Goal: Task Accomplishment & Management: Manage account settings

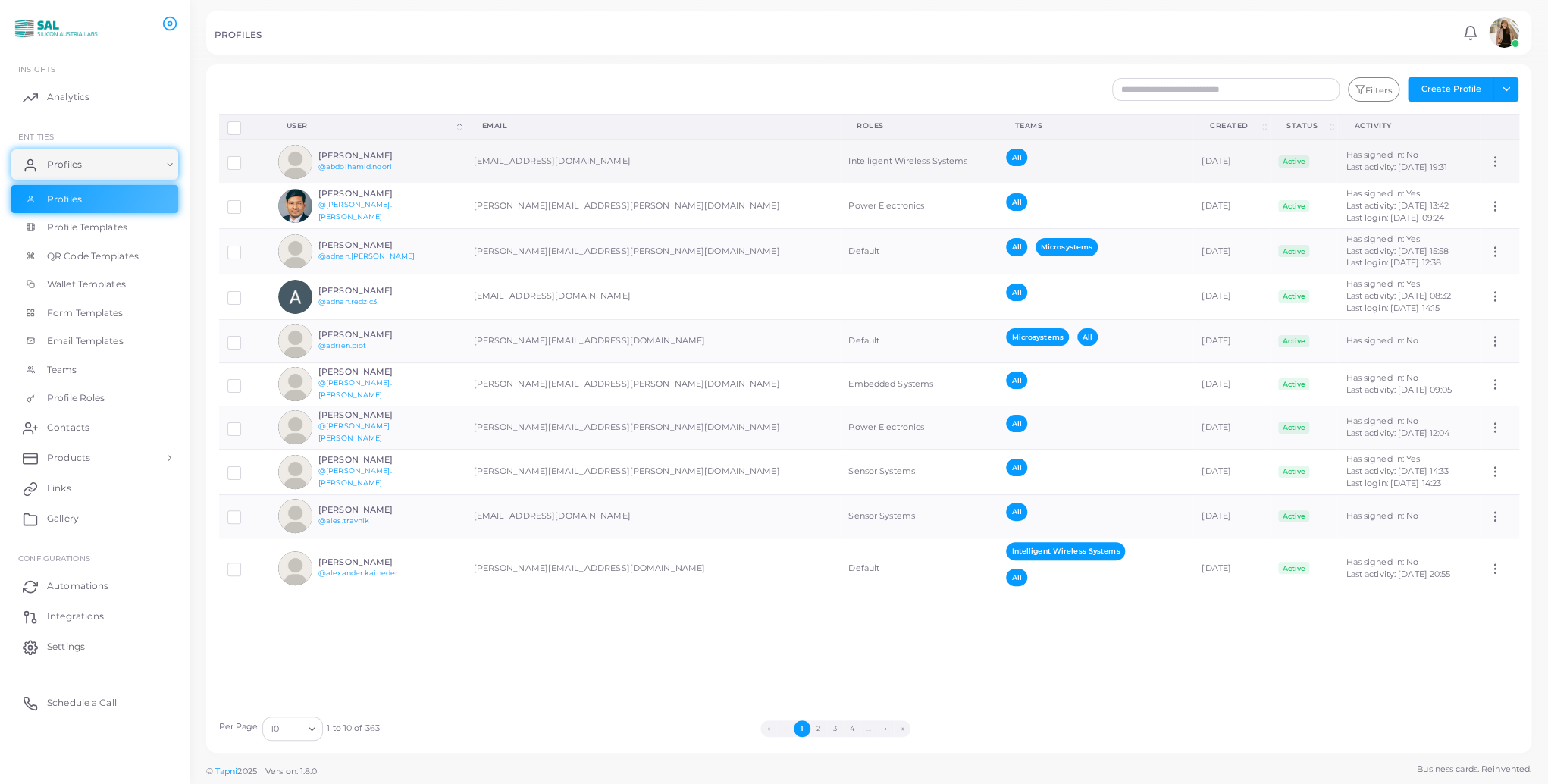
click at [426, 160] on div "[PERSON_NAME] @[PERSON_NAME].[PERSON_NAME]" at bounding box center [374, 162] width 111 height 22
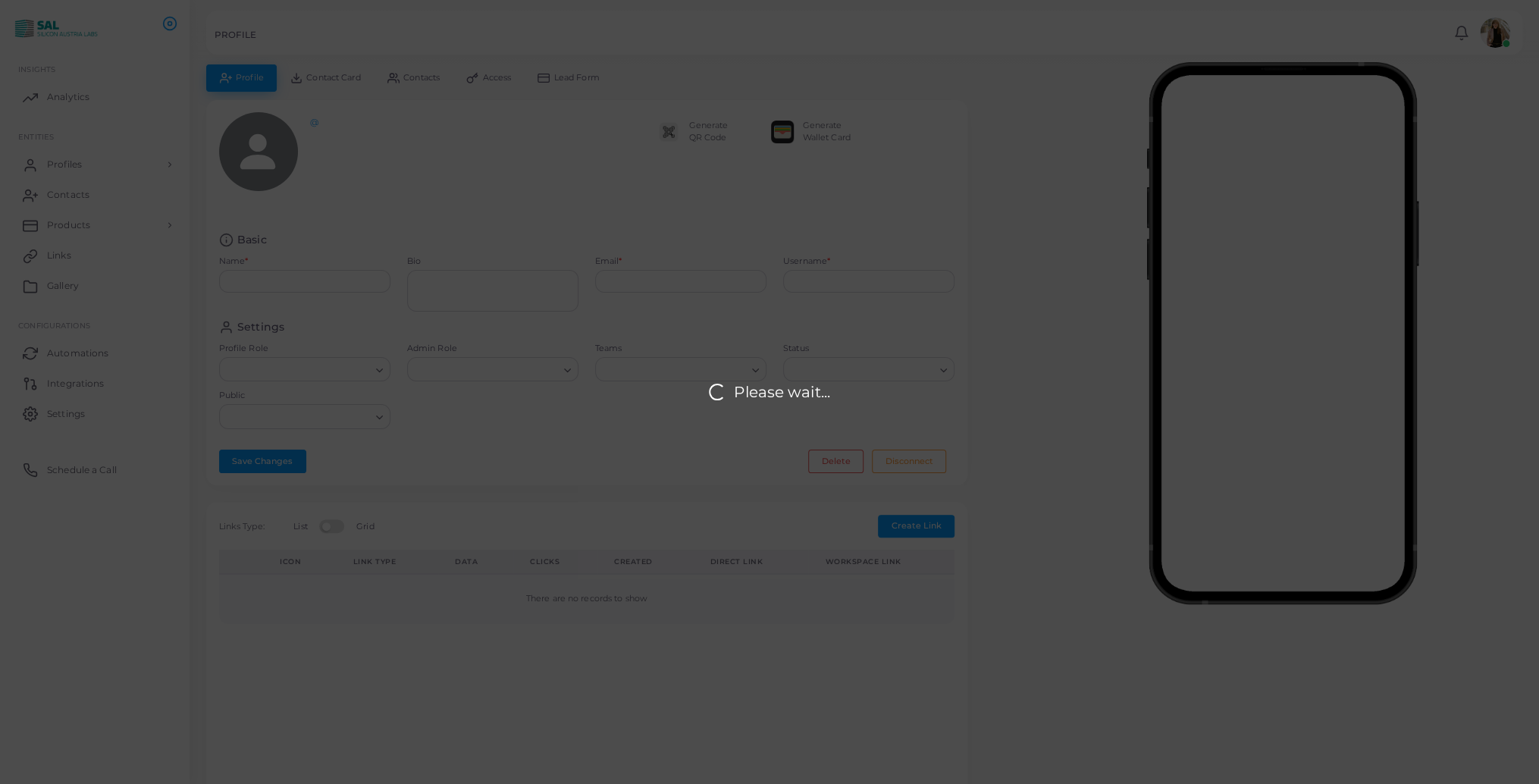
type input "**********"
type textarea "**********"
type input "**********"
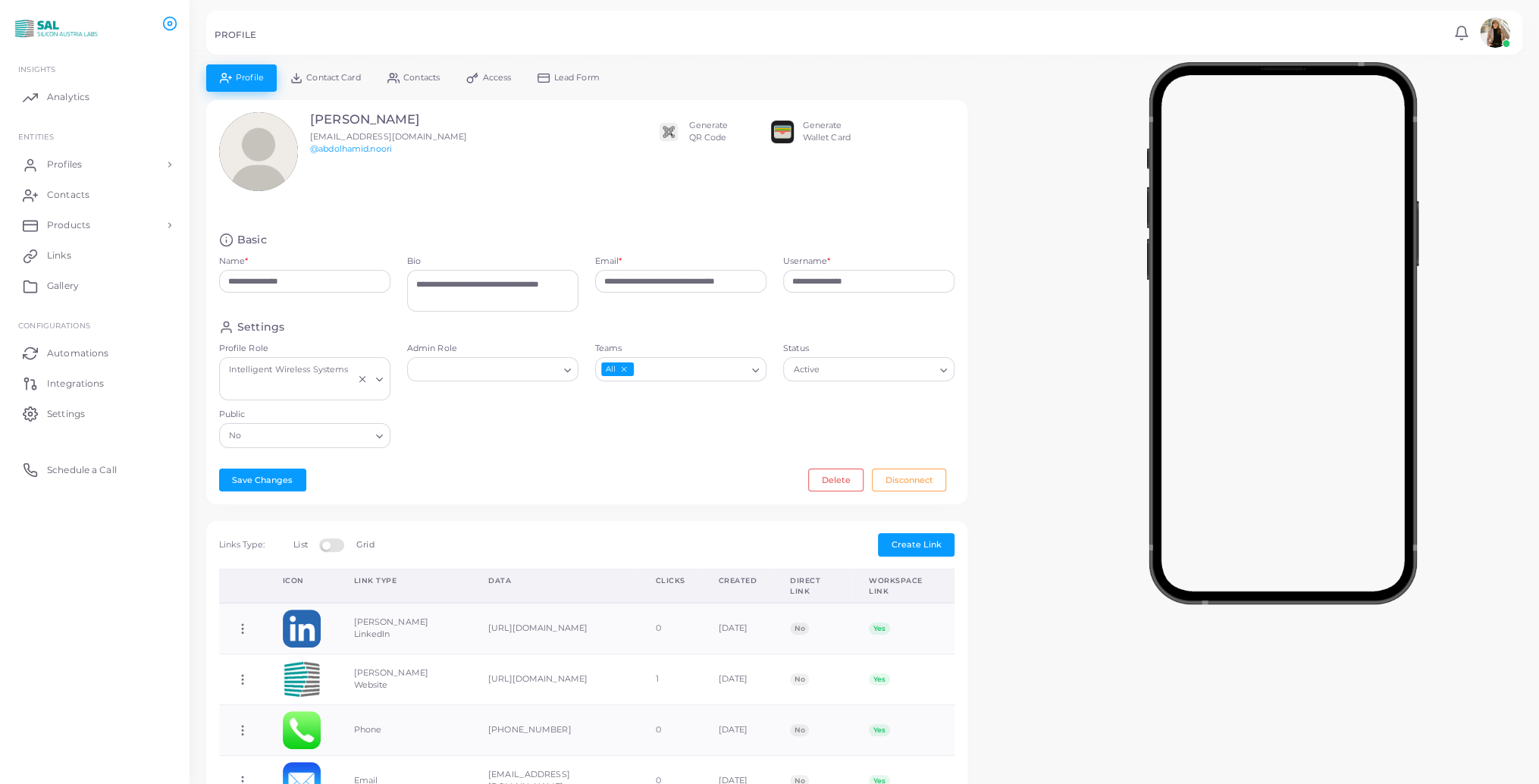
click at [378, 375] on icon "Search for option" at bounding box center [378, 378] width 11 height 11
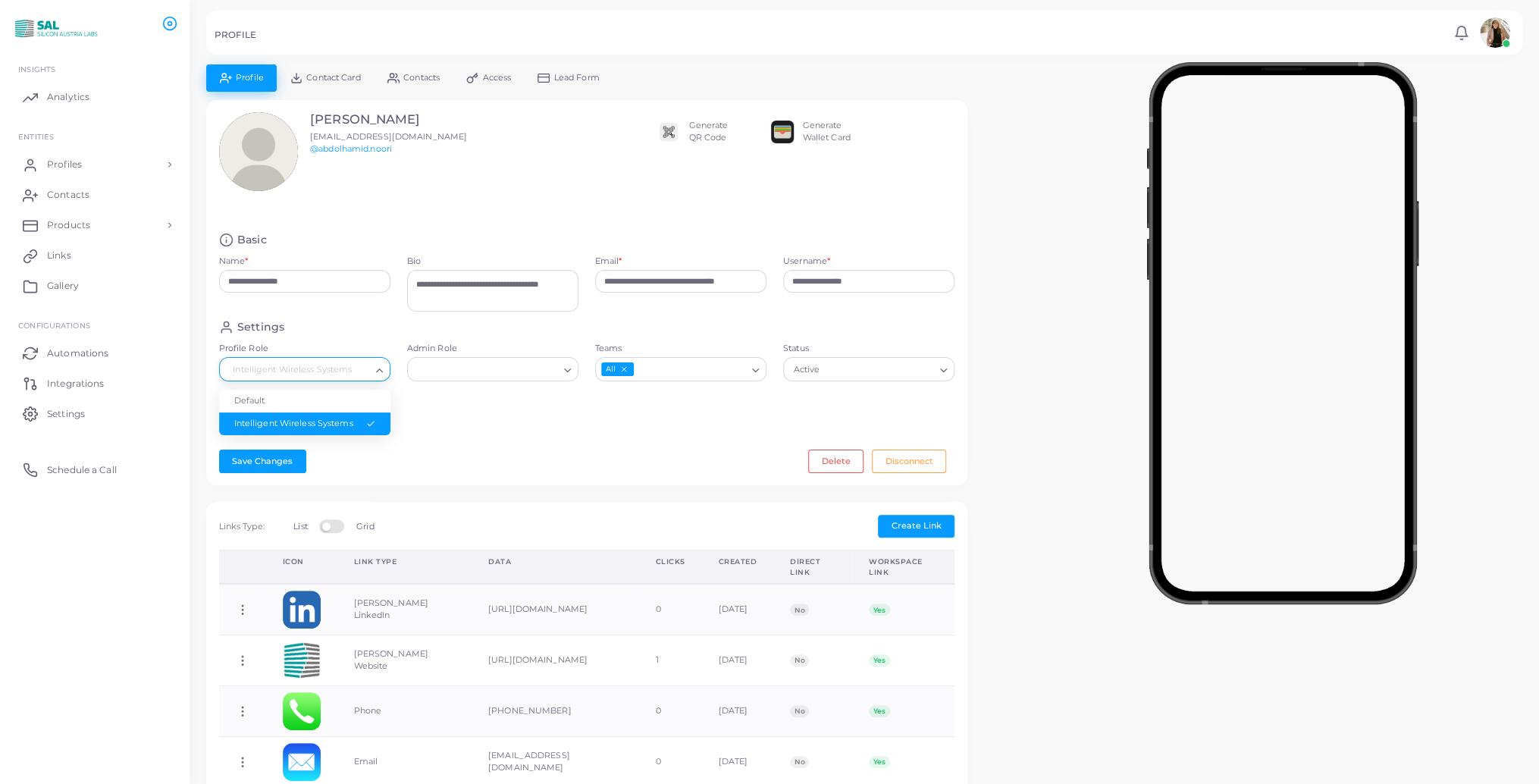
click at [467, 423] on div "Settings Profile Role Intelligent Wireless Systems Loading... Default Intellige…" at bounding box center [587, 378] width 753 height 117
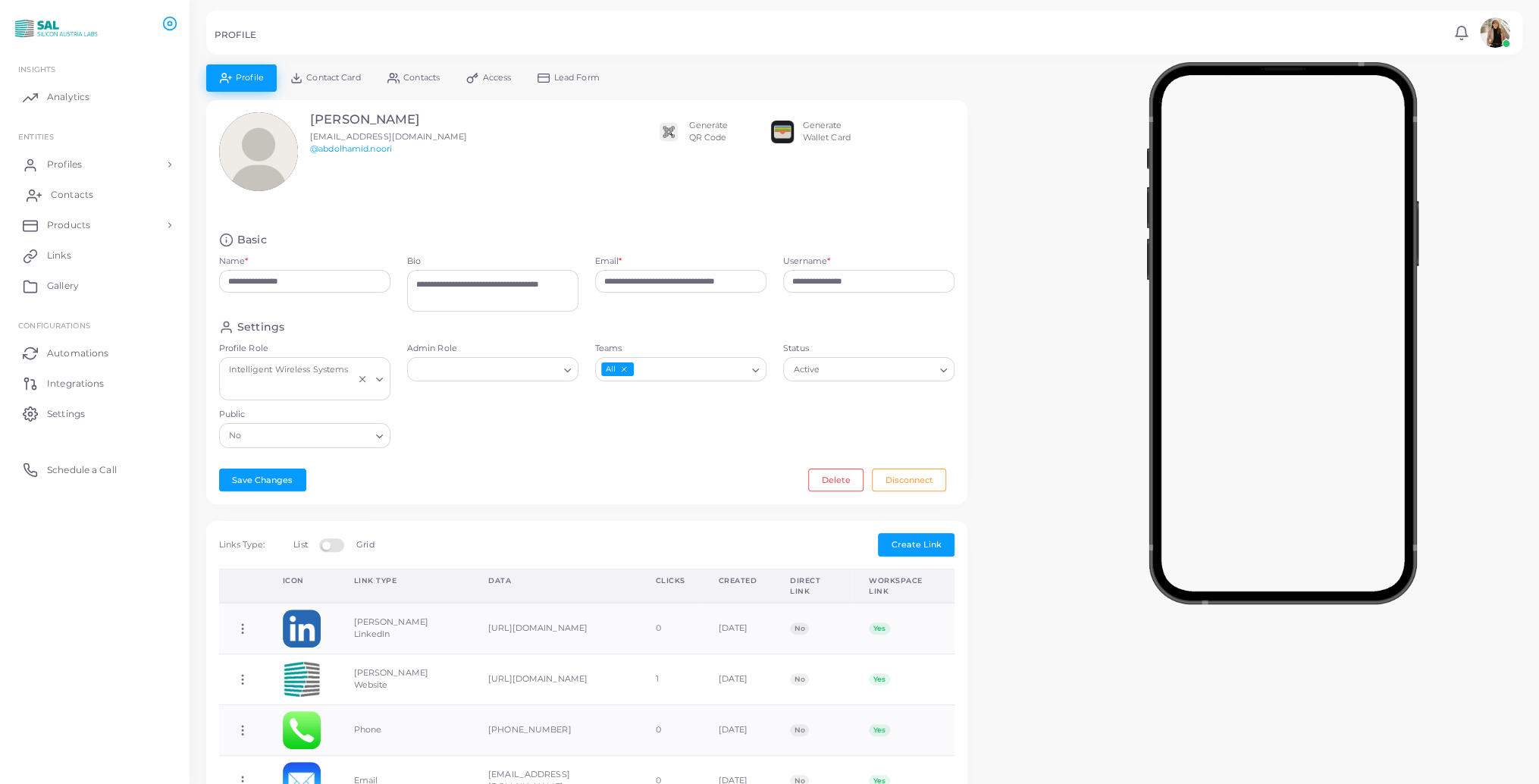
click at [77, 197] on span "Contacts" at bounding box center [72, 195] width 43 height 14
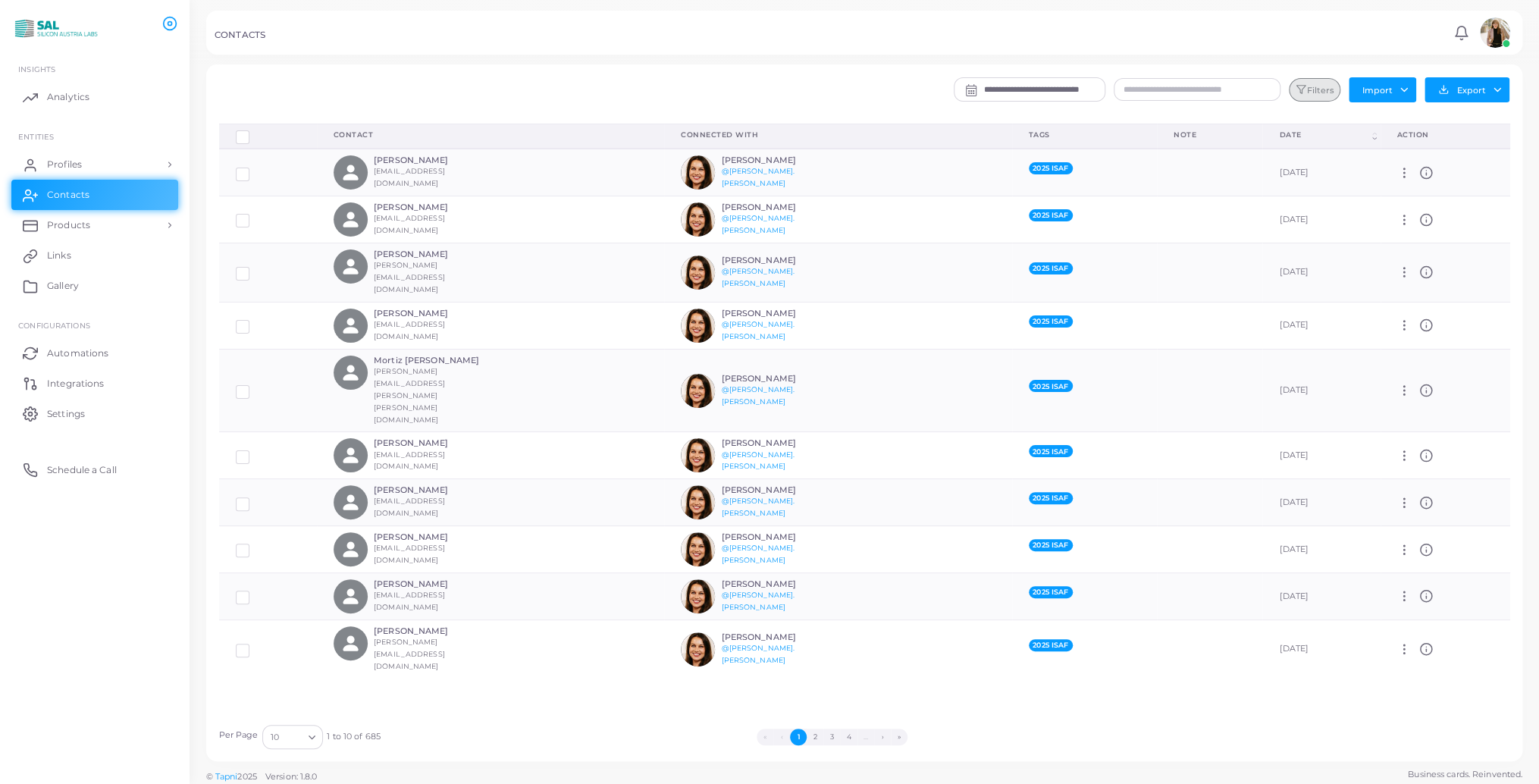
click at [1325, 89] on button "Filters" at bounding box center [1315, 90] width 52 height 24
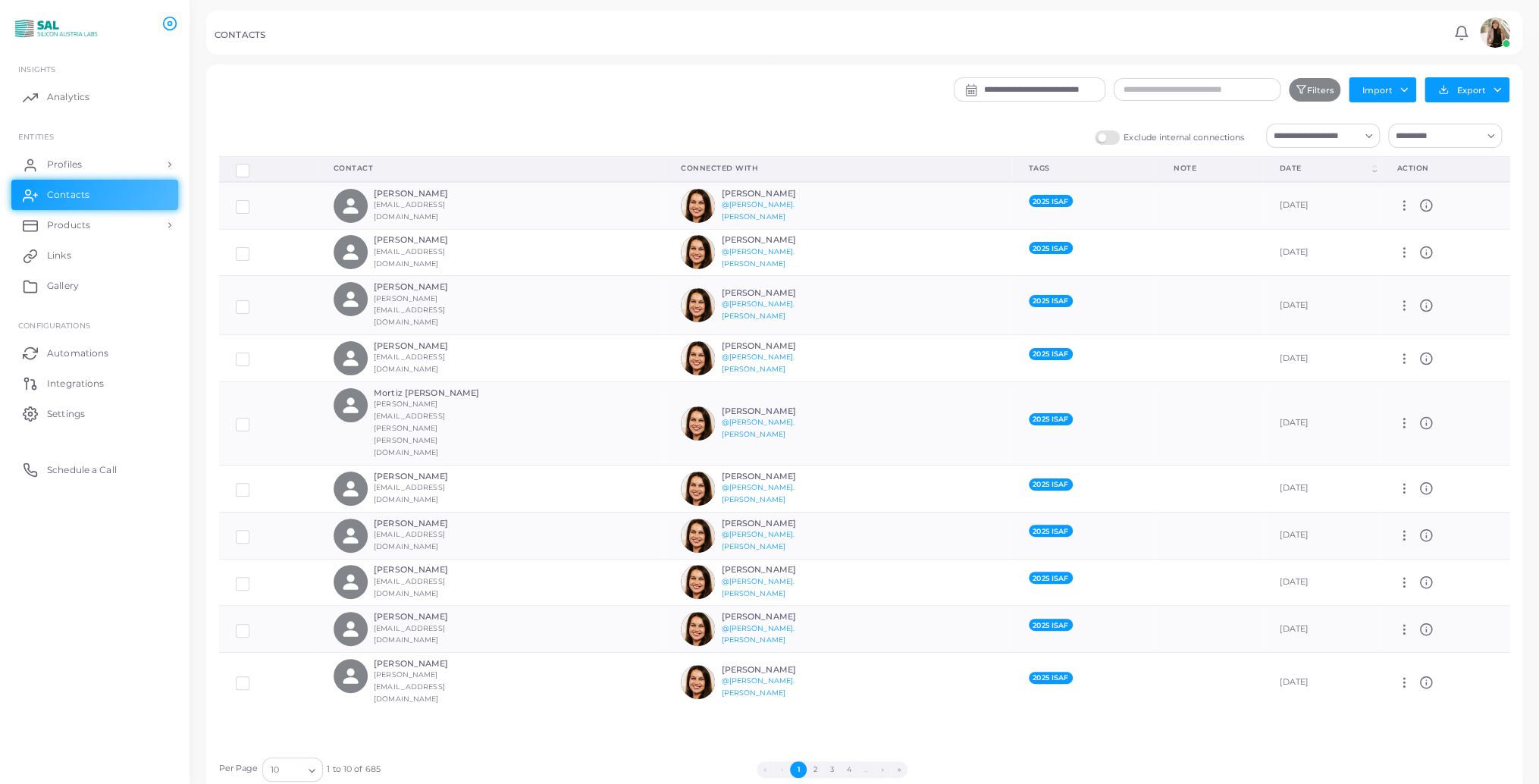
click at [1344, 135] on input "Search for option" at bounding box center [1313, 135] width 91 height 17
click at [1322, 221] on span "Microsystems (Team)" at bounding box center [1348, 220] width 90 height 11
click at [1371, 134] on icon "Search for option" at bounding box center [1368, 135] width 11 height 11
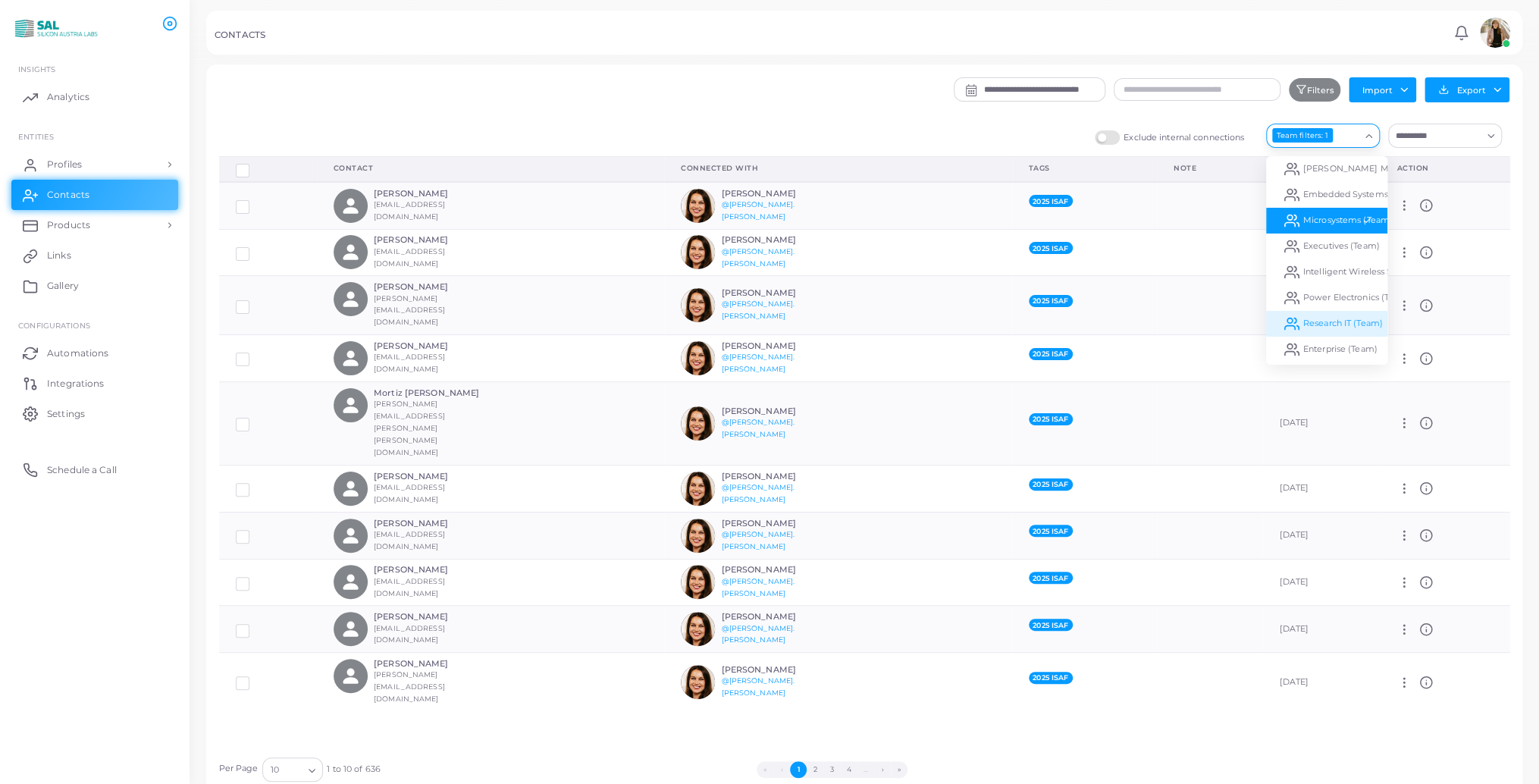
click at [1267, 676] on div "Delete Connections Manage Connections Show Selections Contact Connected With Ta…" at bounding box center [865, 453] width 1308 height 593
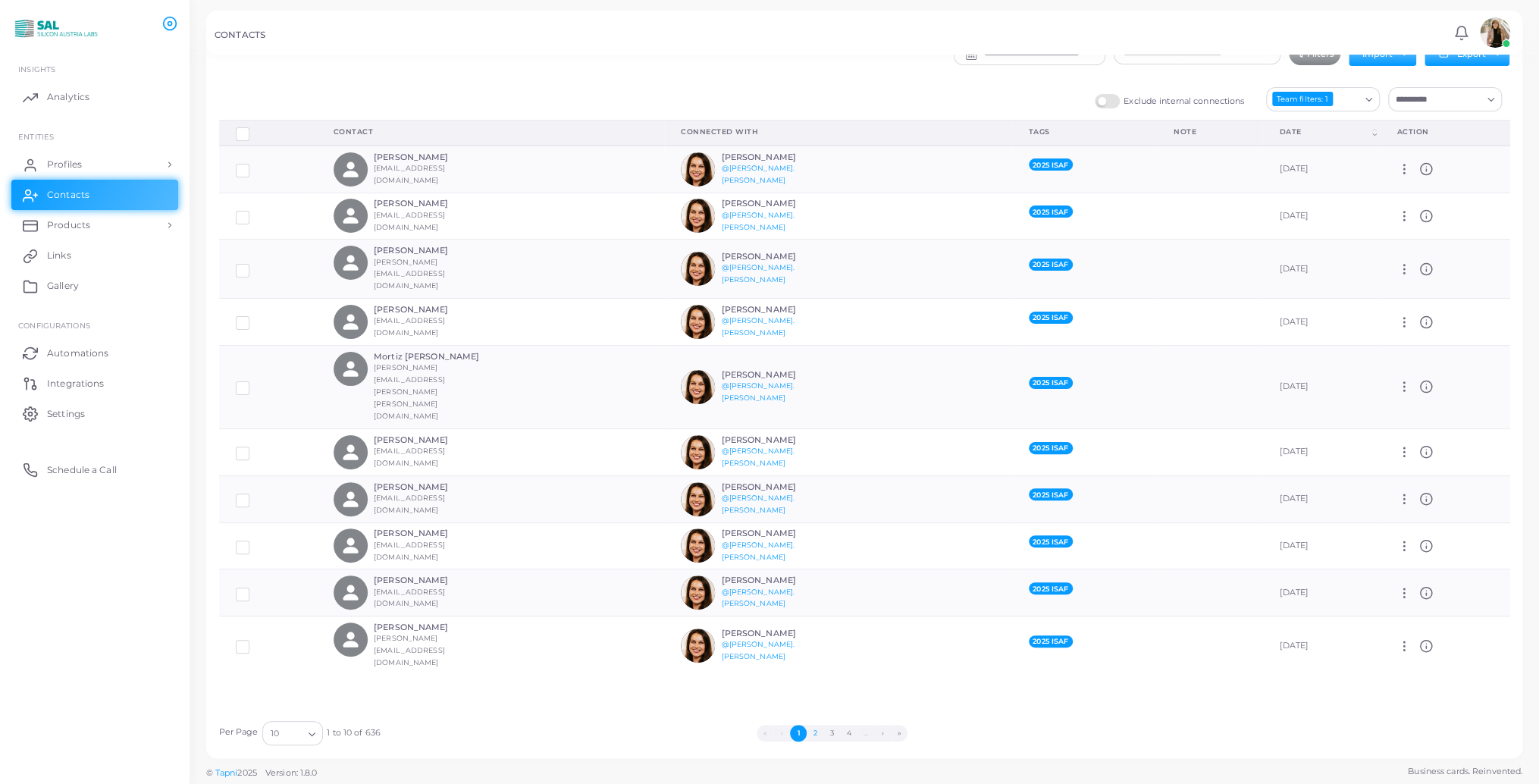
click at [816, 727] on button "2" at bounding box center [814, 732] width 17 height 17
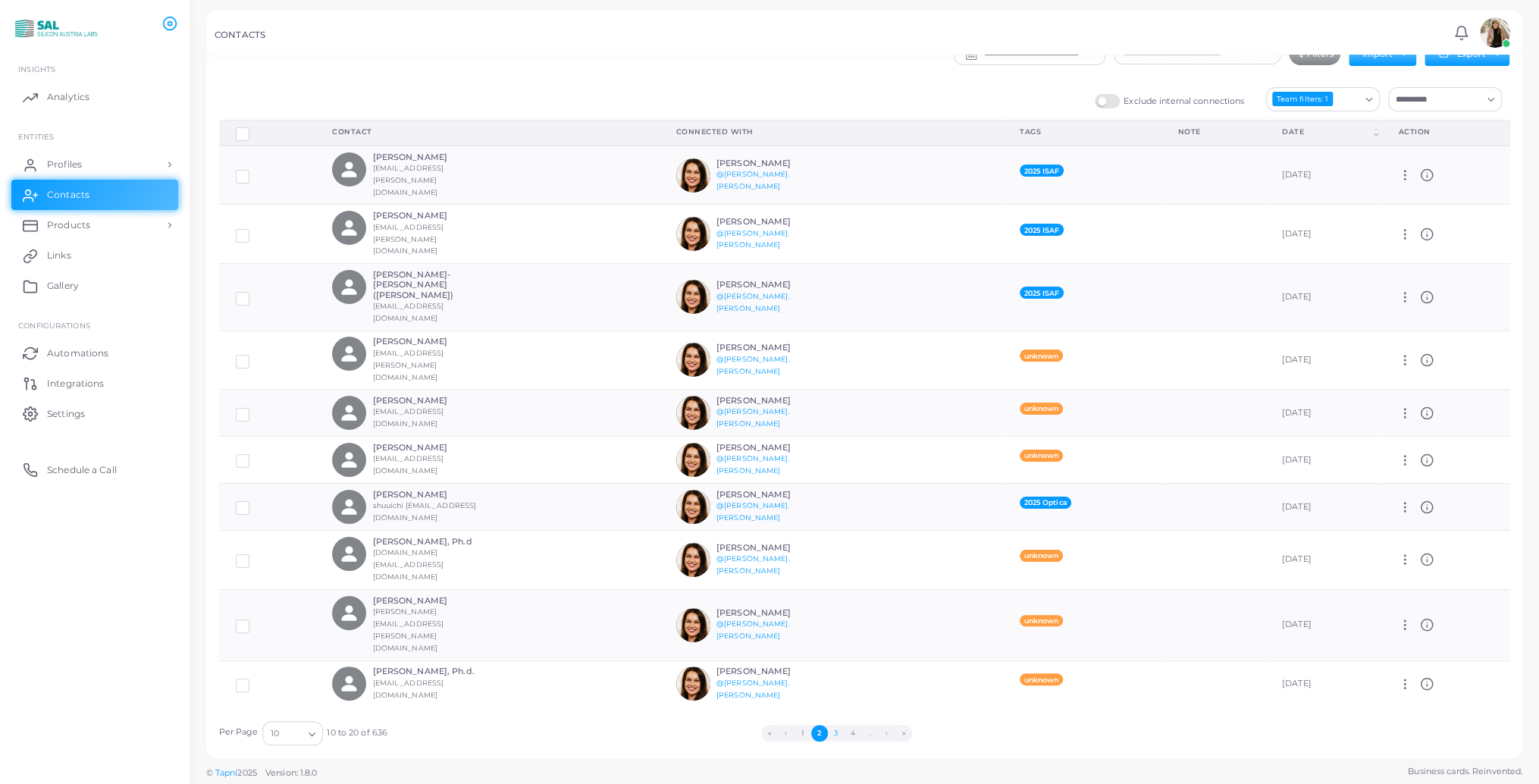
click at [836, 732] on button "3" at bounding box center [836, 732] width 17 height 17
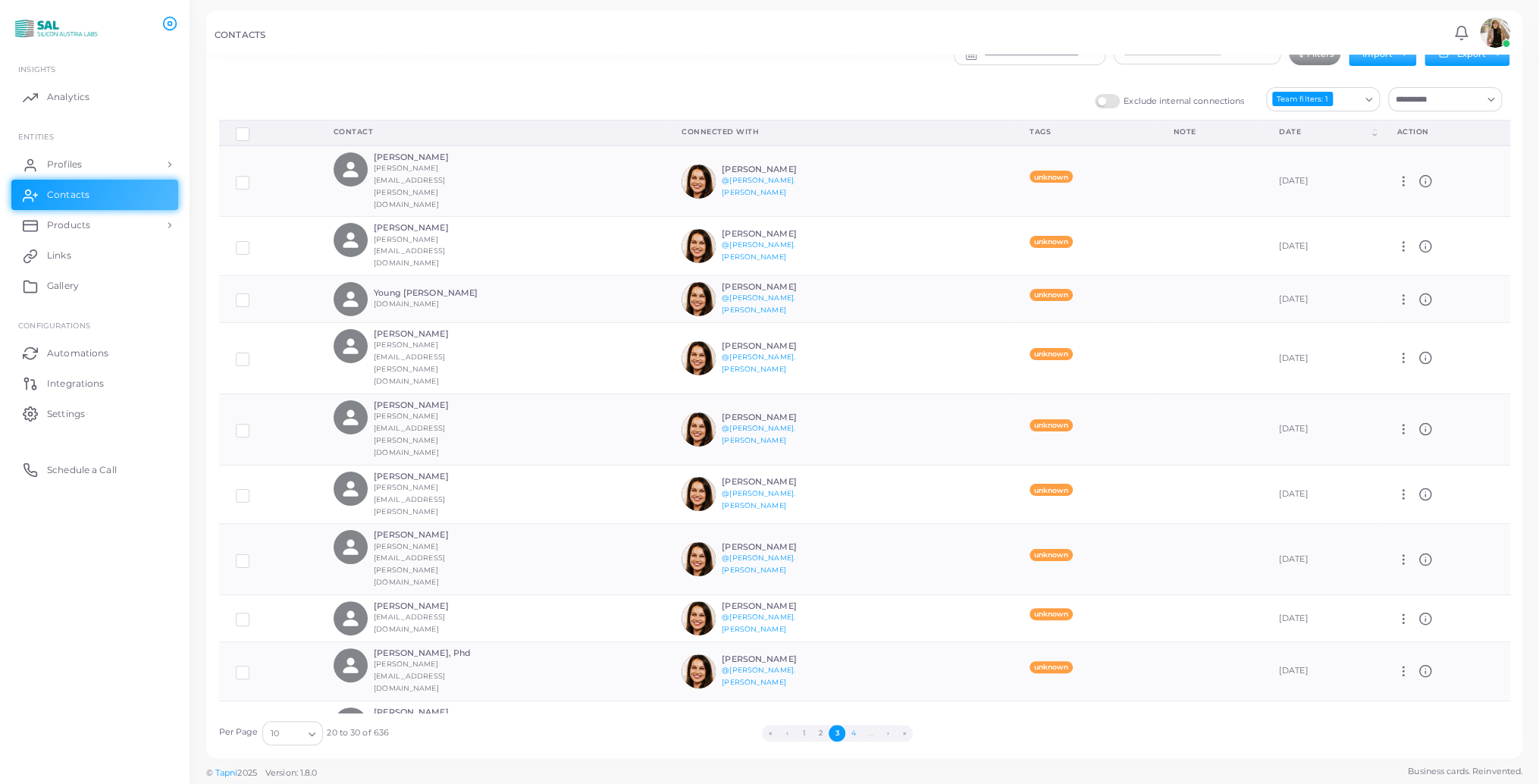
click at [854, 730] on button "4" at bounding box center [853, 732] width 17 height 17
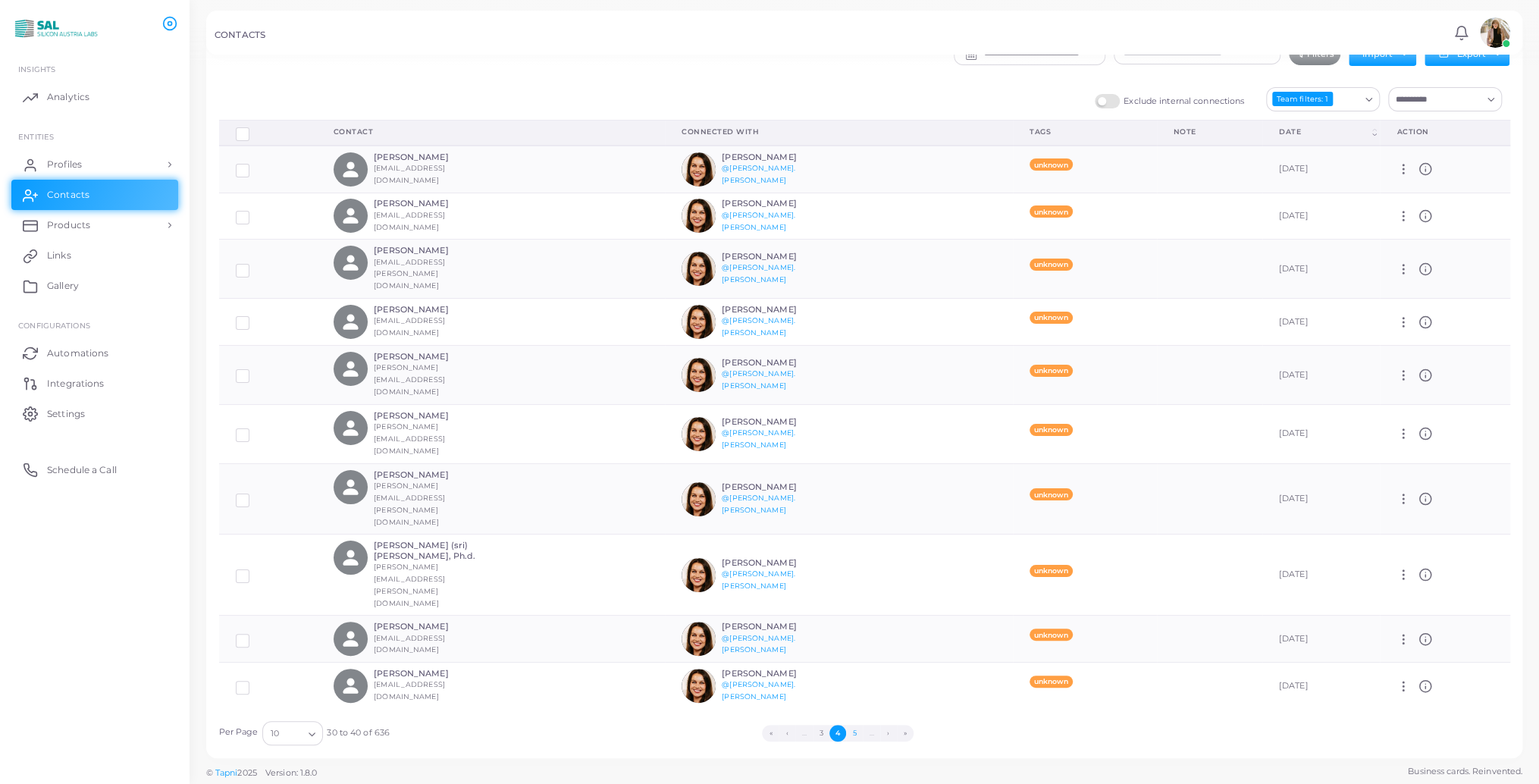
click at [855, 730] on button "5" at bounding box center [854, 732] width 17 height 17
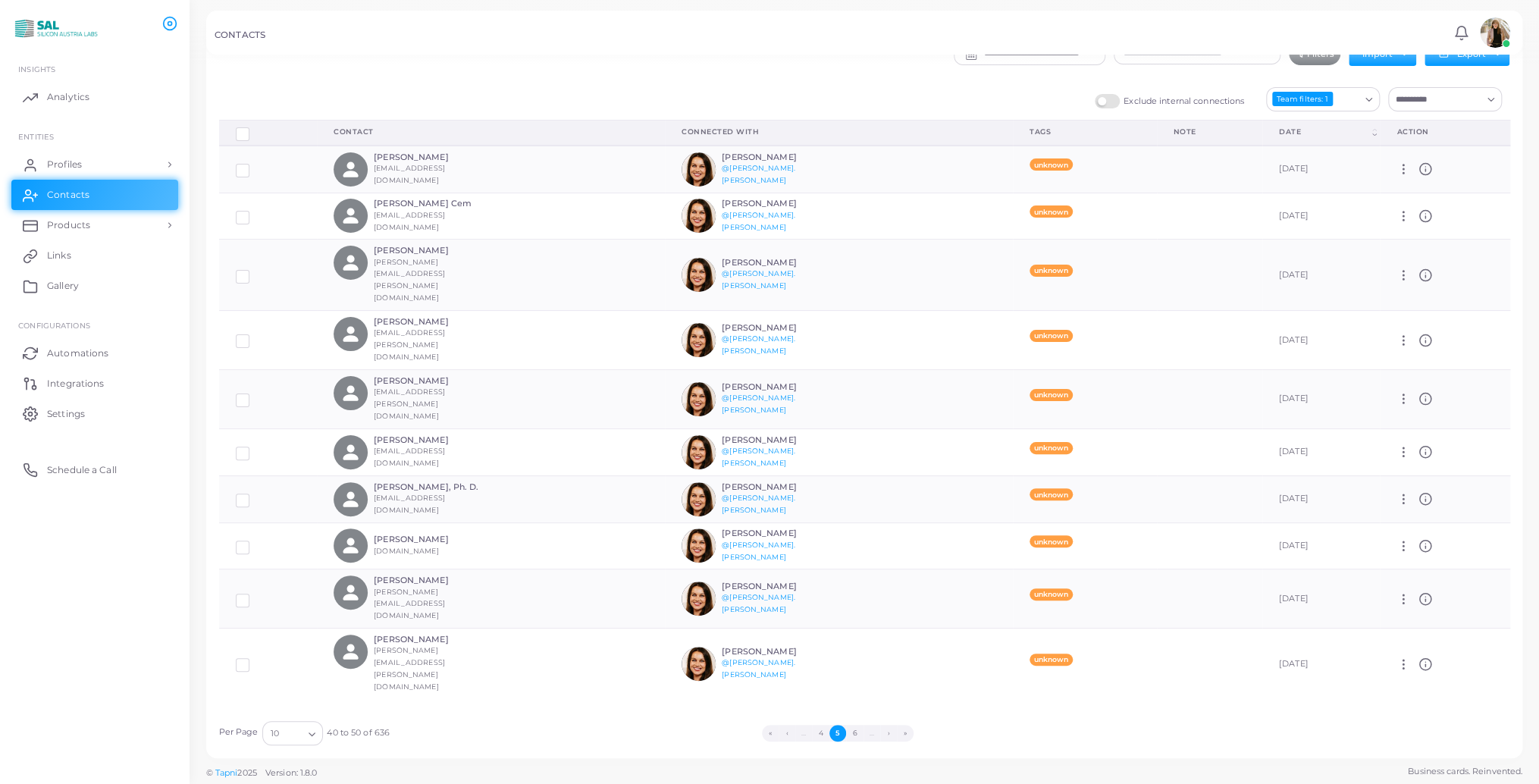
click at [855, 730] on button "6" at bounding box center [854, 732] width 17 height 17
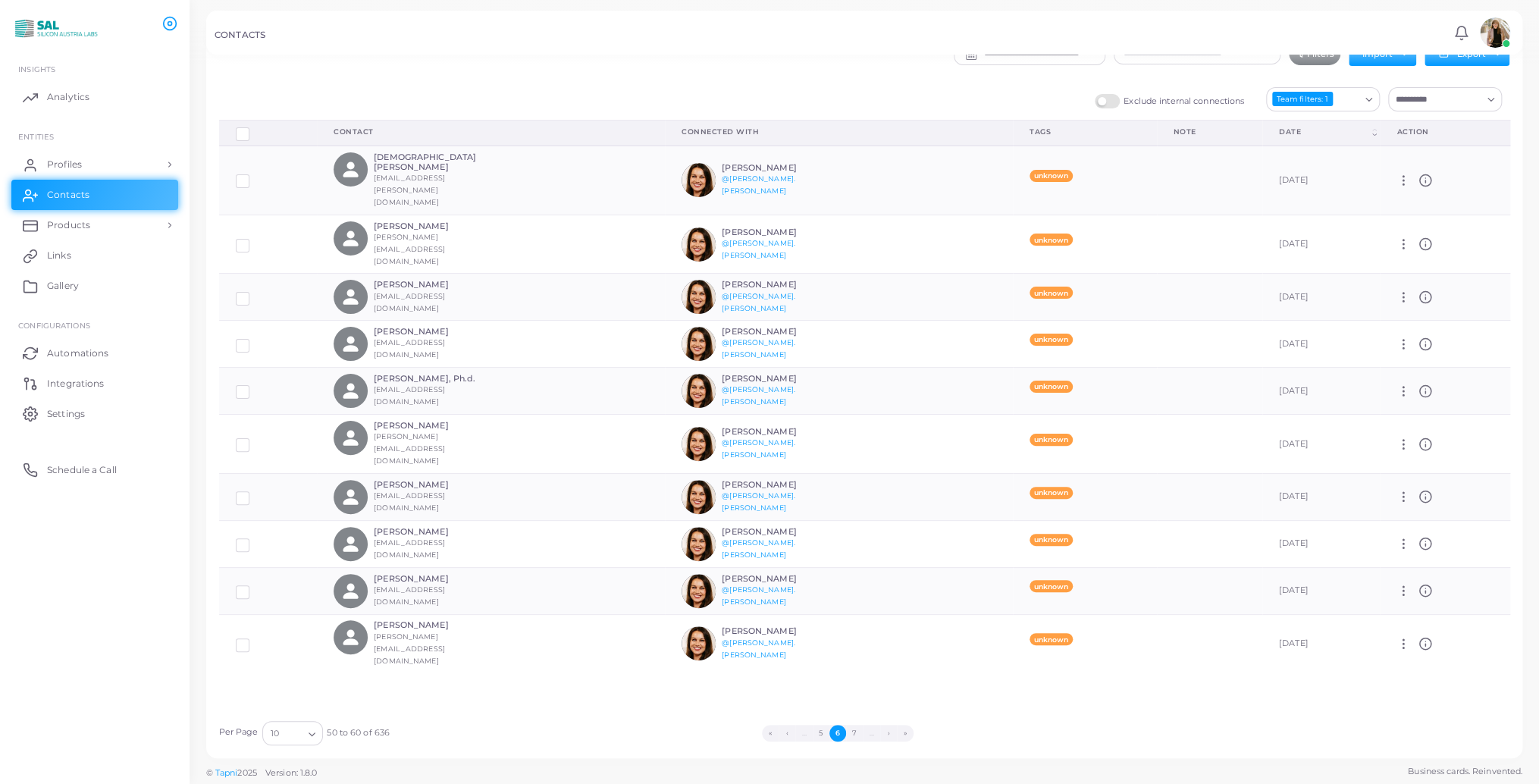
click at [855, 730] on button "7" at bounding box center [854, 732] width 17 height 17
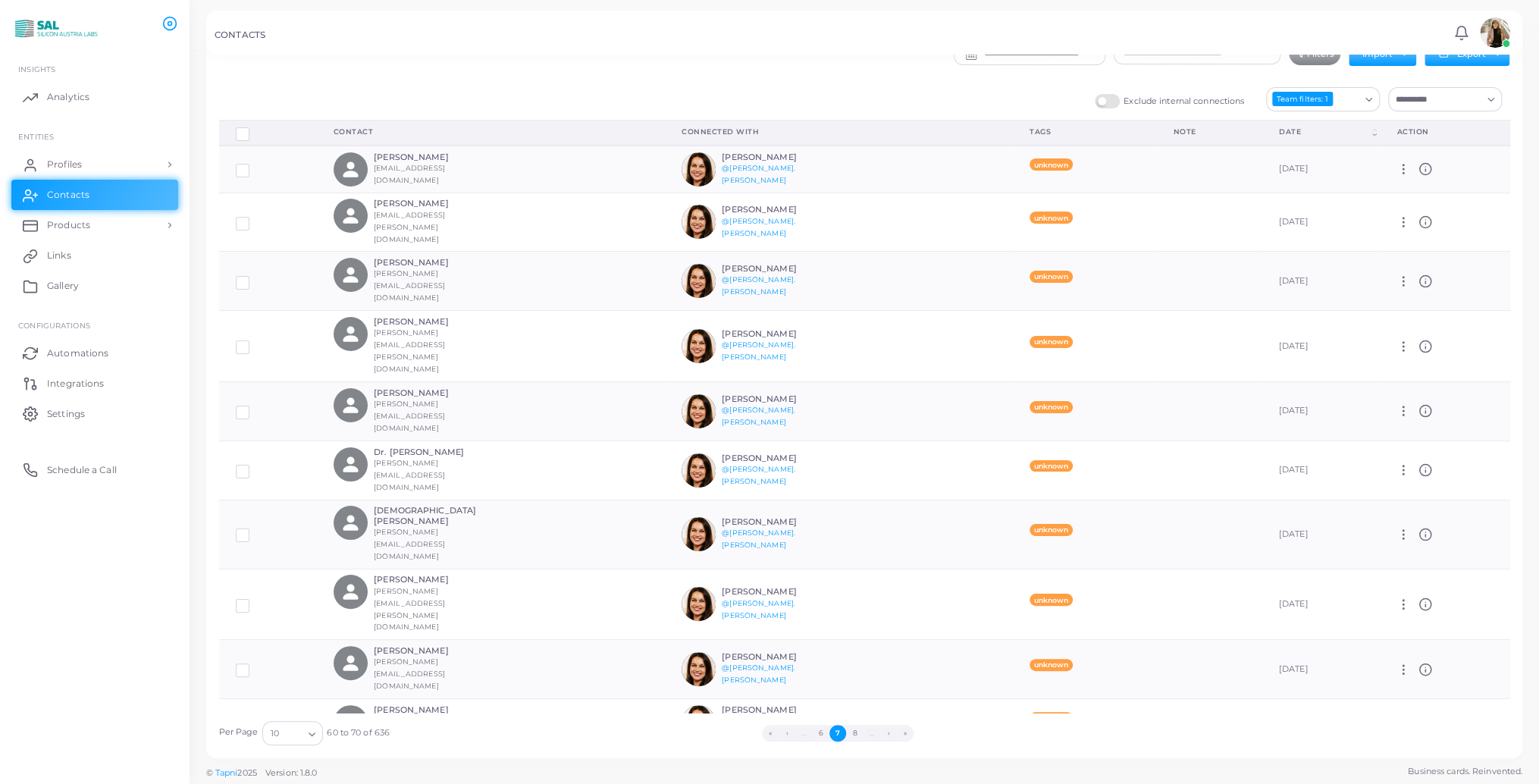
click at [1366, 95] on icon "Search for option" at bounding box center [1368, 98] width 11 height 11
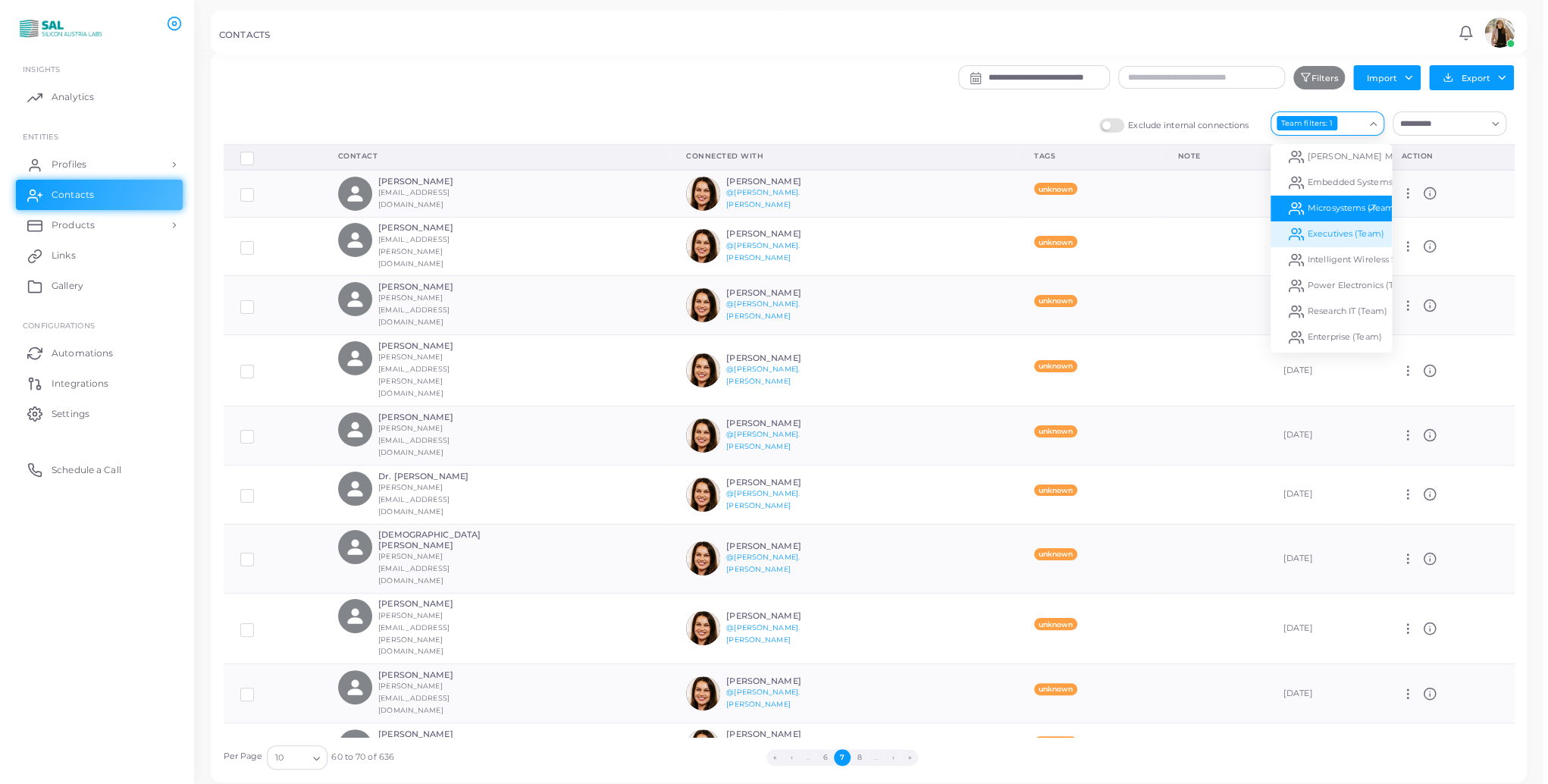
scroll to position [0, 0]
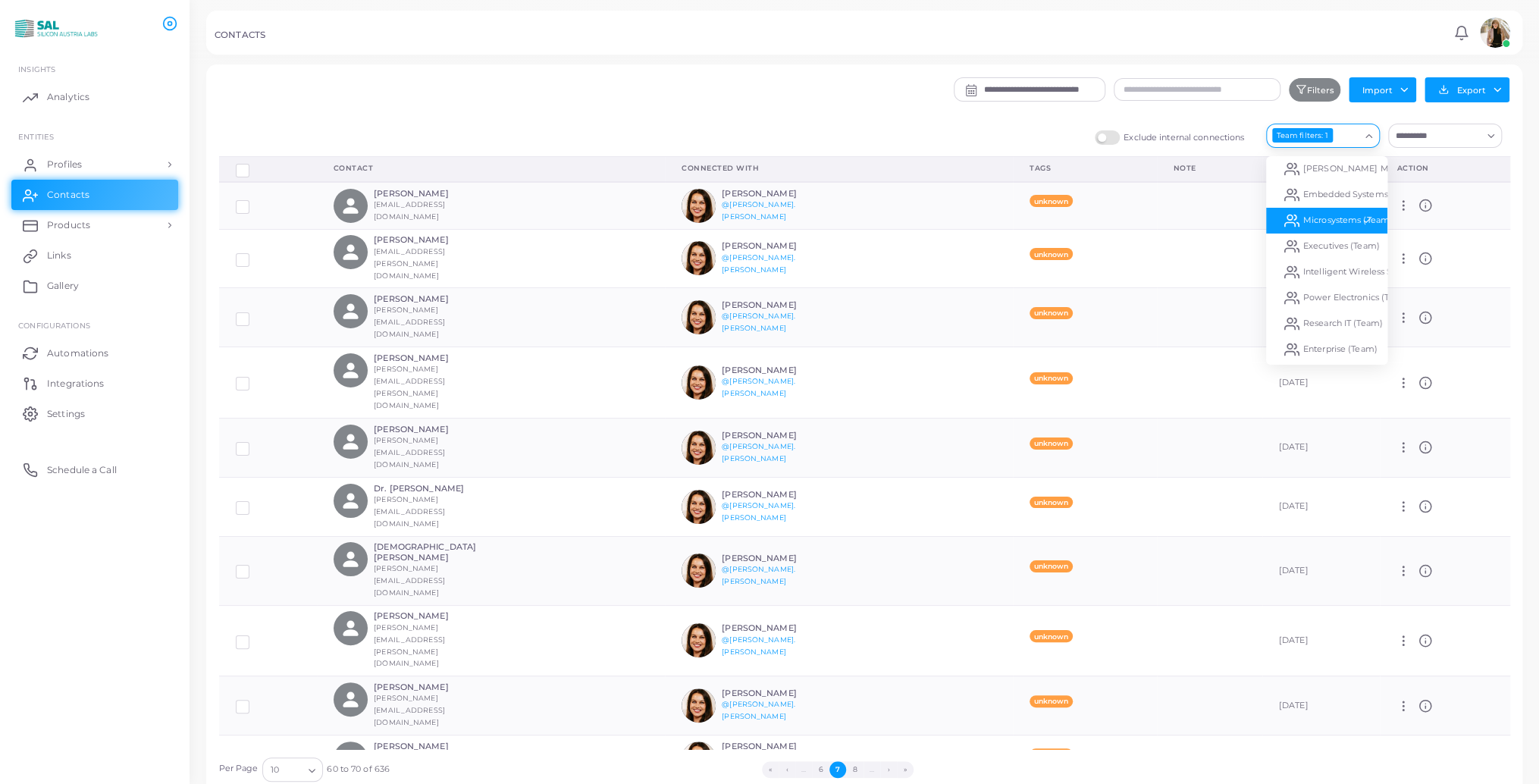
click at [1322, 218] on span "Microsystems (Team)" at bounding box center [1348, 220] width 90 height 11
click at [785, 767] on button "‹" at bounding box center [786, 769] width 17 height 17
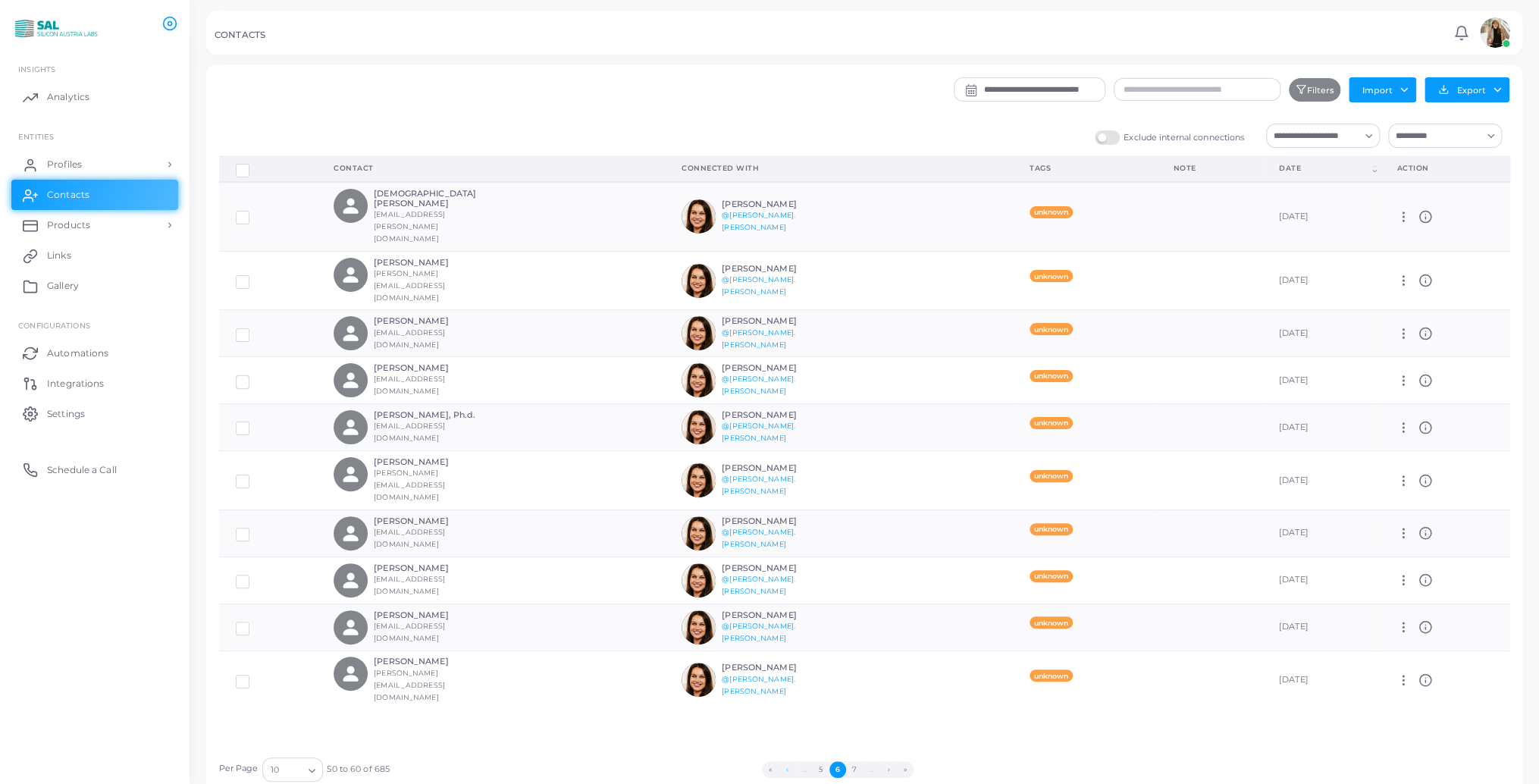
click at [785, 767] on button "‹" at bounding box center [786, 769] width 17 height 17
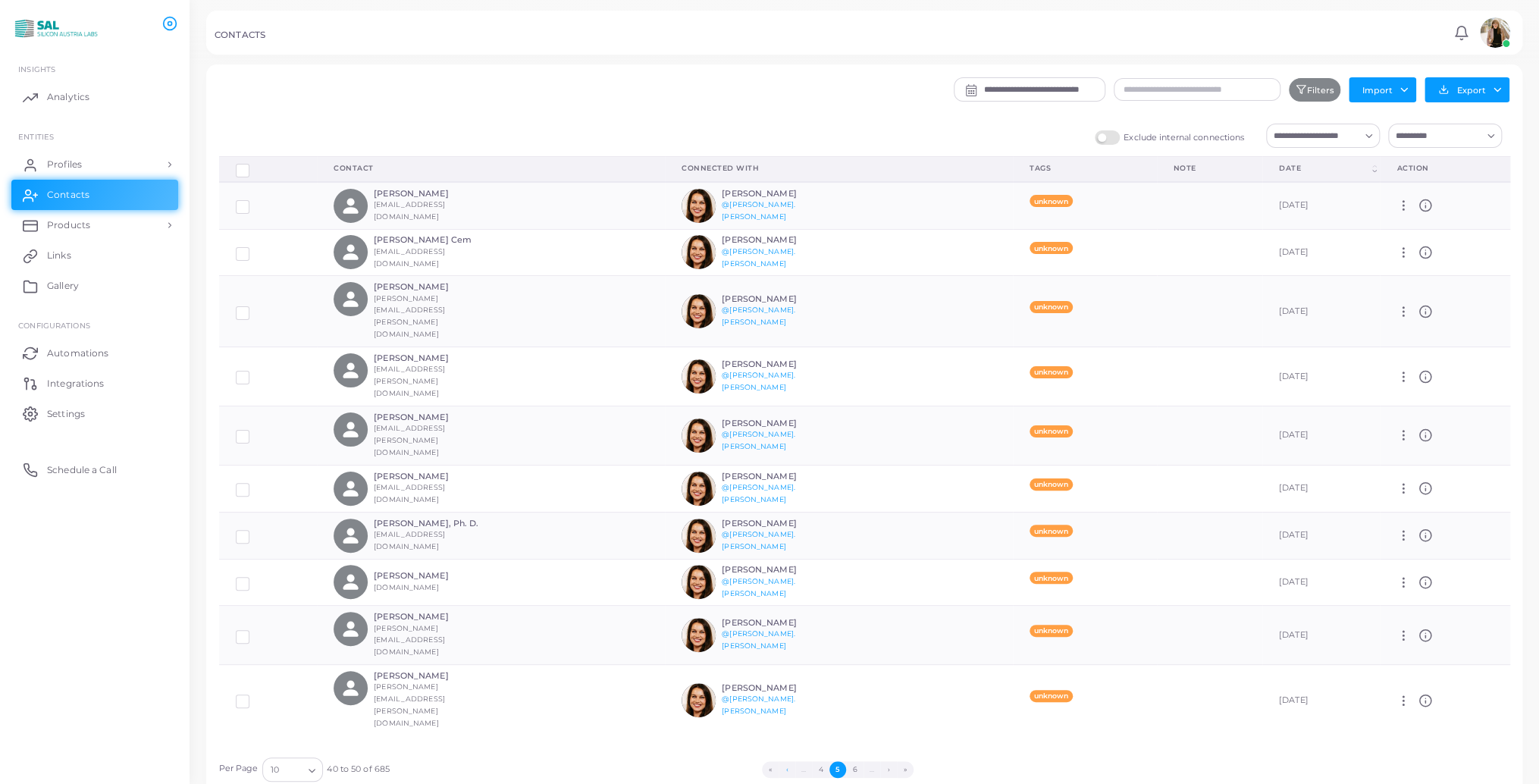
click at [785, 767] on button "‹" at bounding box center [786, 769] width 17 height 17
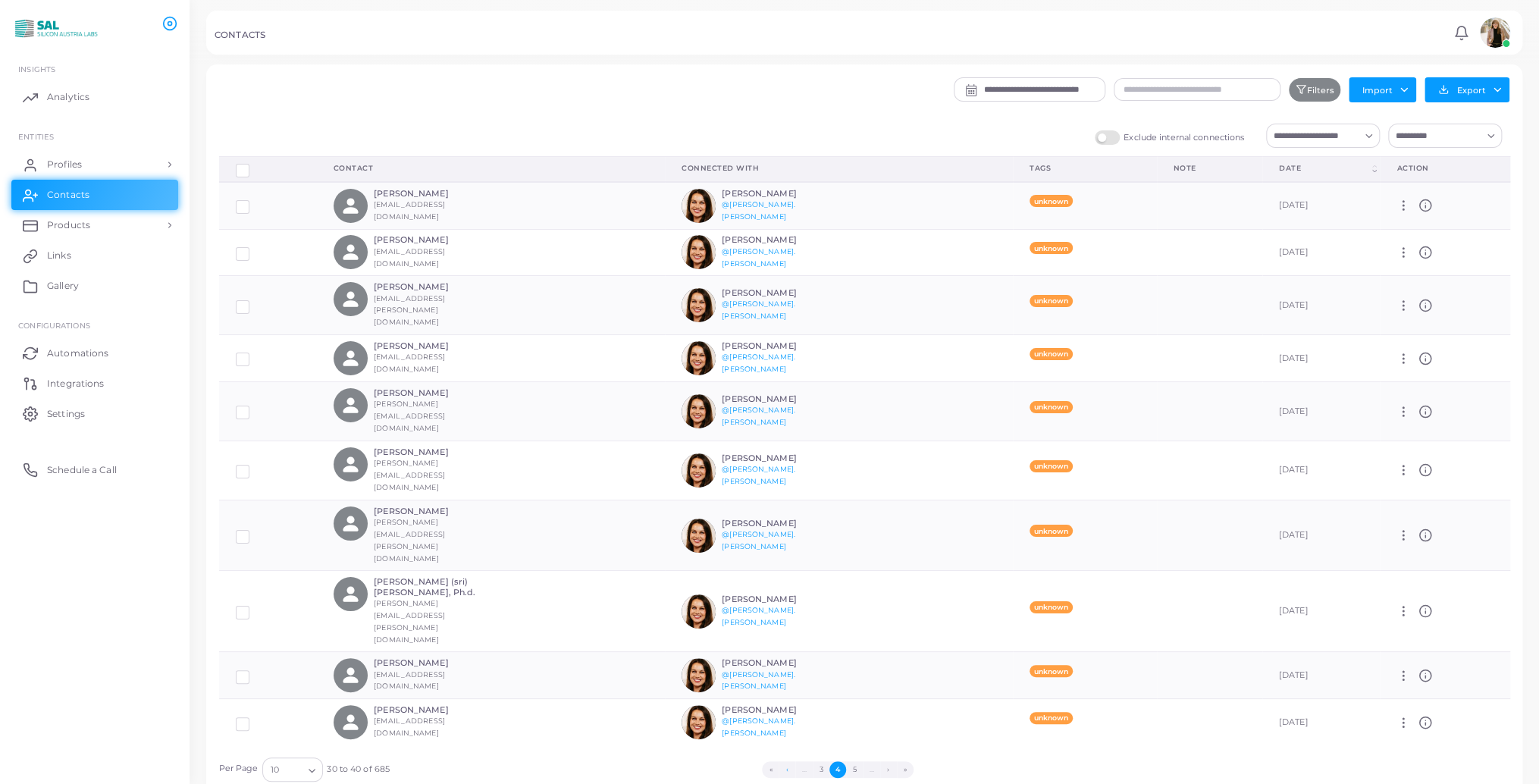
click at [785, 767] on button "‹" at bounding box center [786, 769] width 17 height 17
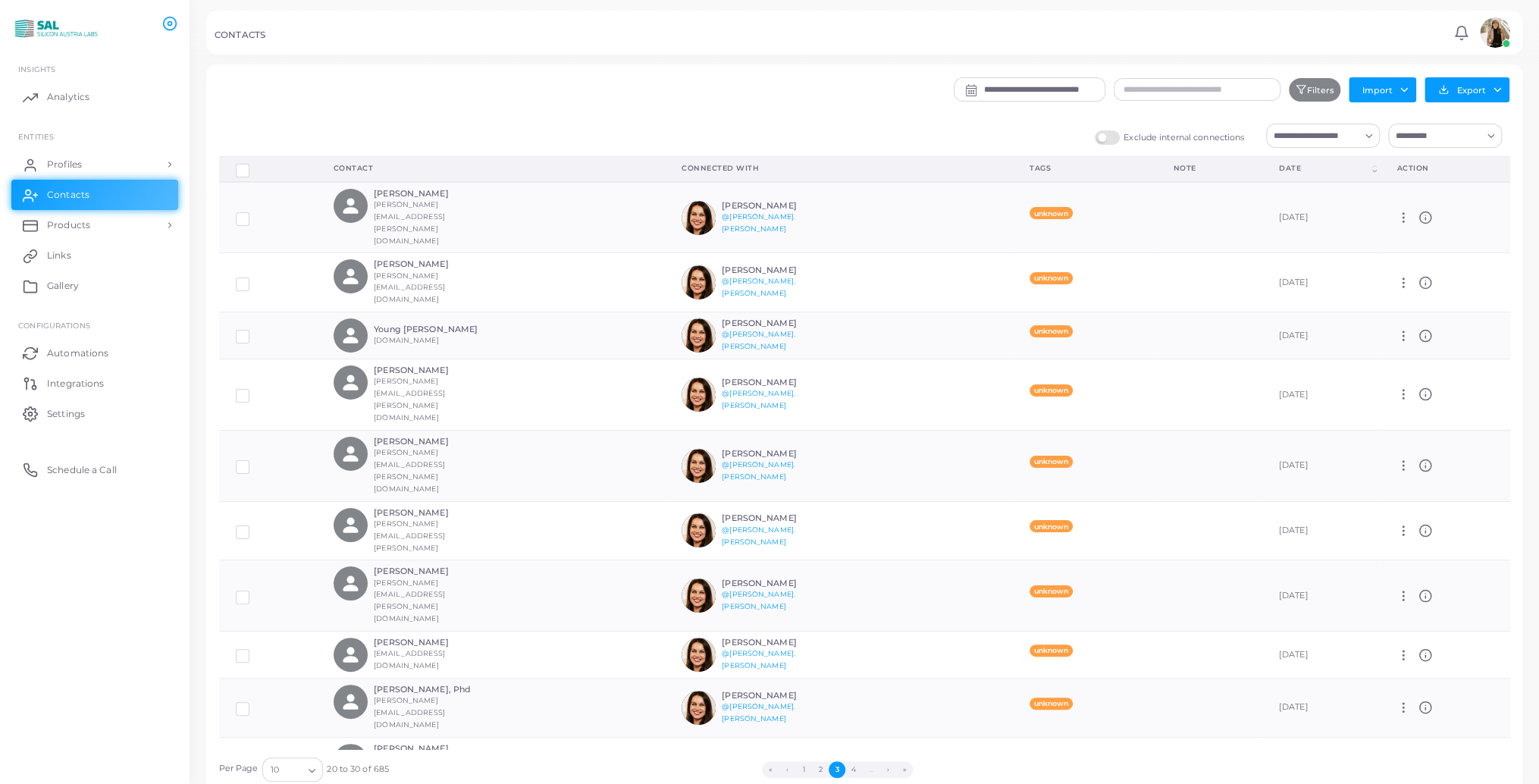
click at [785, 767] on button "‹" at bounding box center [786, 769] width 17 height 17
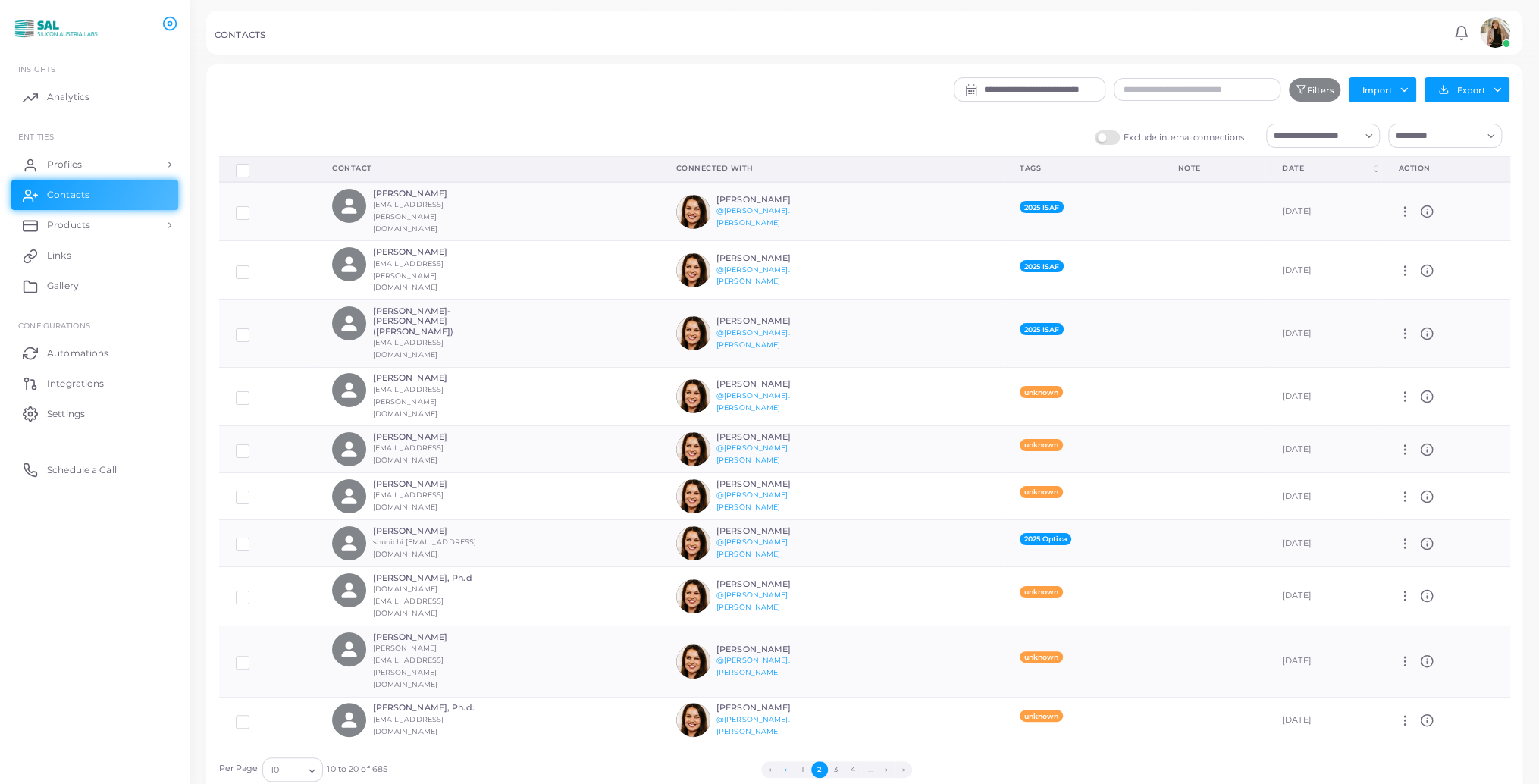
click at [785, 767] on button "‹" at bounding box center [785, 769] width 17 height 17
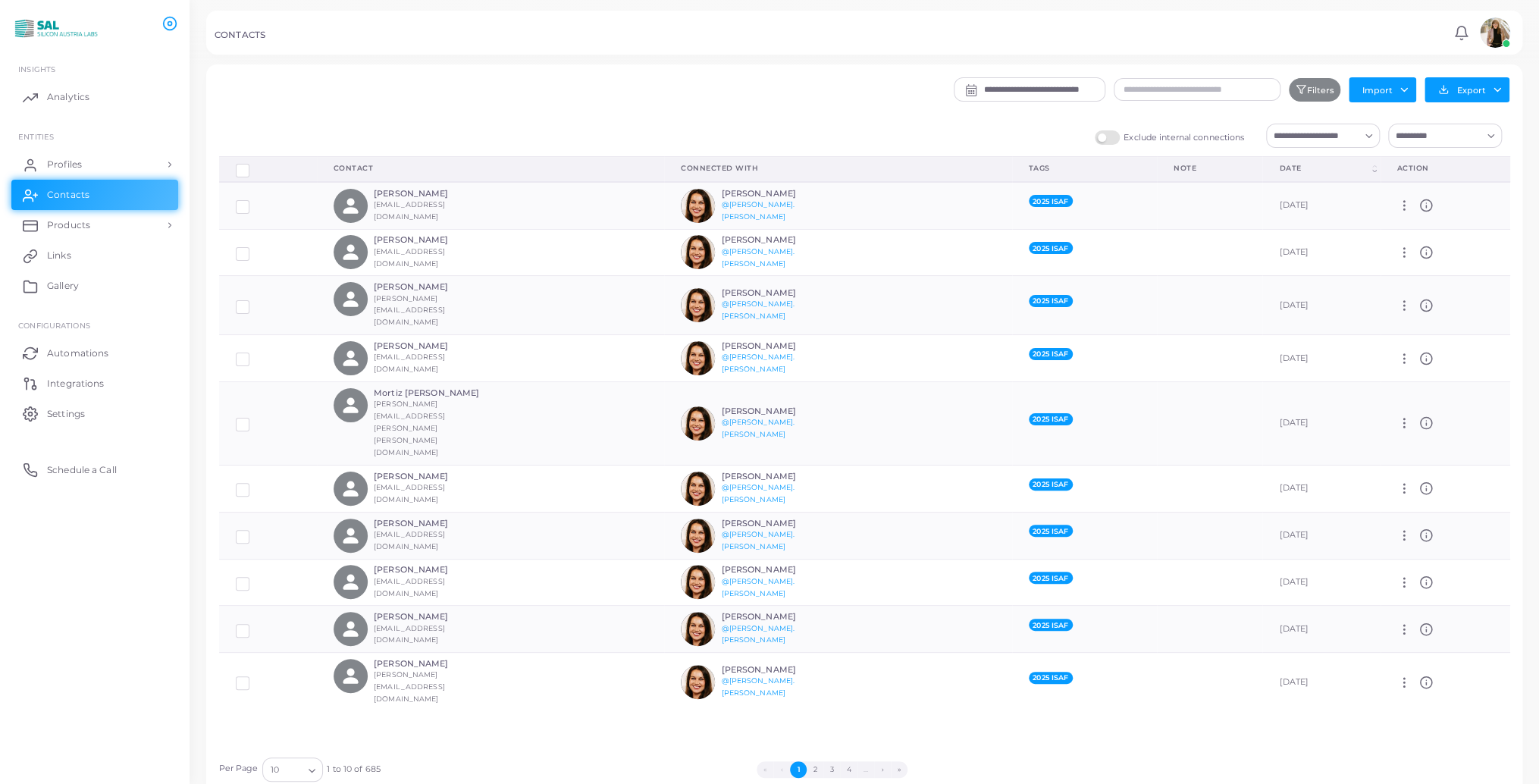
click at [785, 767] on li "‹" at bounding box center [781, 769] width 17 height 17
click at [885, 771] on button "›" at bounding box center [882, 769] width 17 height 17
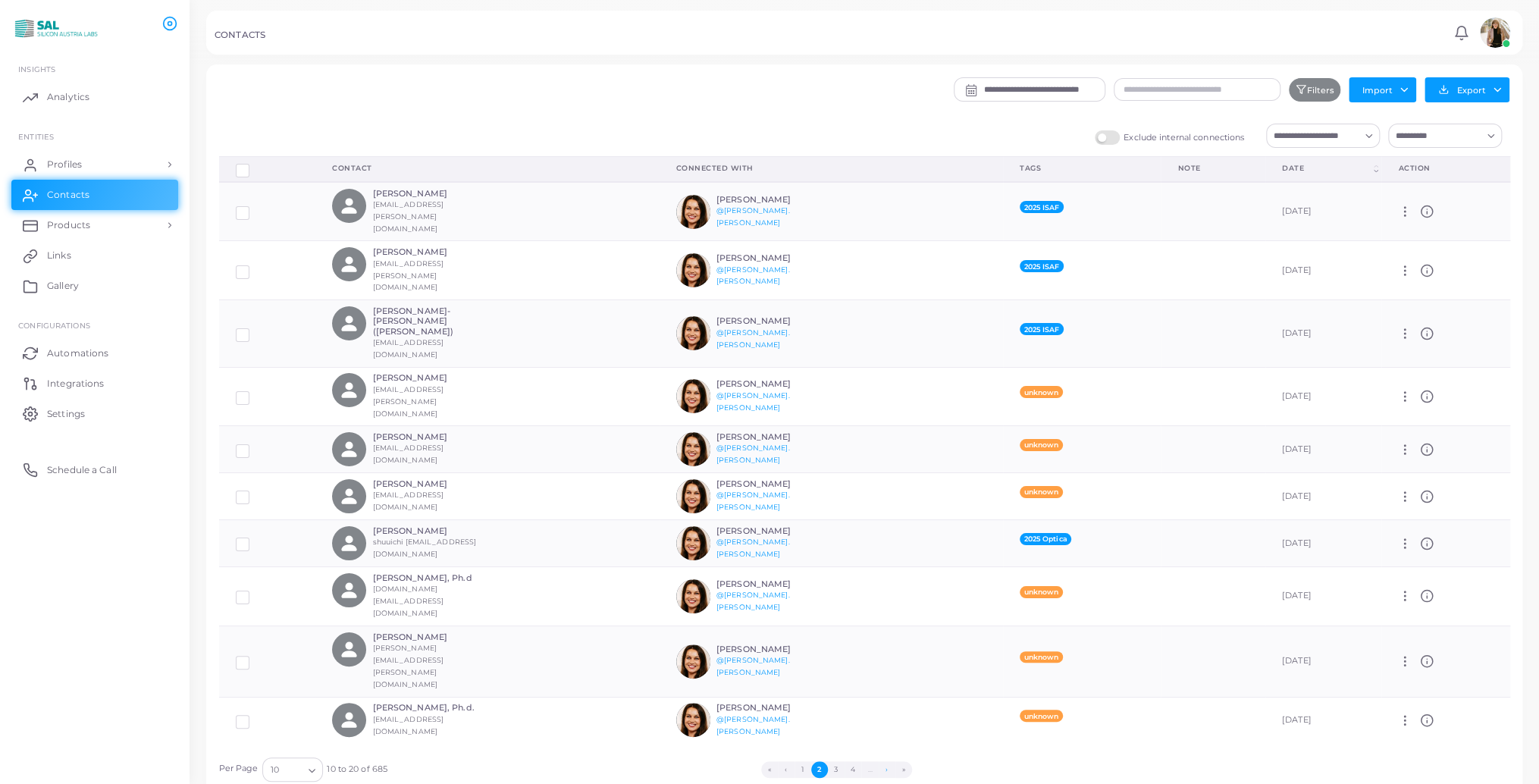
click at [886, 768] on button "›" at bounding box center [887, 769] width 17 height 17
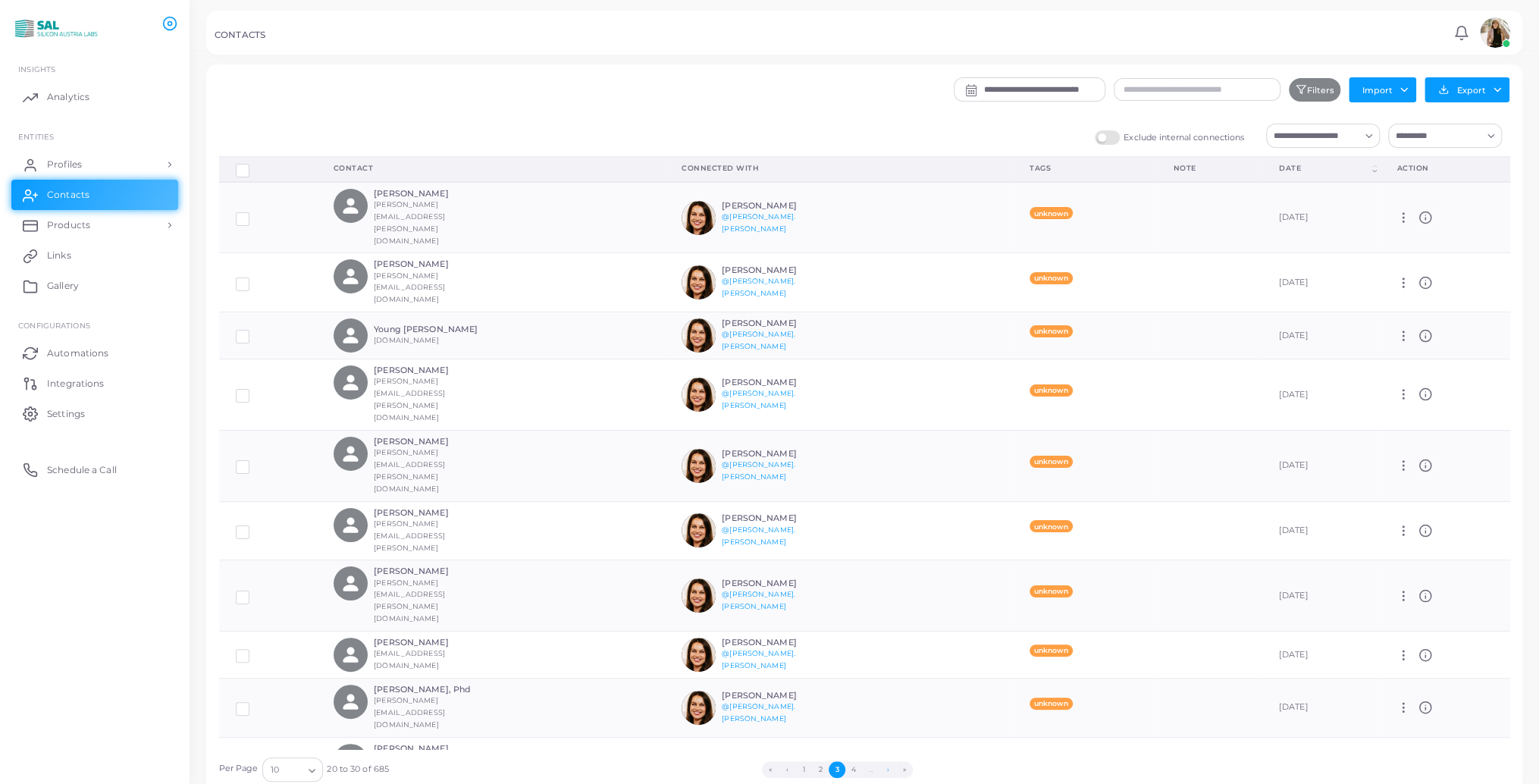
click at [886, 768] on button "›" at bounding box center [887, 769] width 17 height 17
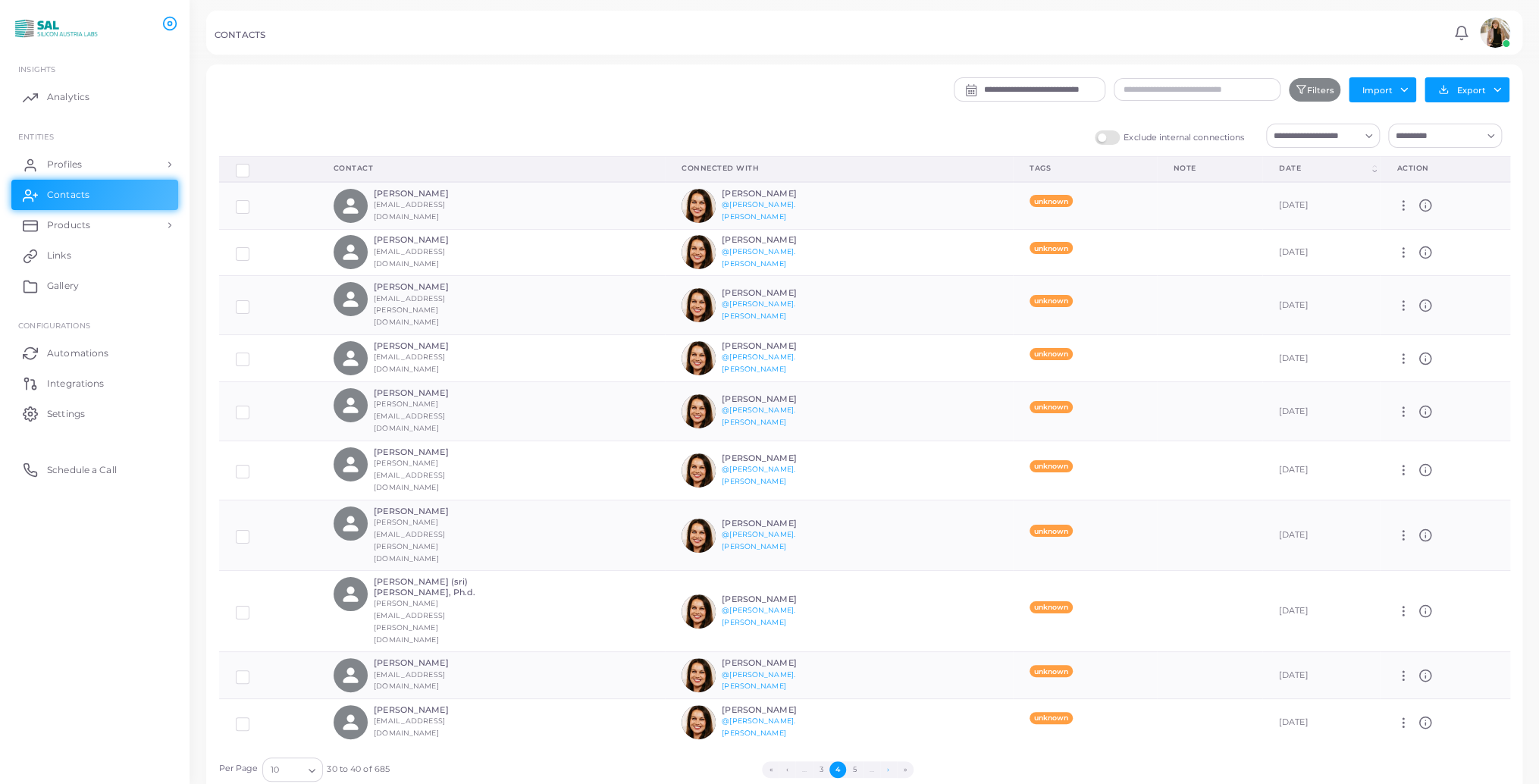
click at [886, 768] on button "›" at bounding box center [888, 769] width 17 height 17
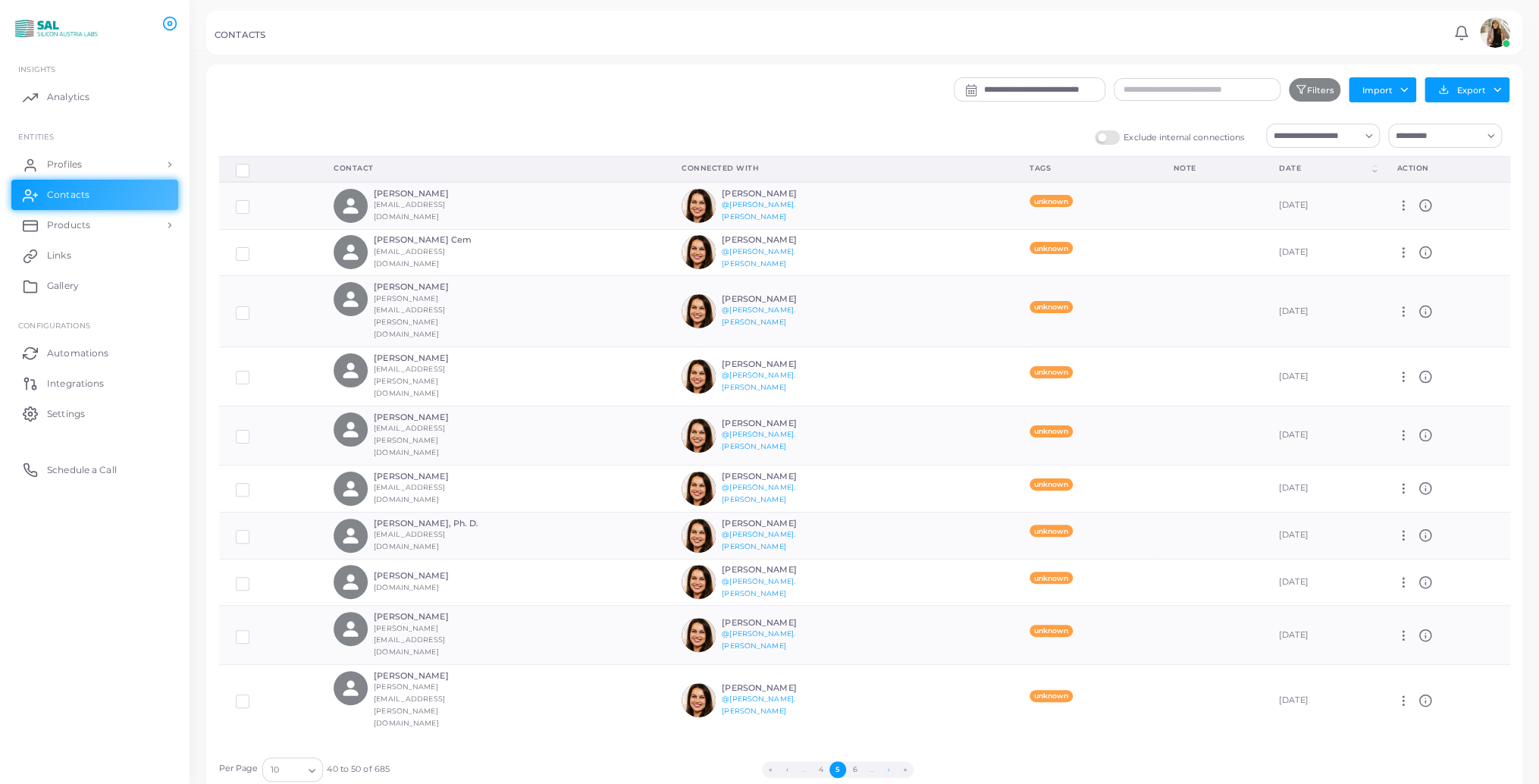
click at [886, 768] on button "›" at bounding box center [888, 769] width 17 height 17
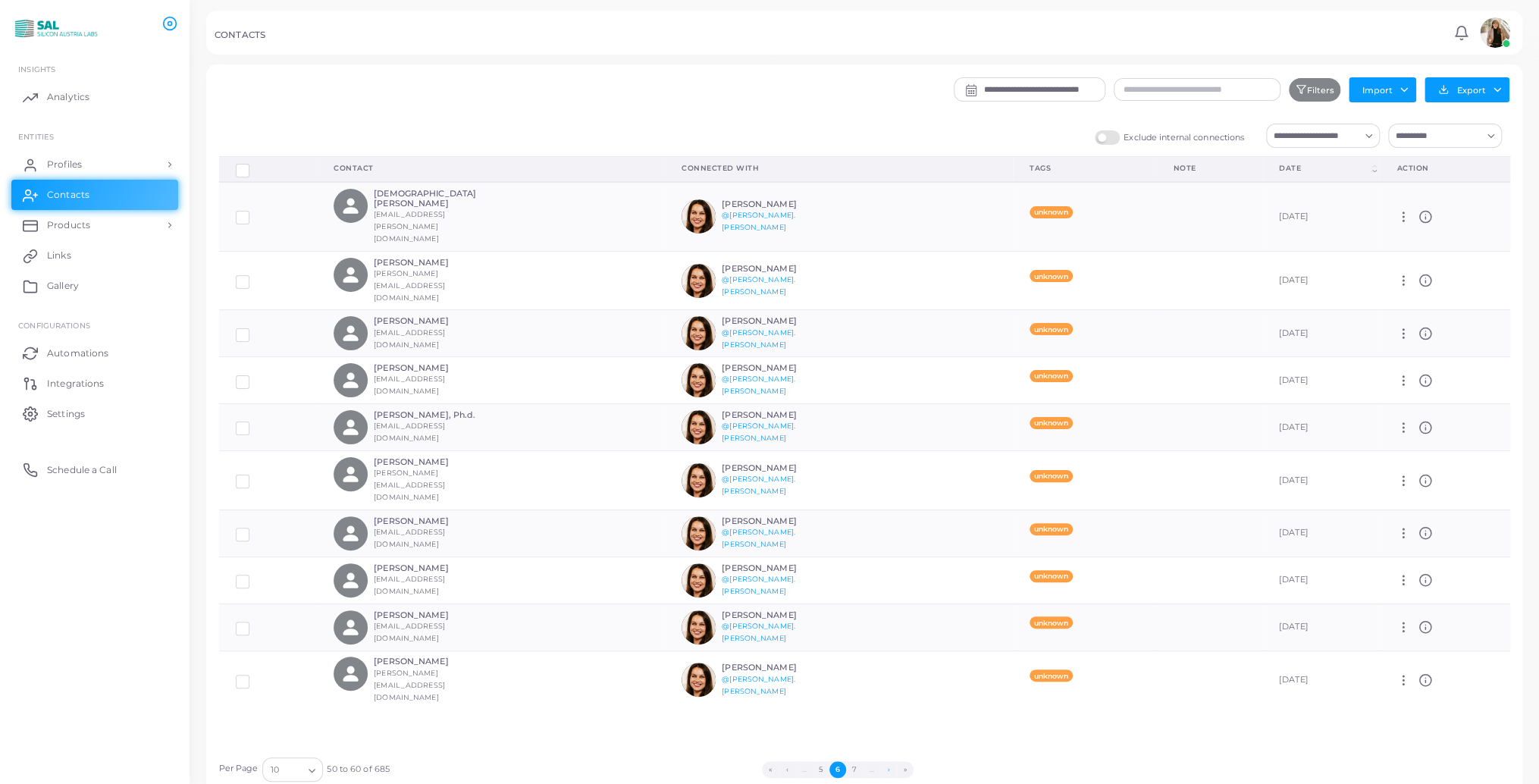
click at [886, 768] on button "›" at bounding box center [888, 769] width 17 height 17
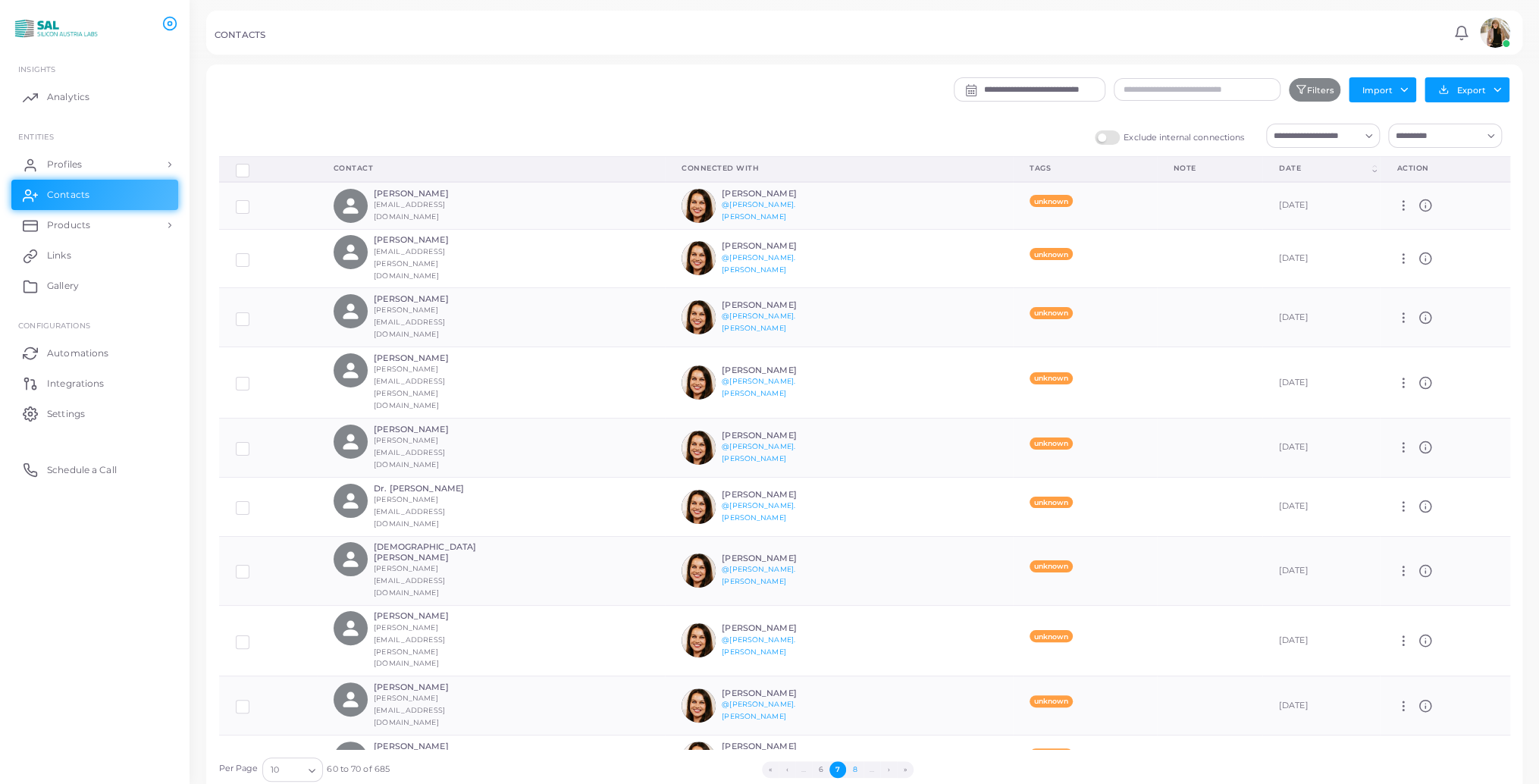
click at [854, 768] on button "8" at bounding box center [854, 769] width 17 height 17
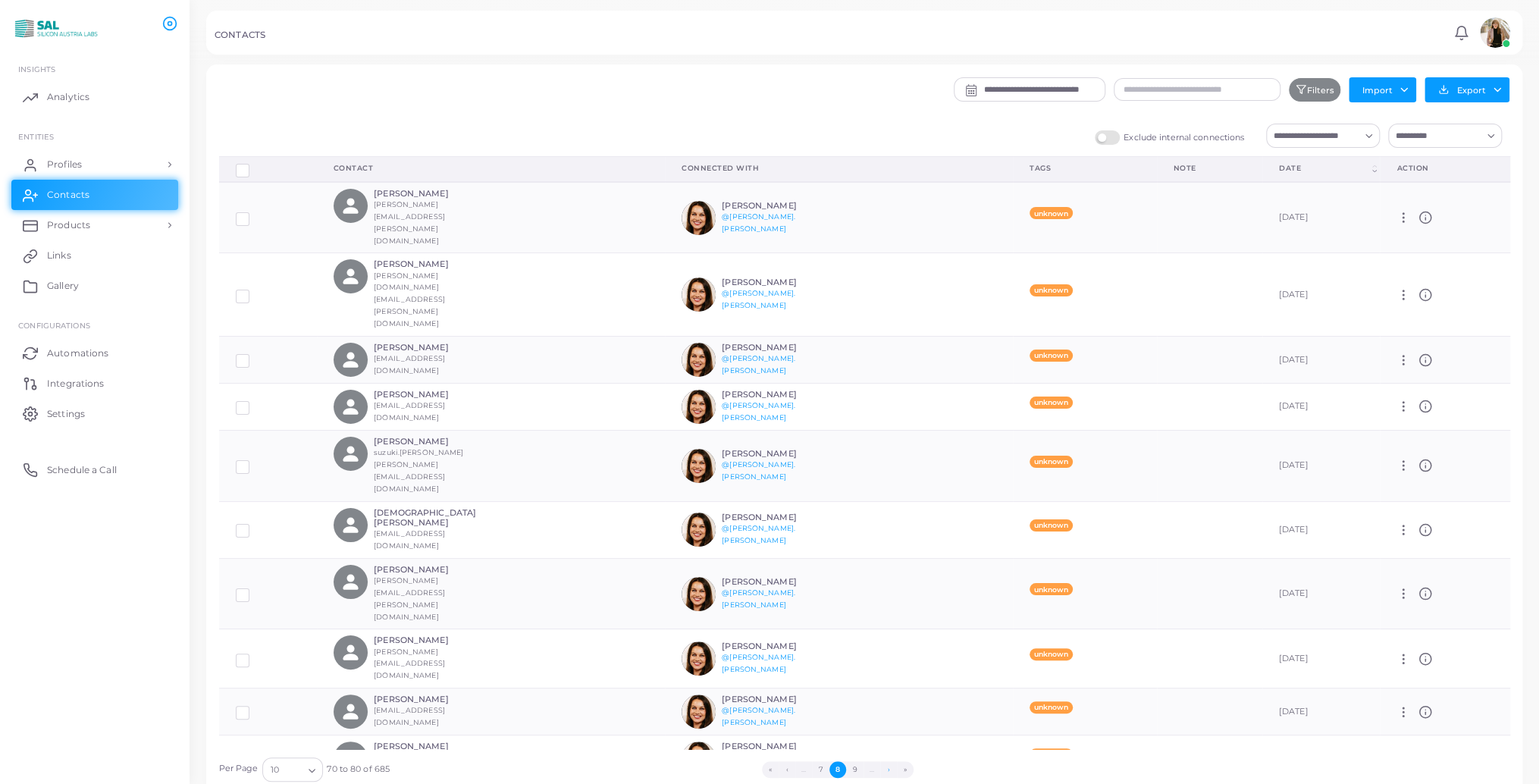
click at [886, 770] on button "›" at bounding box center [888, 769] width 17 height 17
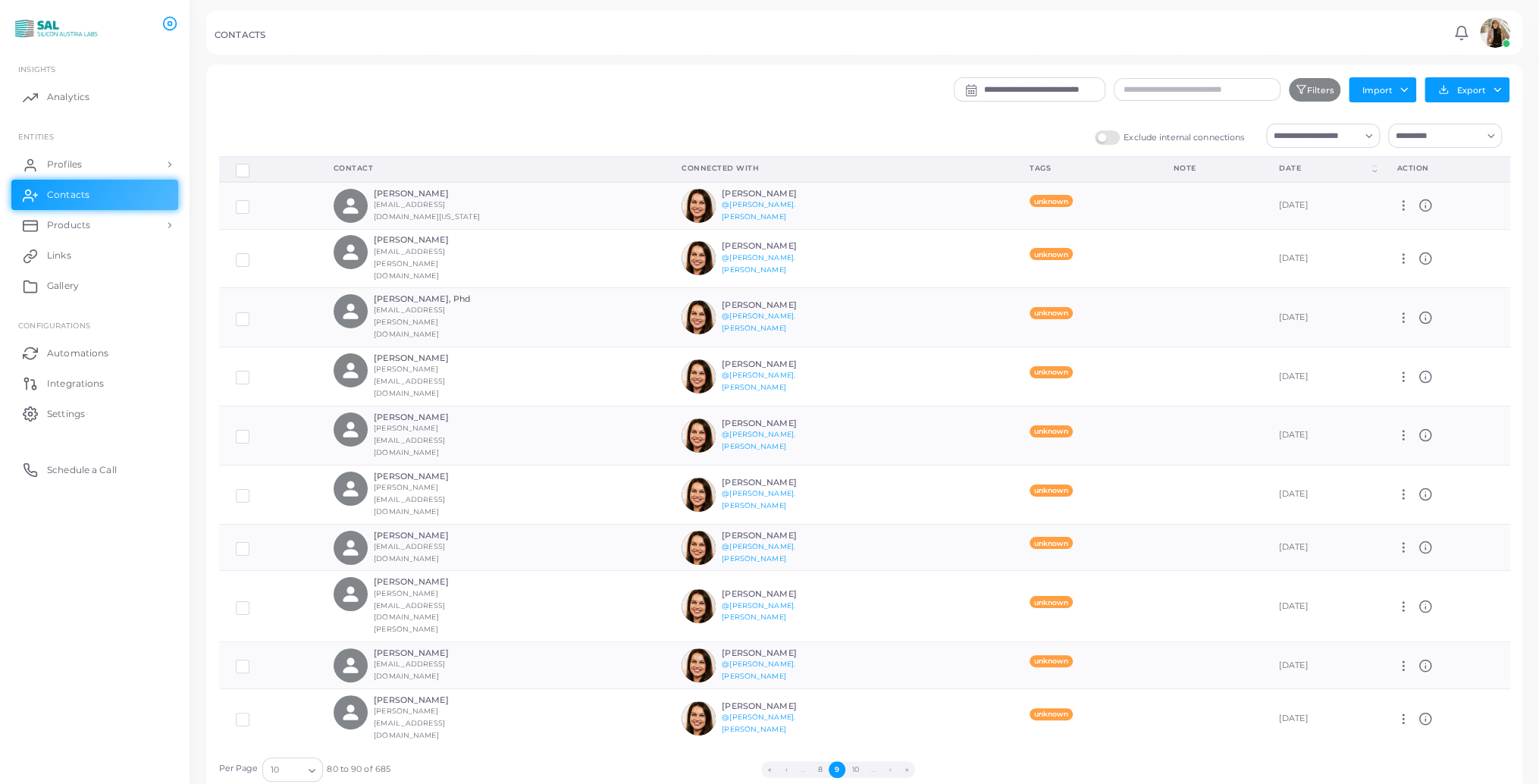
click at [886, 770] on button "›" at bounding box center [890, 769] width 17 height 17
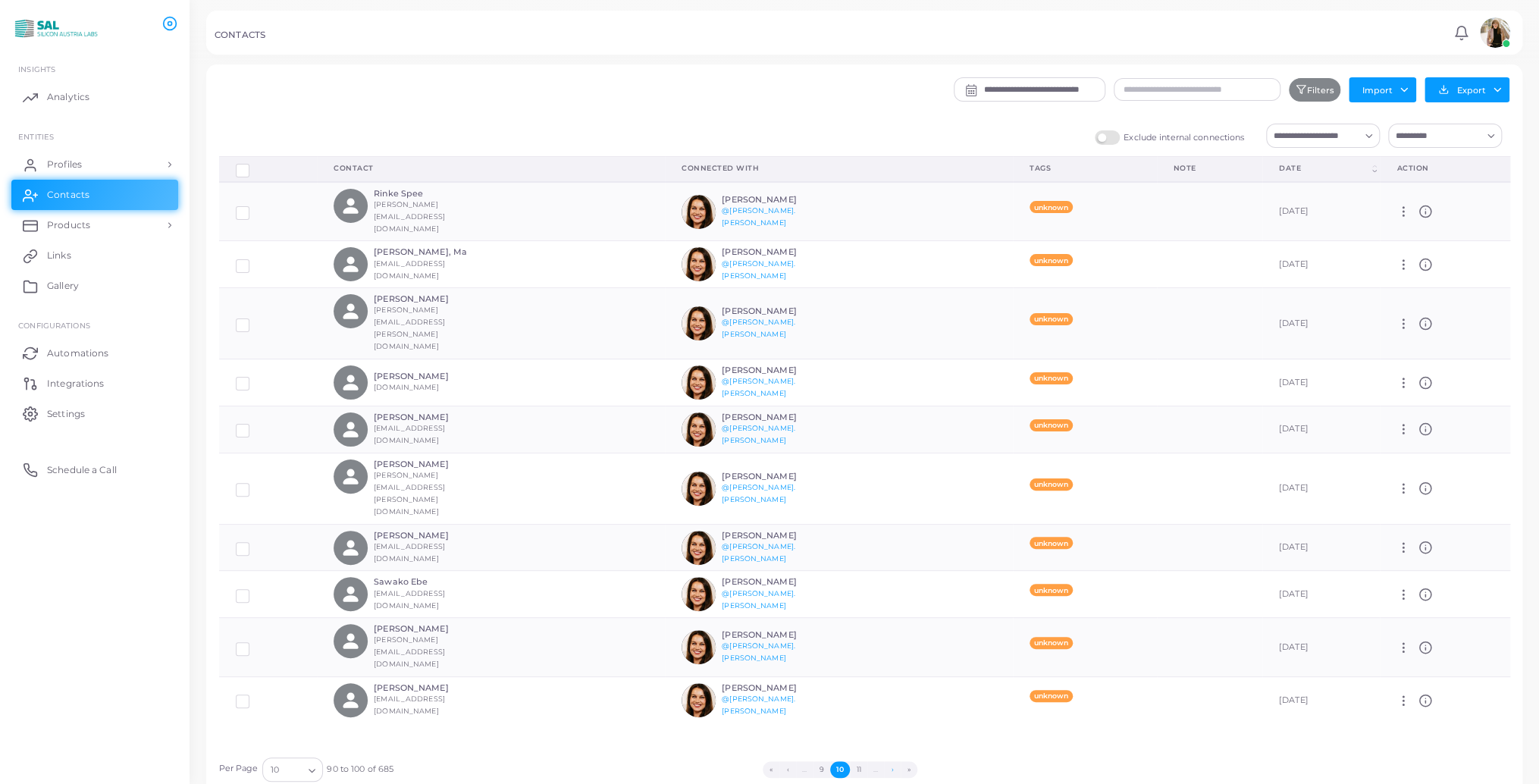
click at [886, 770] on button "›" at bounding box center [892, 769] width 17 height 17
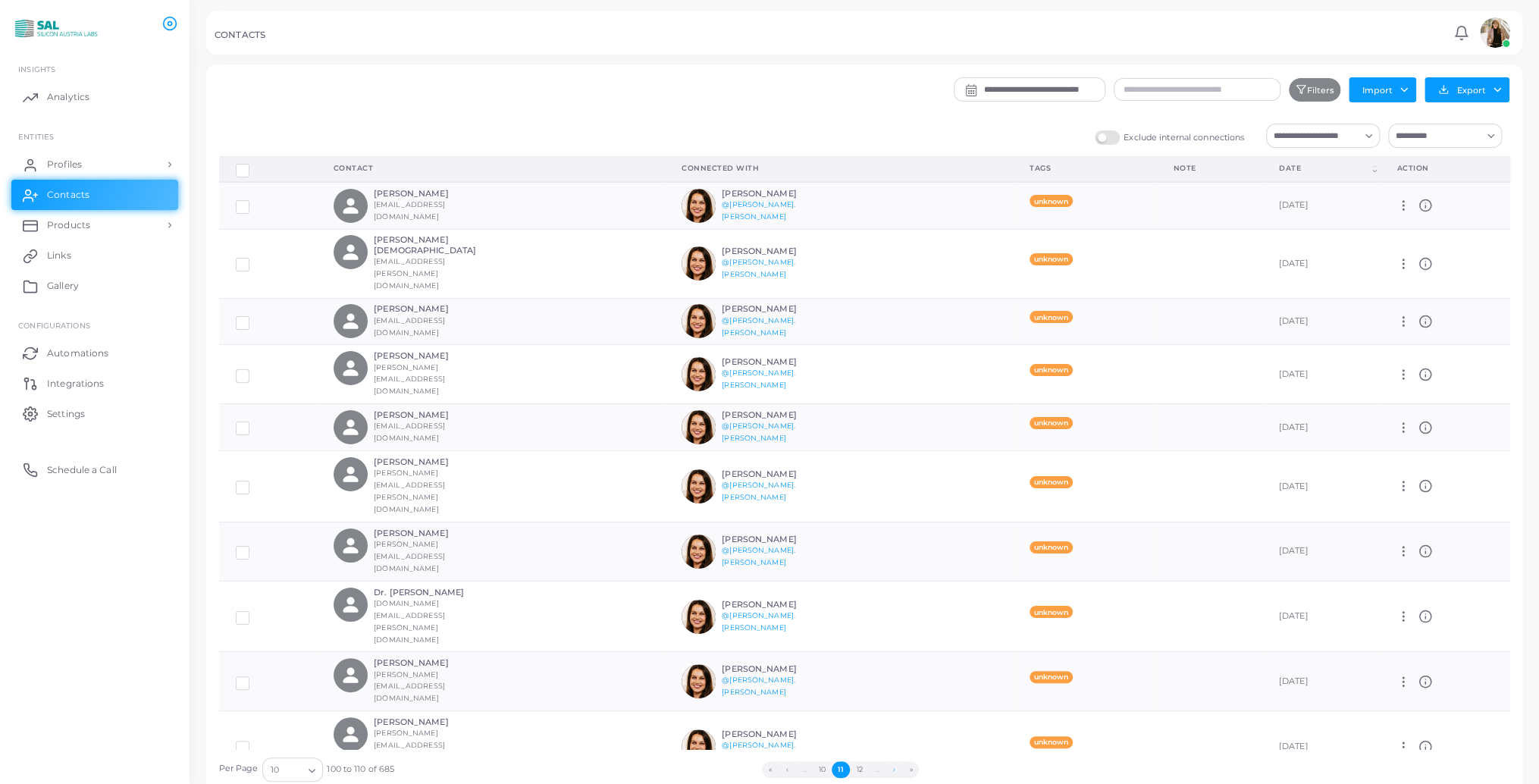
click at [886, 770] on button "›" at bounding box center [894, 769] width 17 height 17
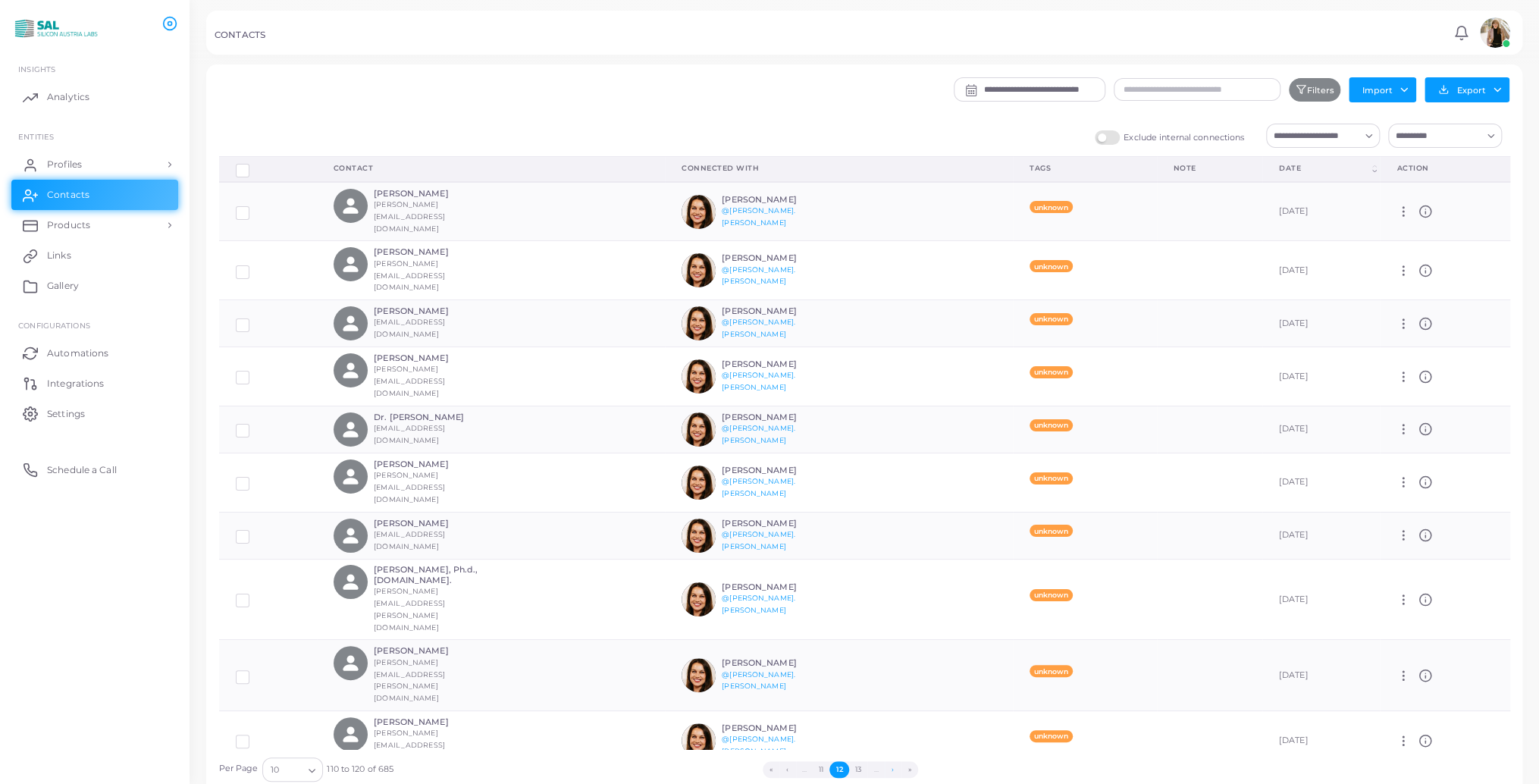
click at [886, 770] on button "›" at bounding box center [893, 769] width 17 height 17
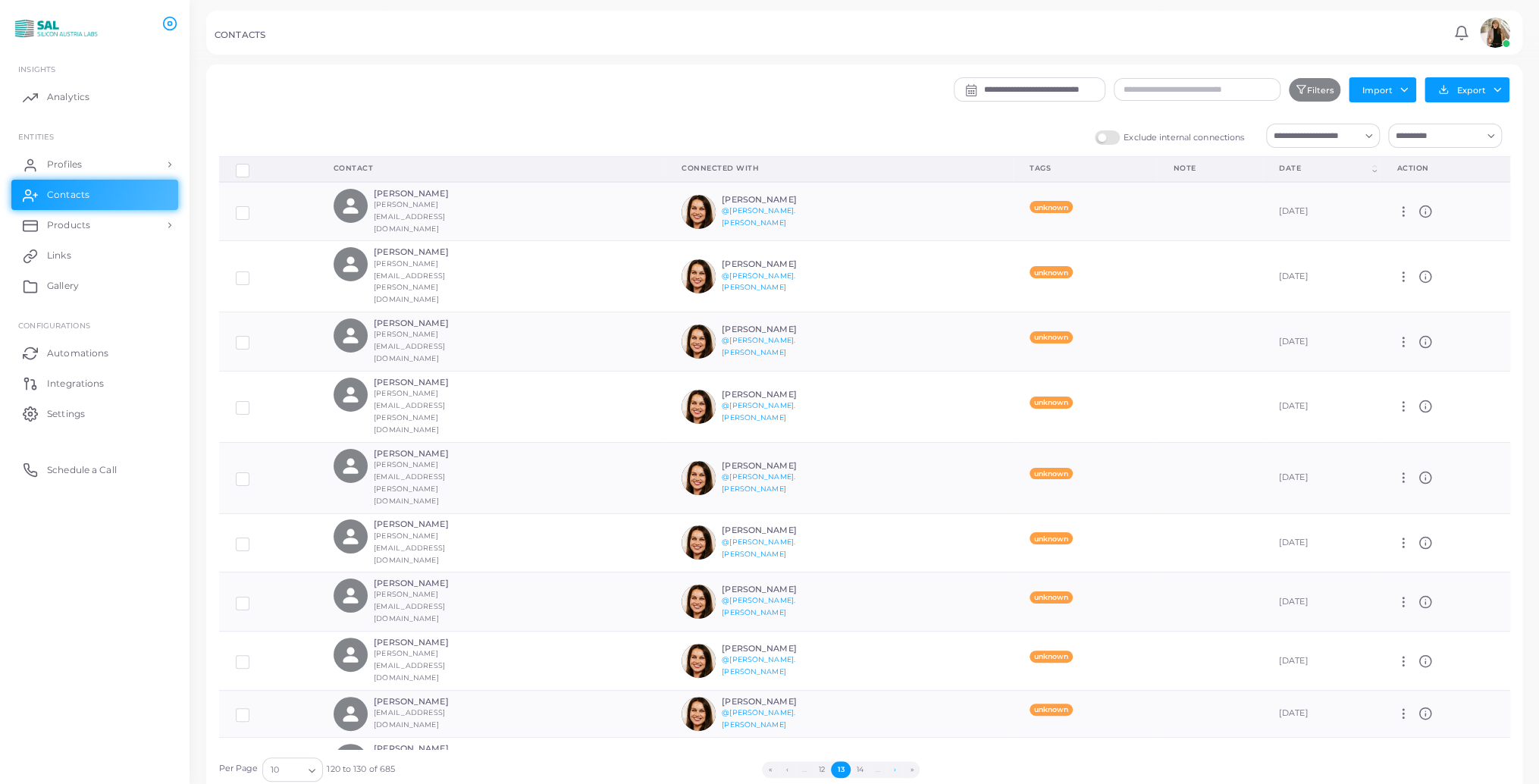
click at [886, 770] on li "…" at bounding box center [879, 769] width 18 height 17
click at [898, 770] on button "›" at bounding box center [894, 769] width 17 height 17
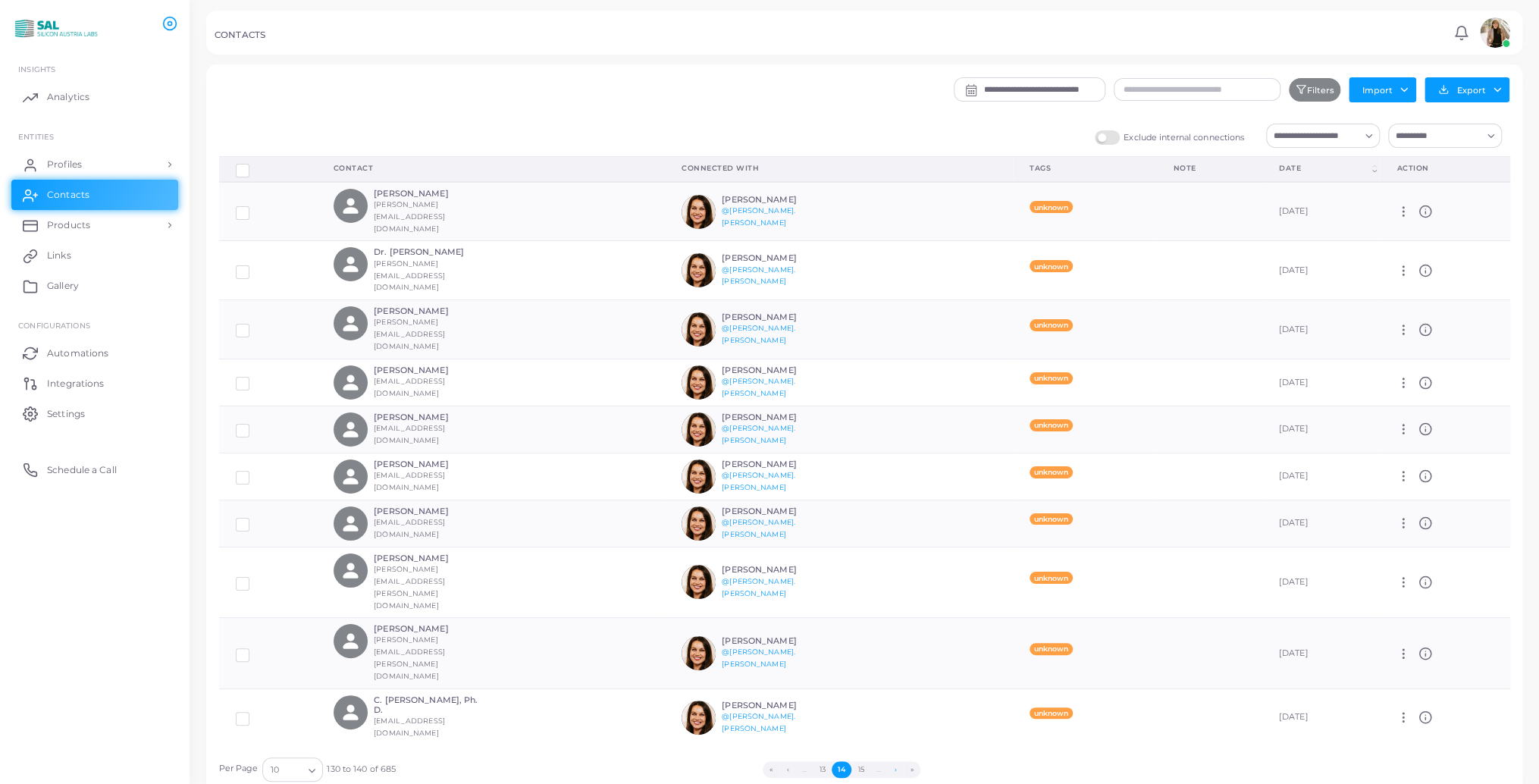
click at [898, 770] on button "›" at bounding box center [895, 769] width 17 height 17
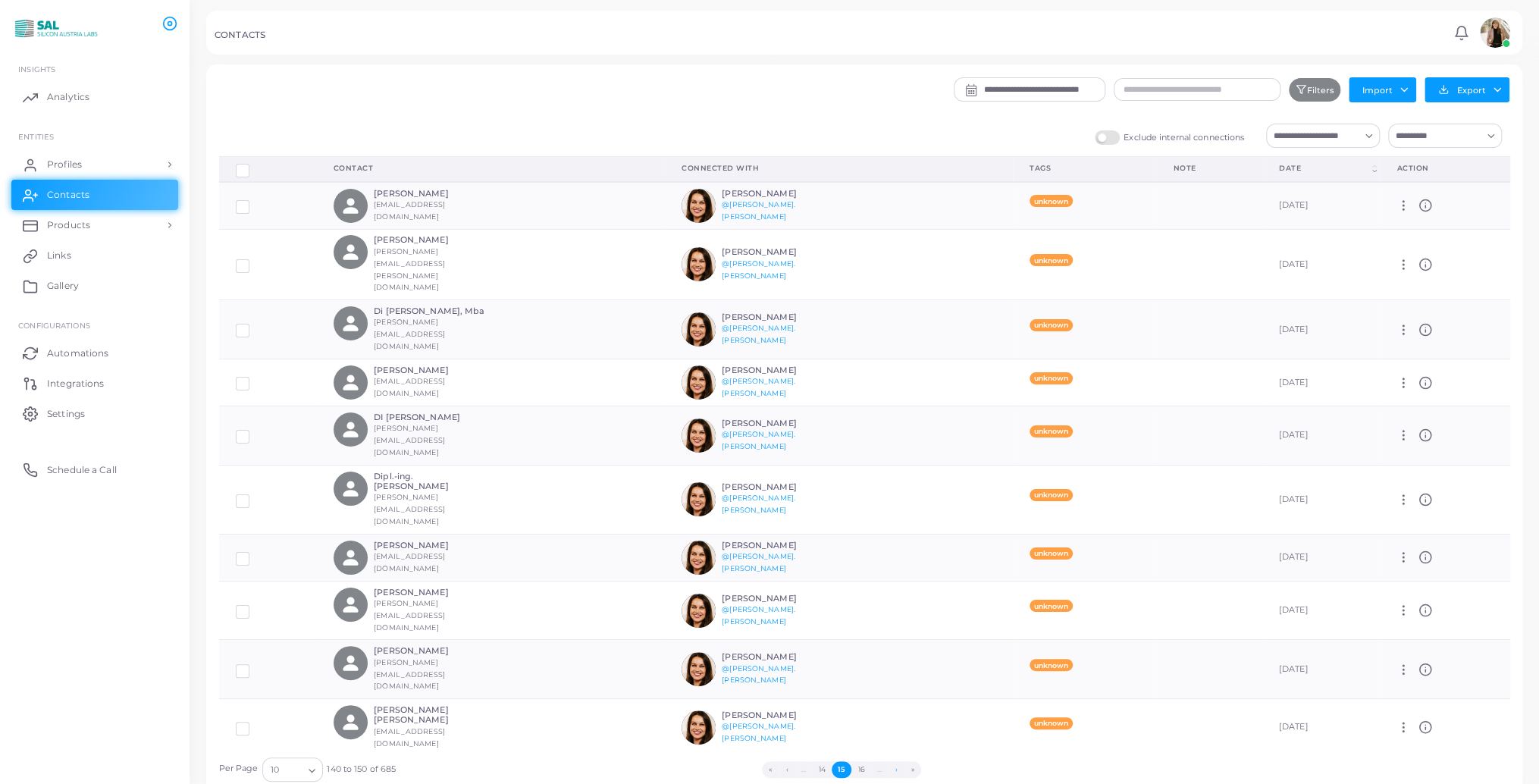
click at [898, 770] on button "›" at bounding box center [896, 769] width 17 height 17
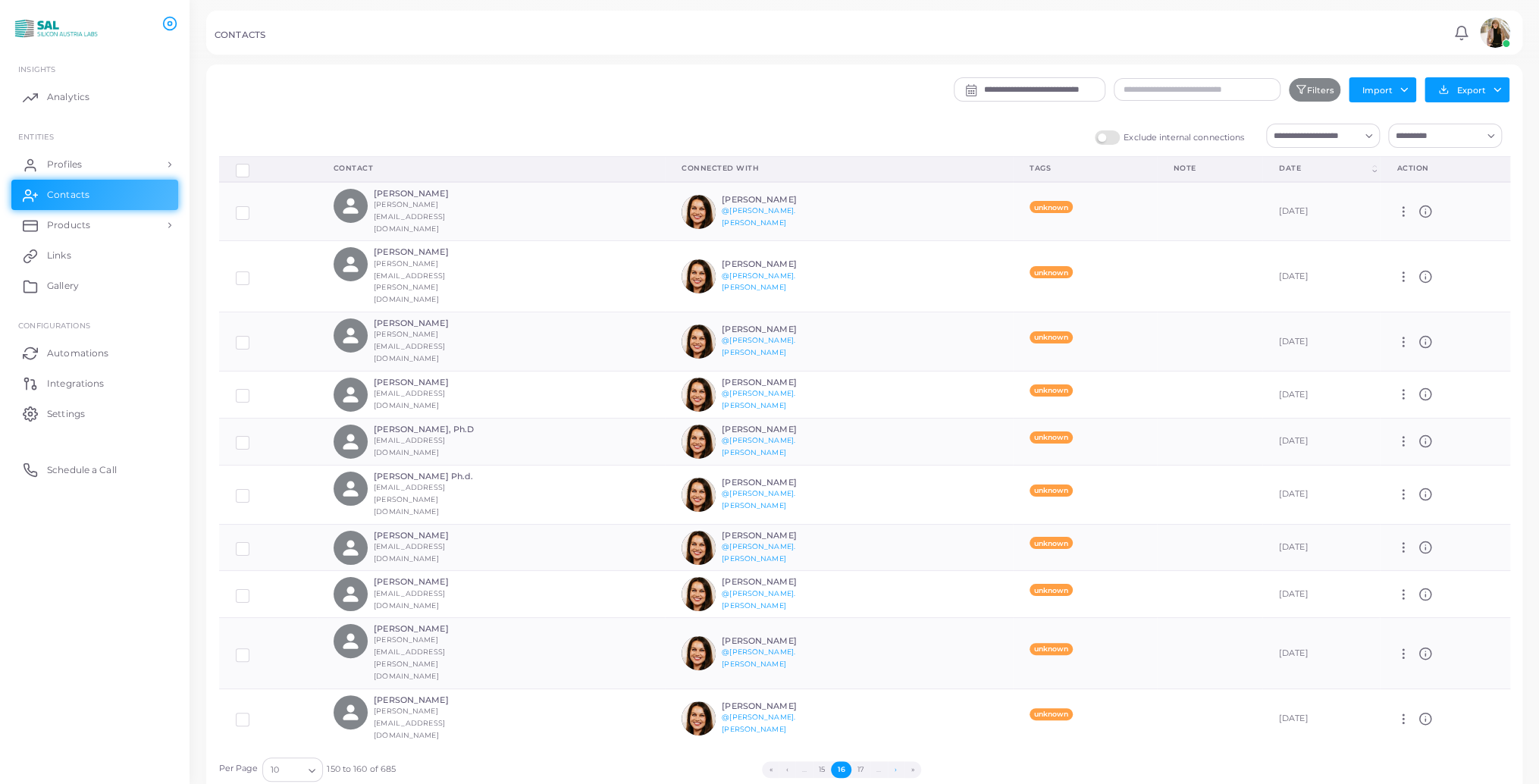
click at [898, 770] on button "›" at bounding box center [896, 769] width 17 height 17
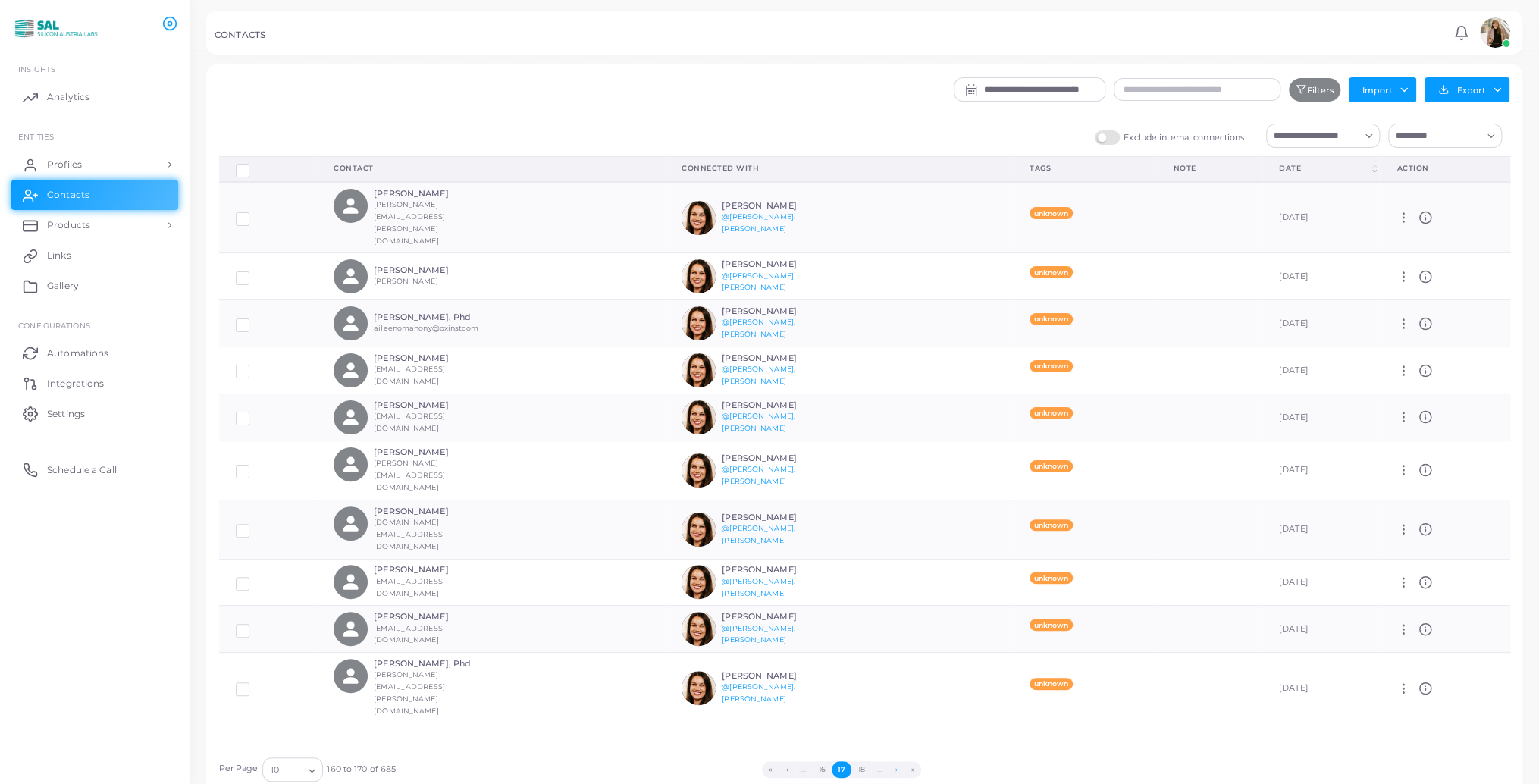
click at [898, 770] on button "›" at bounding box center [896, 769] width 17 height 17
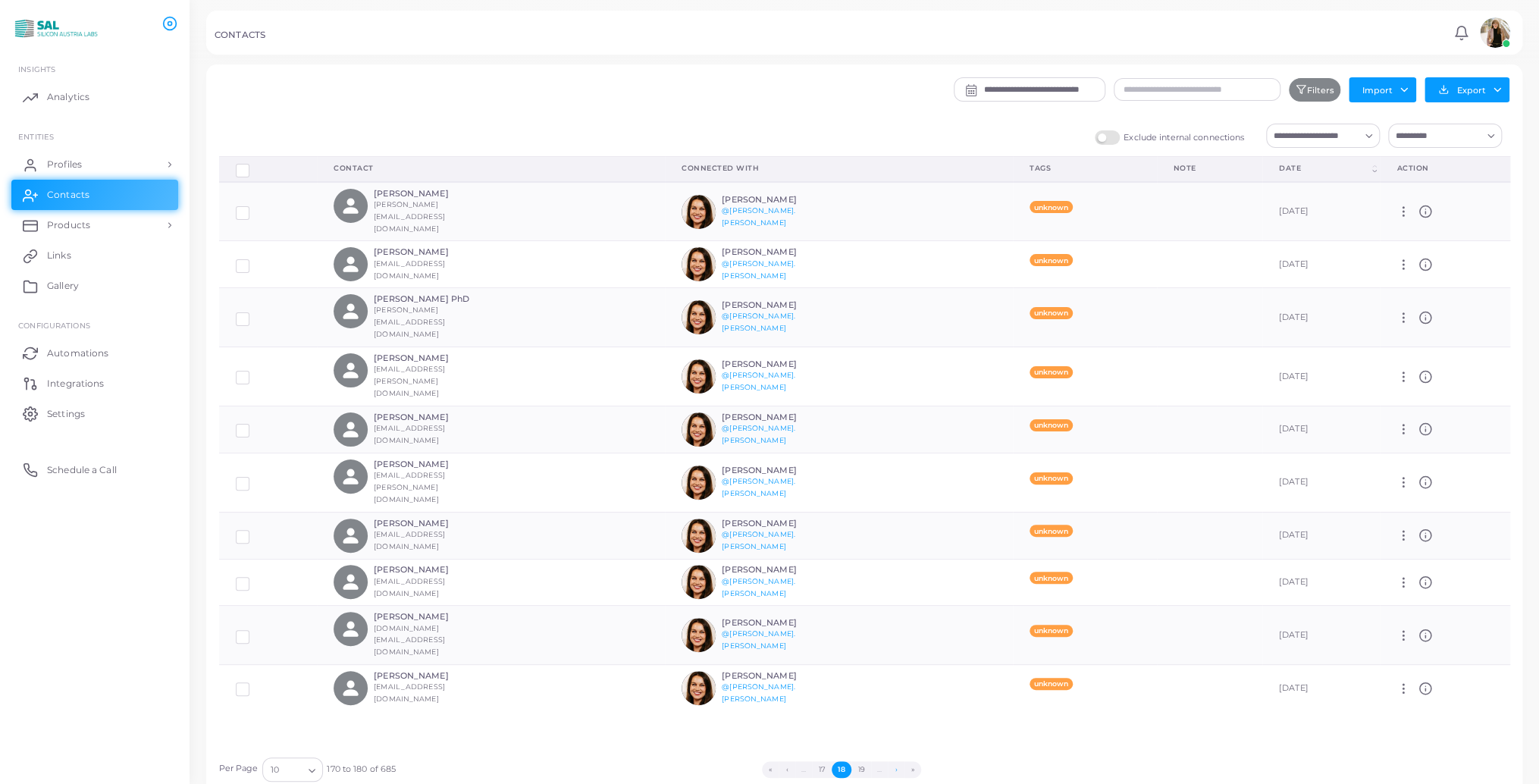
click at [898, 770] on button "›" at bounding box center [896, 769] width 17 height 17
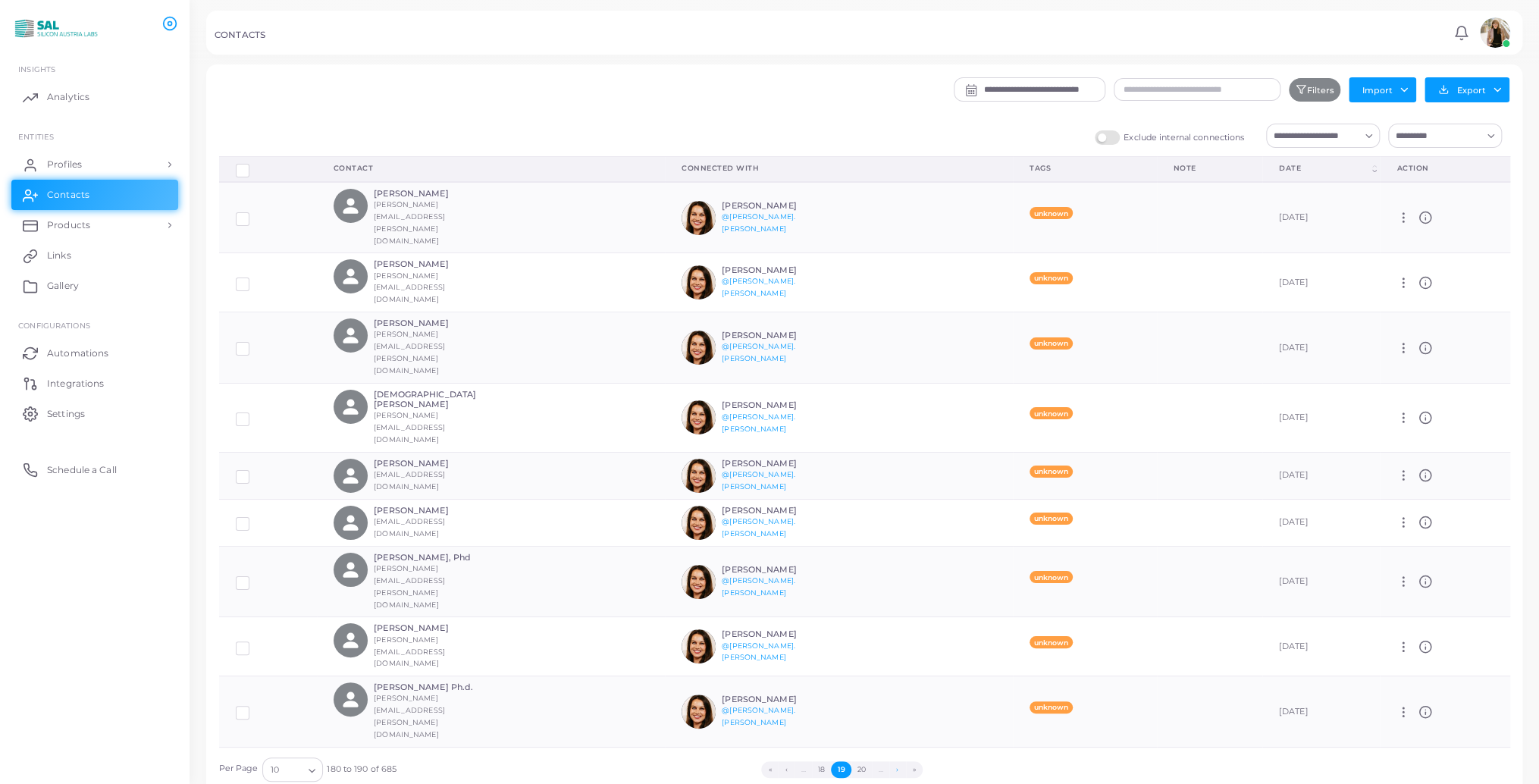
click at [898, 770] on button "›" at bounding box center [897, 769] width 17 height 17
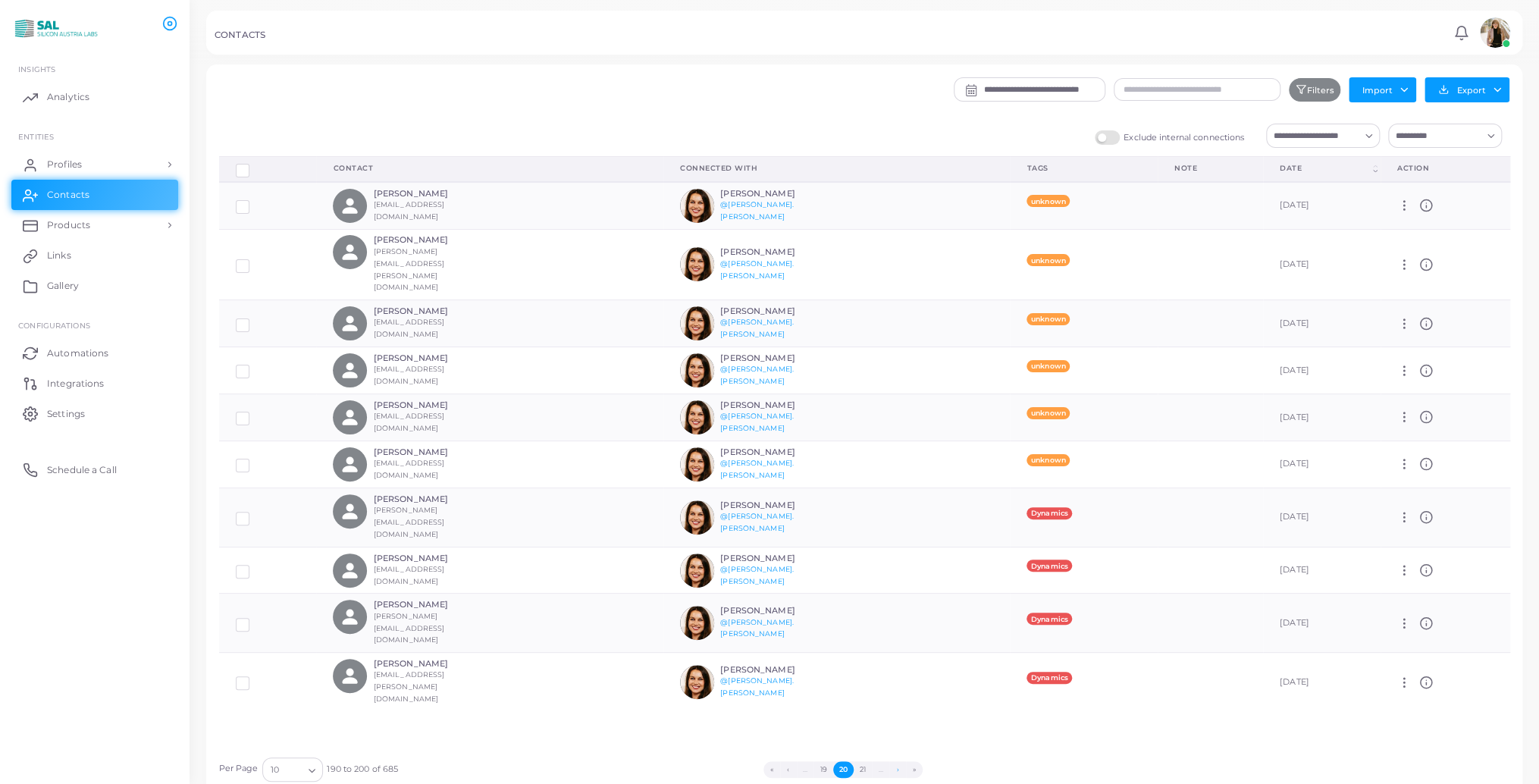
click at [898, 770] on button "›" at bounding box center [897, 769] width 17 height 17
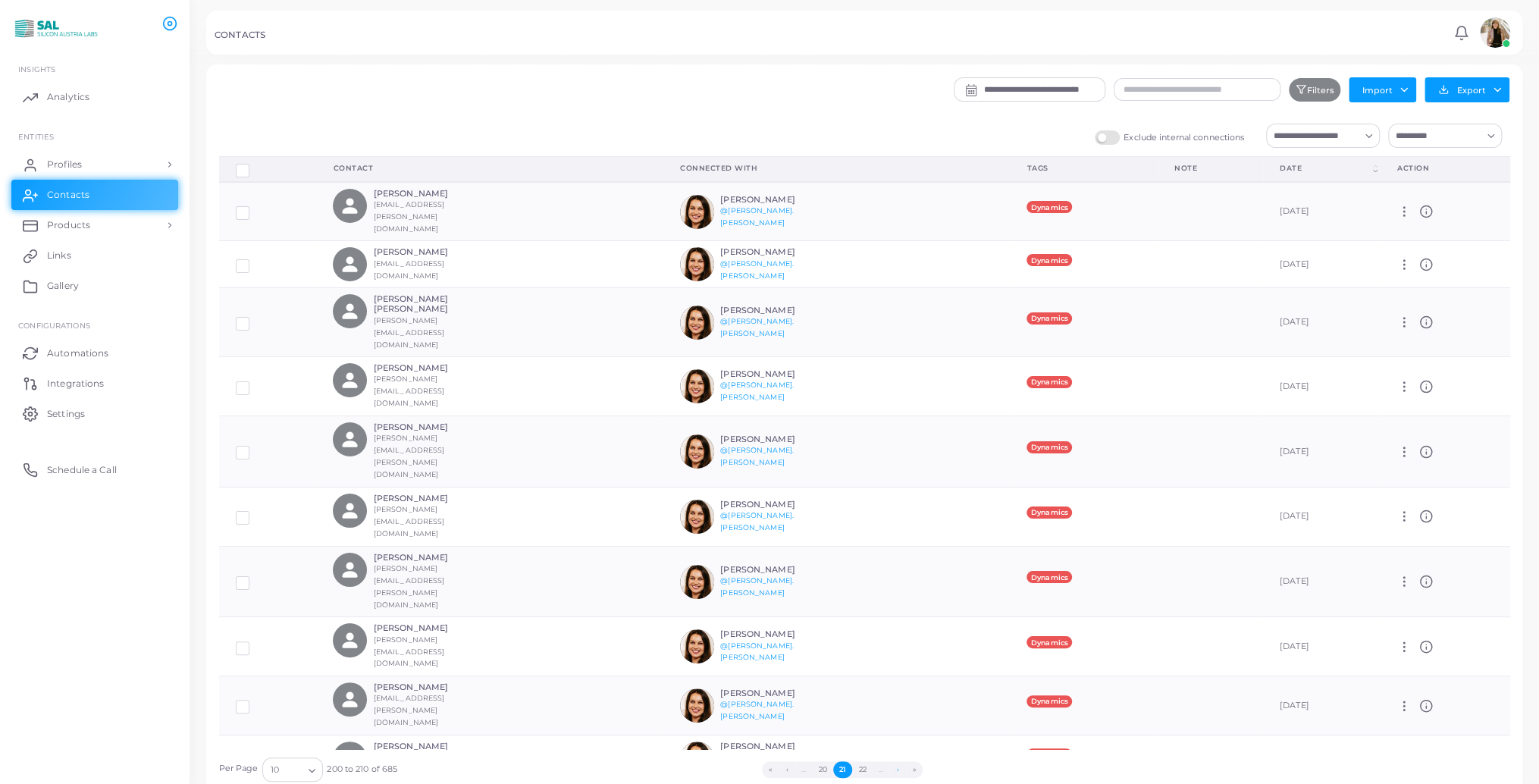
click at [898, 770] on button "›" at bounding box center [897, 769] width 17 height 17
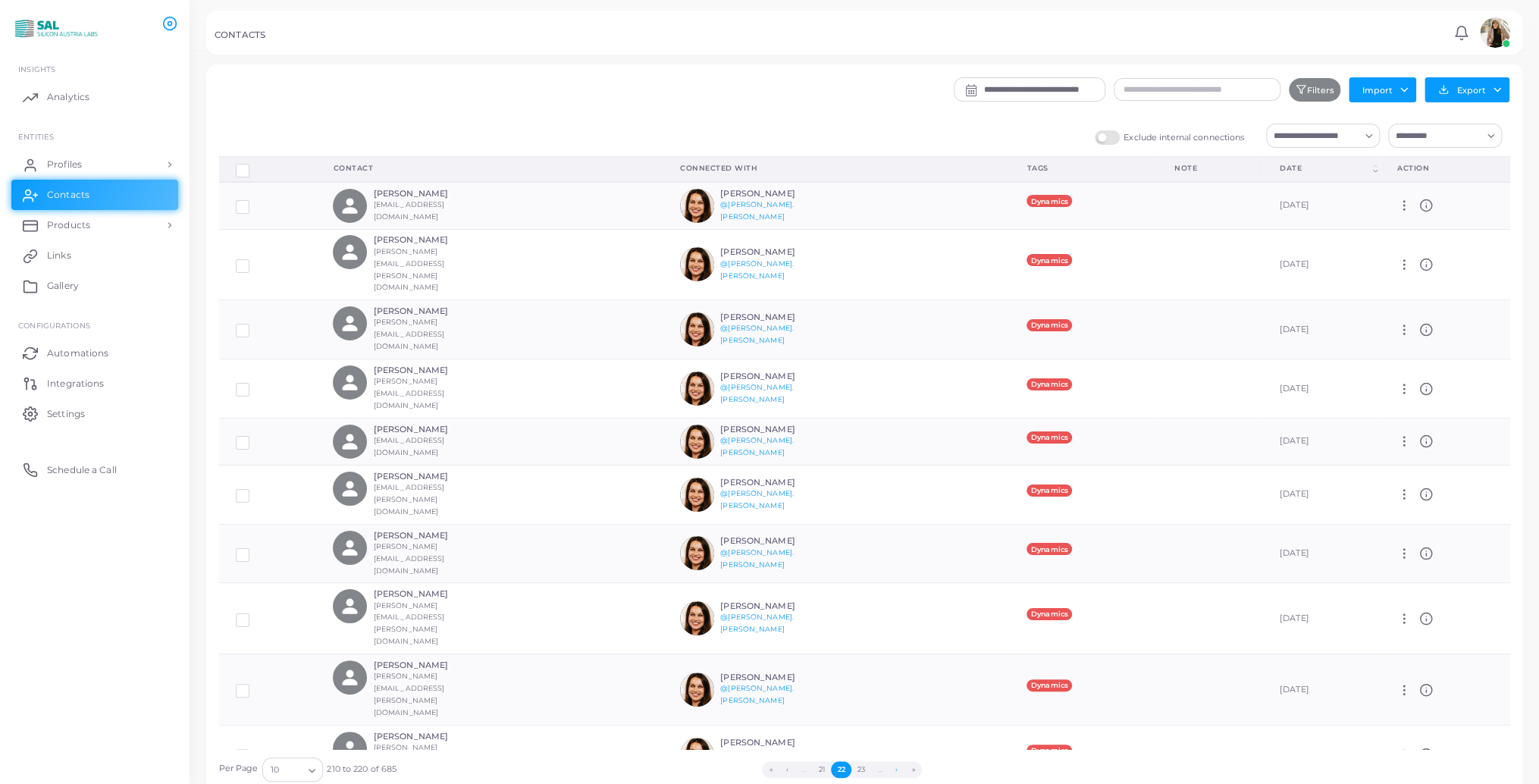
click at [898, 770] on button "›" at bounding box center [897, 769] width 17 height 17
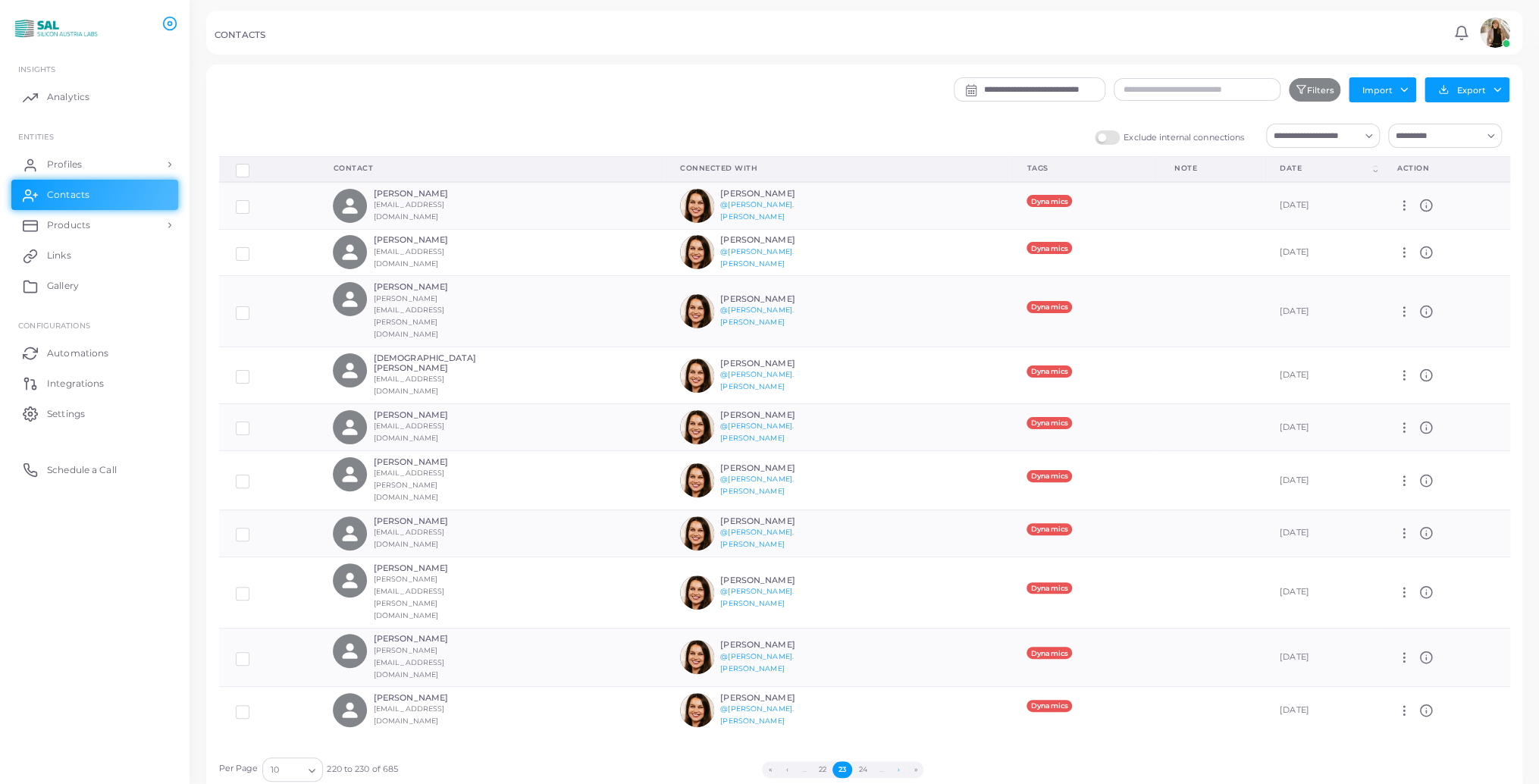
click at [898, 770] on button "›" at bounding box center [898, 769] width 17 height 17
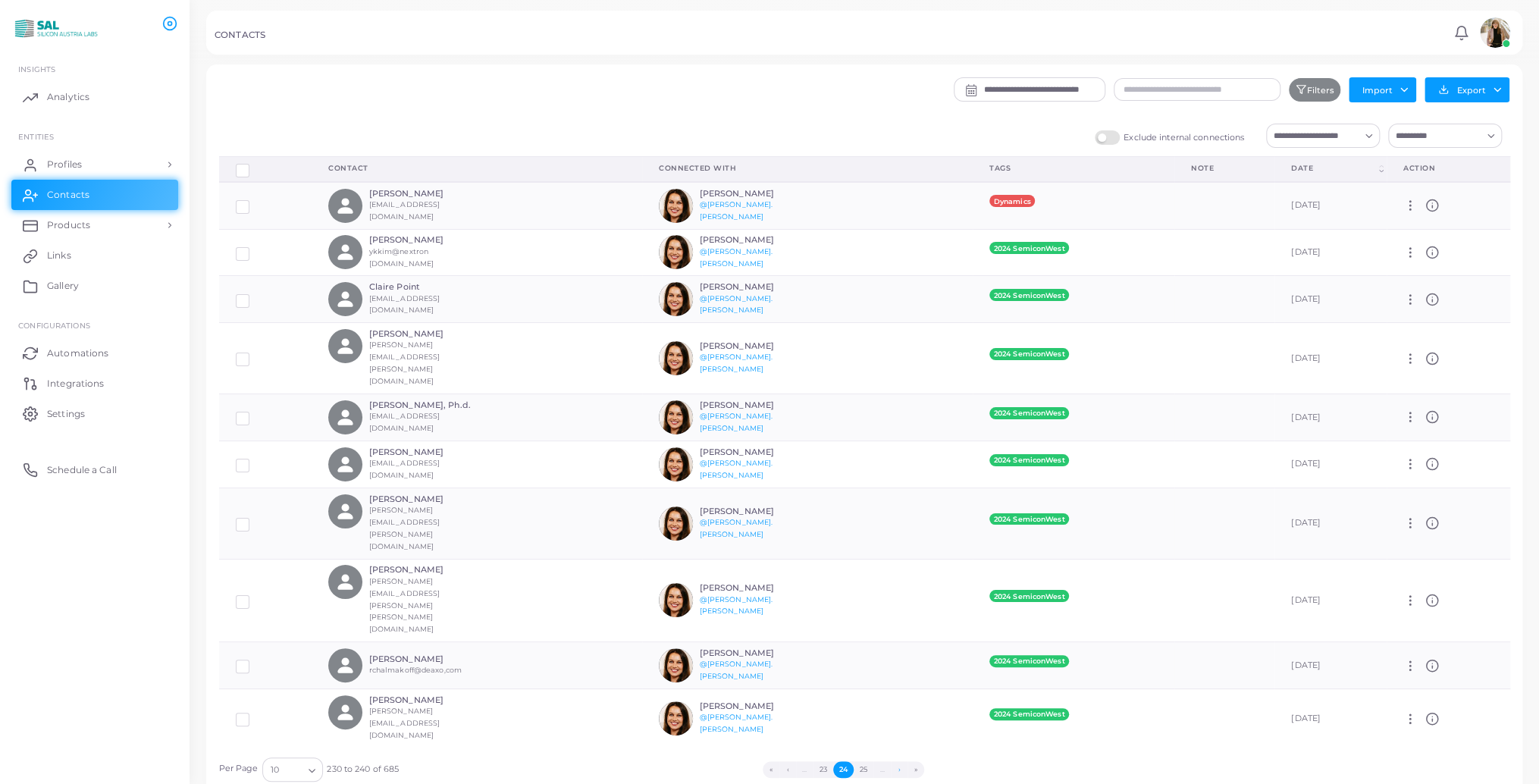
click at [898, 770] on button "›" at bounding box center [899, 769] width 17 height 17
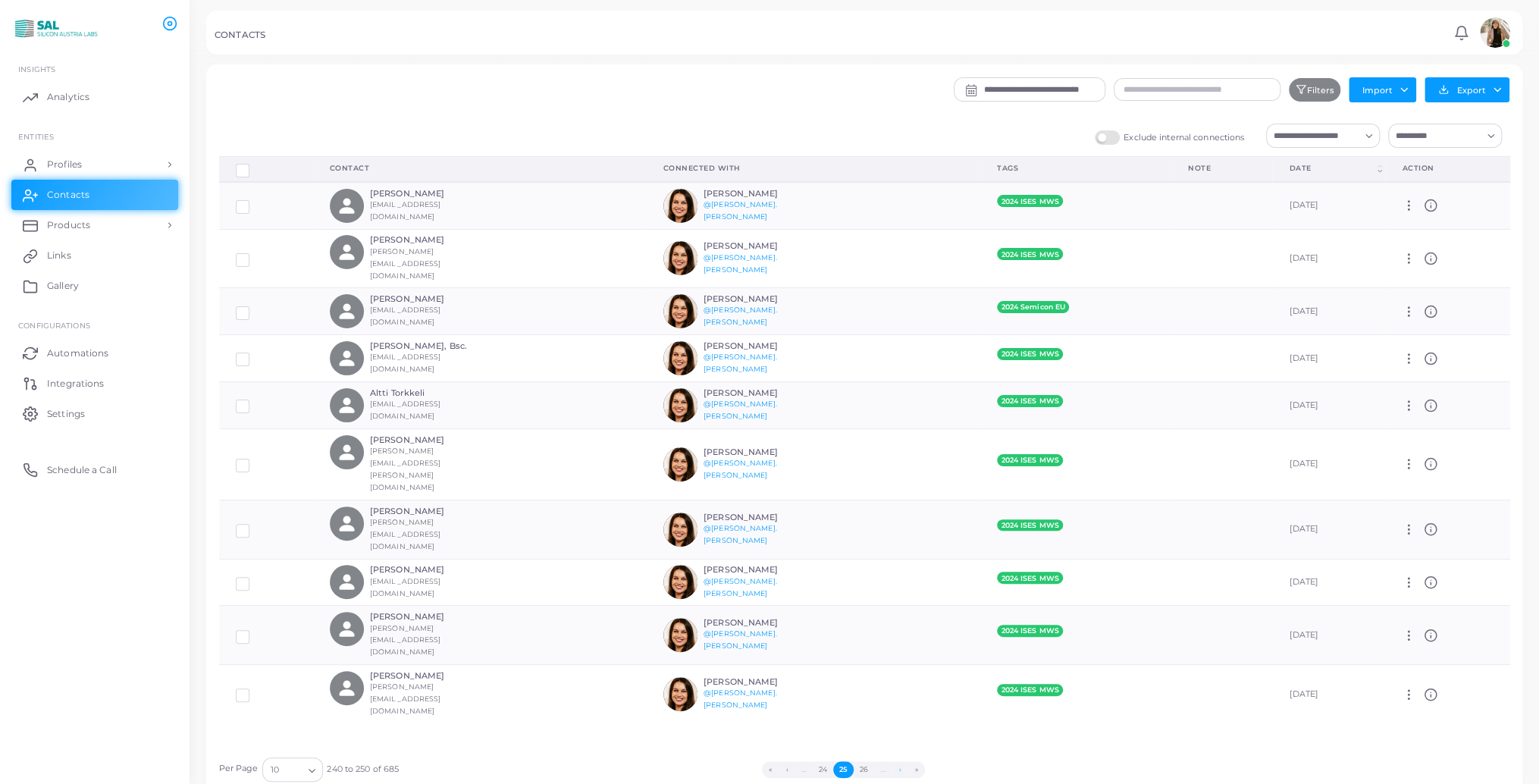
click at [898, 770] on button "›" at bounding box center [900, 769] width 17 height 17
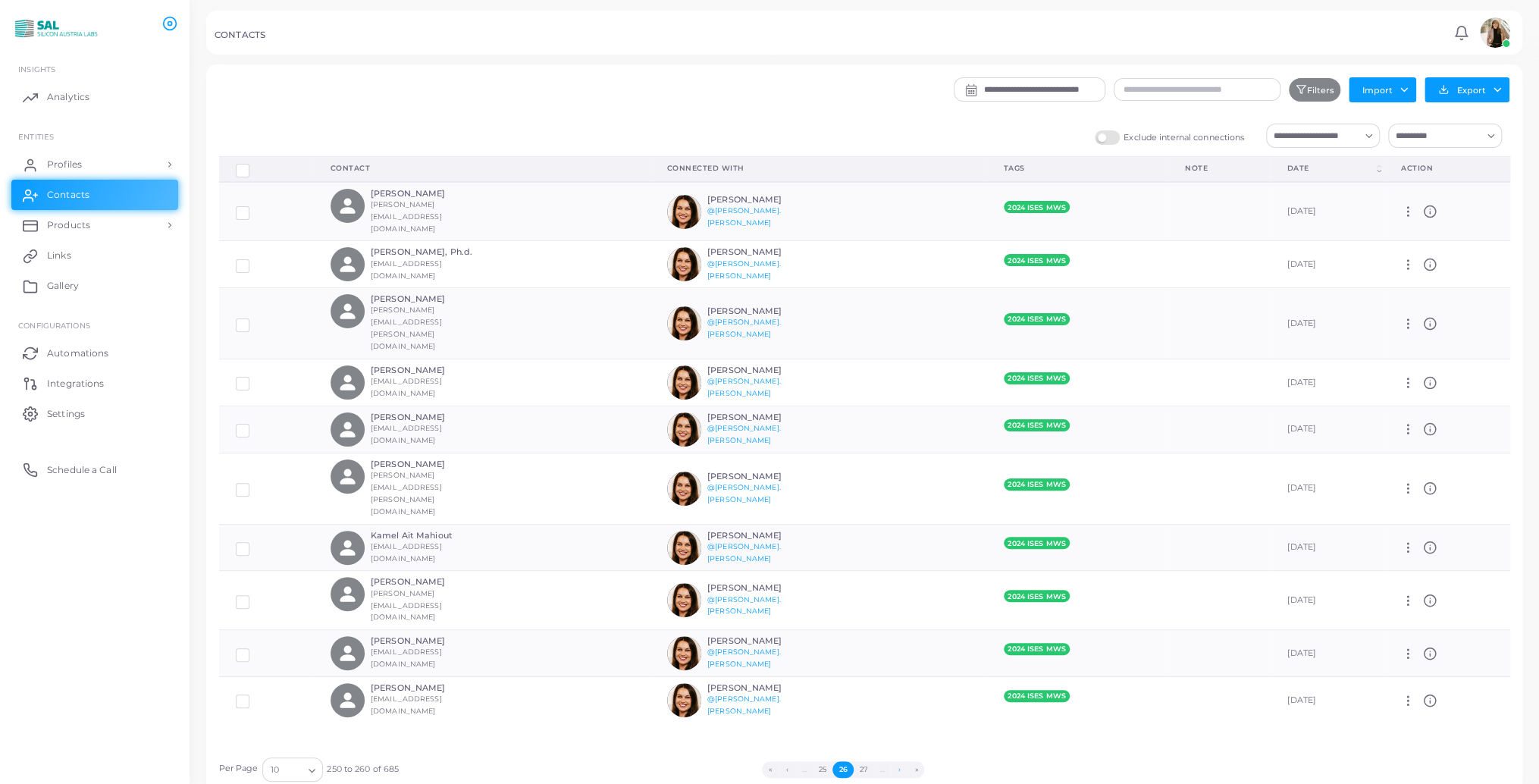
click at [898, 770] on button "›" at bounding box center [899, 769] width 17 height 17
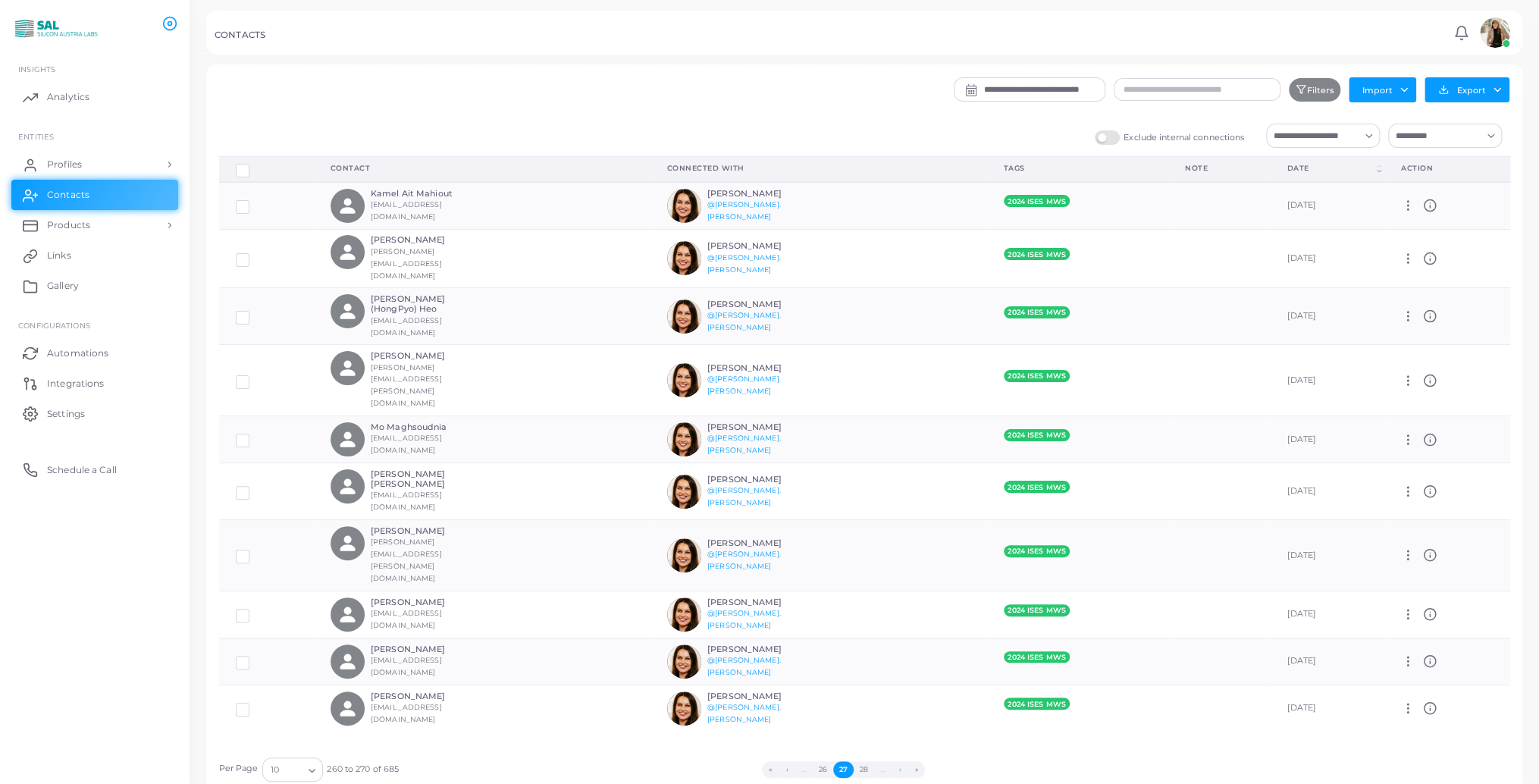
click at [898, 770] on button "›" at bounding box center [900, 769] width 17 height 17
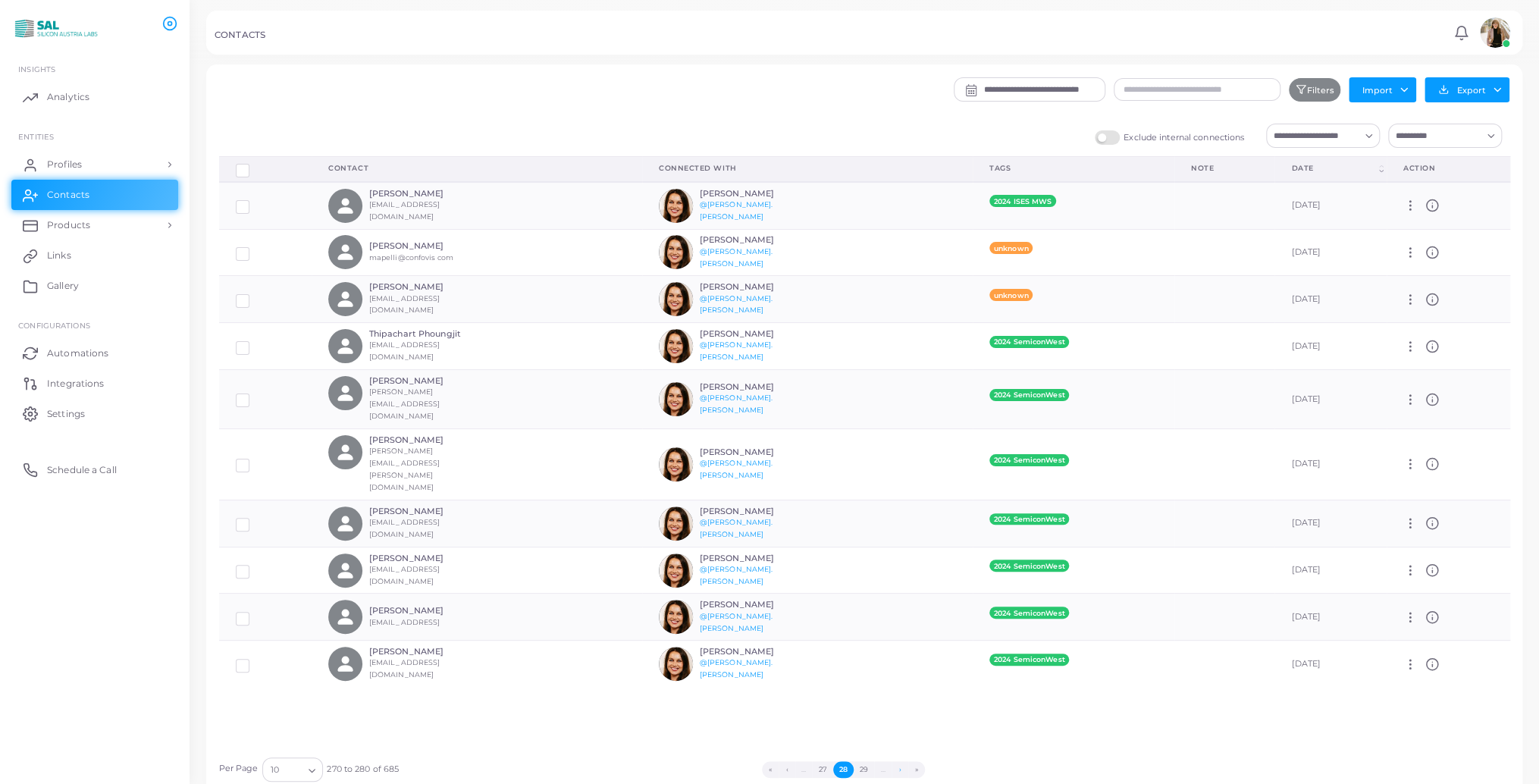
click at [898, 770] on button "›" at bounding box center [900, 769] width 17 height 17
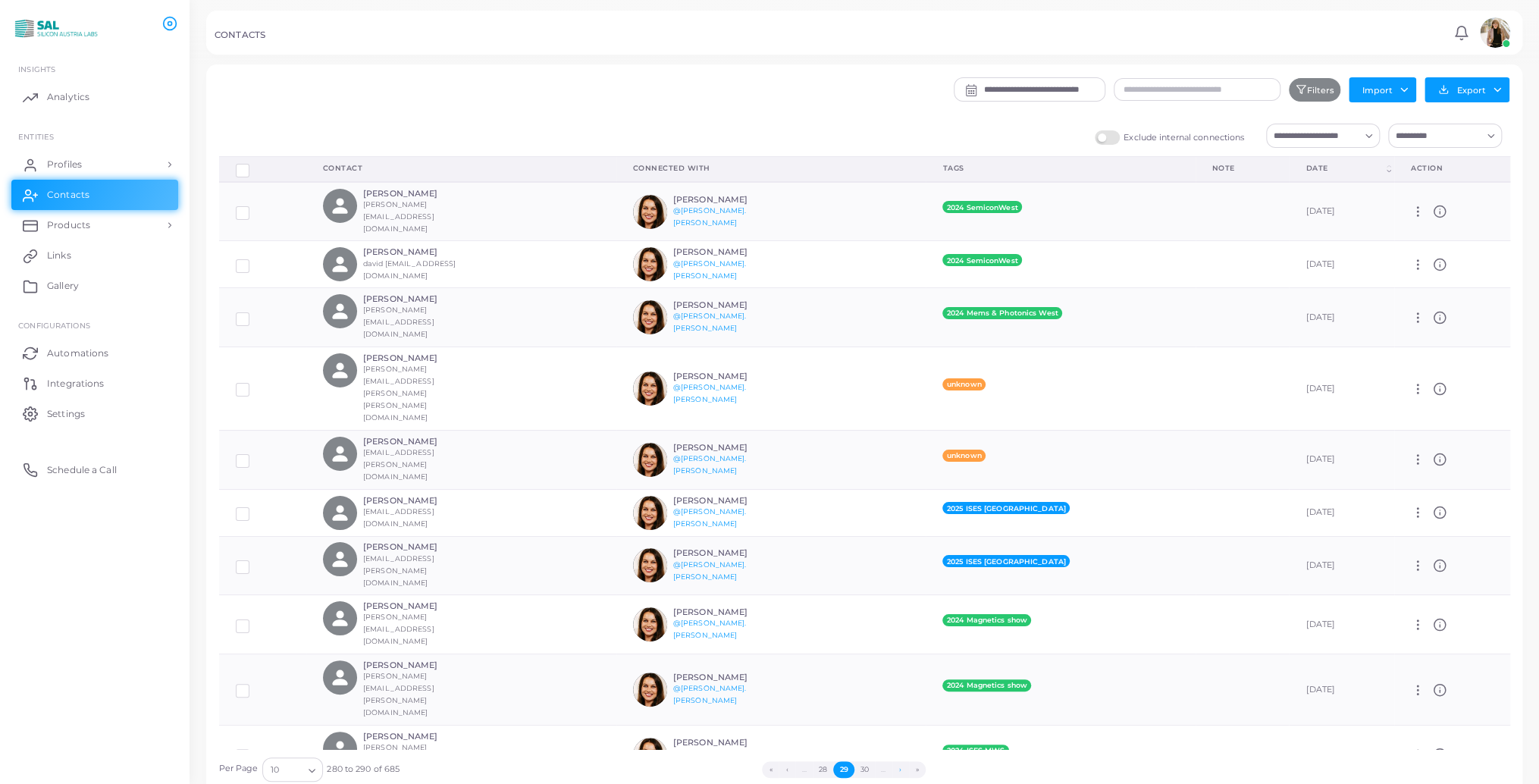
click at [898, 770] on button "›" at bounding box center [900, 769] width 17 height 17
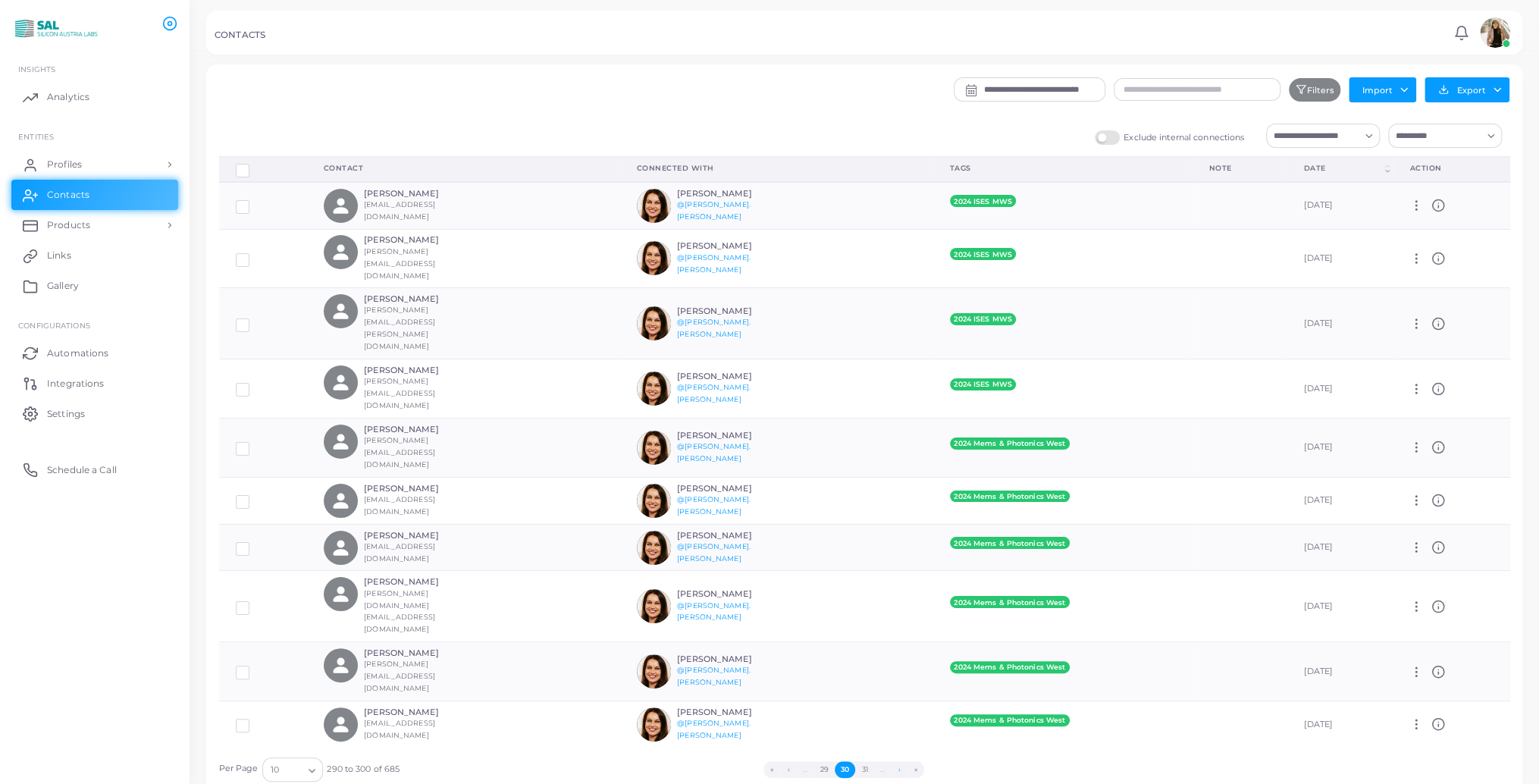
click at [898, 770] on button "›" at bounding box center [899, 769] width 17 height 17
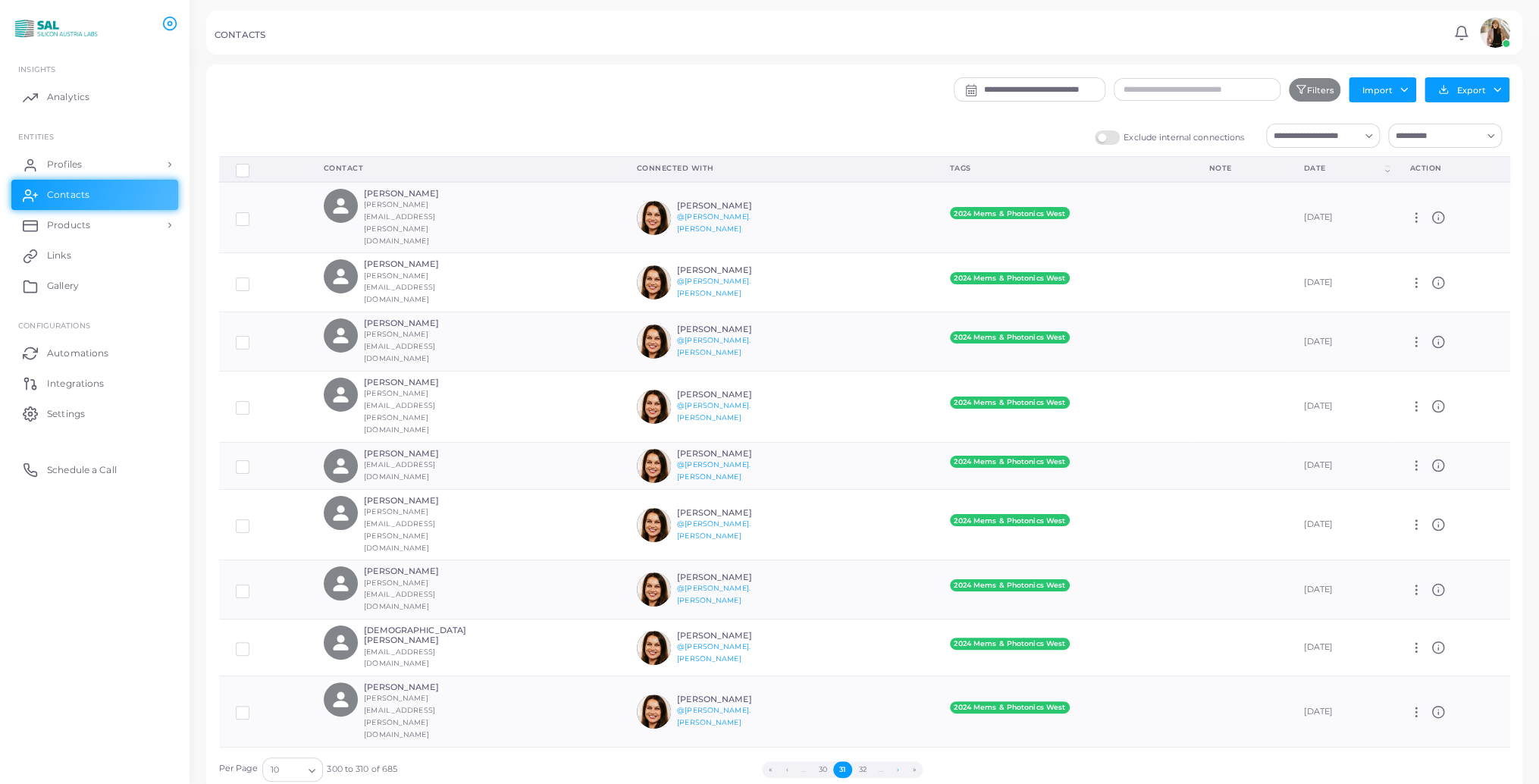
click at [898, 770] on button "›" at bounding box center [897, 769] width 17 height 17
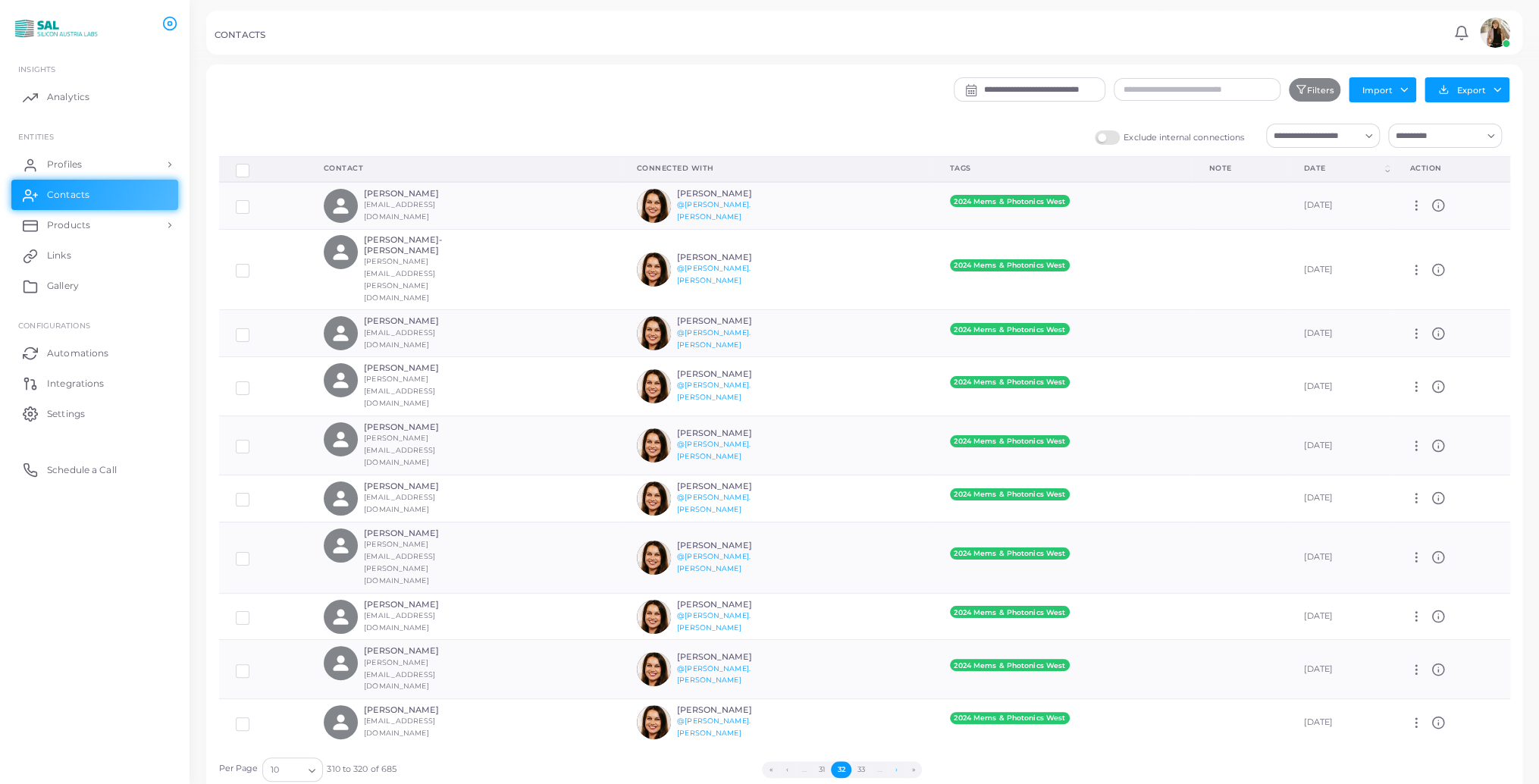
click at [898, 770] on button "›" at bounding box center [897, 769] width 17 height 17
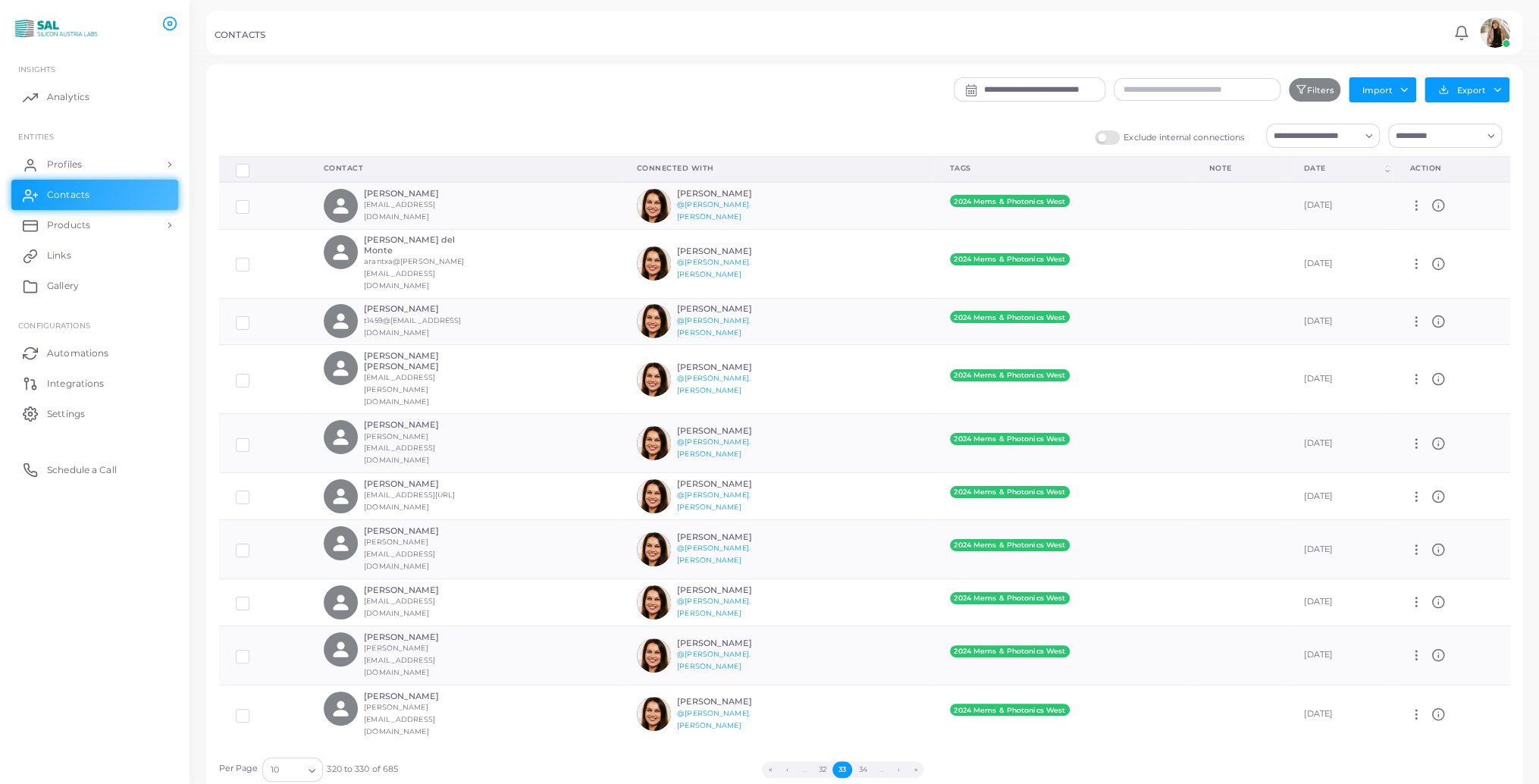
click at [898, 770] on button "›" at bounding box center [898, 769] width 17 height 17
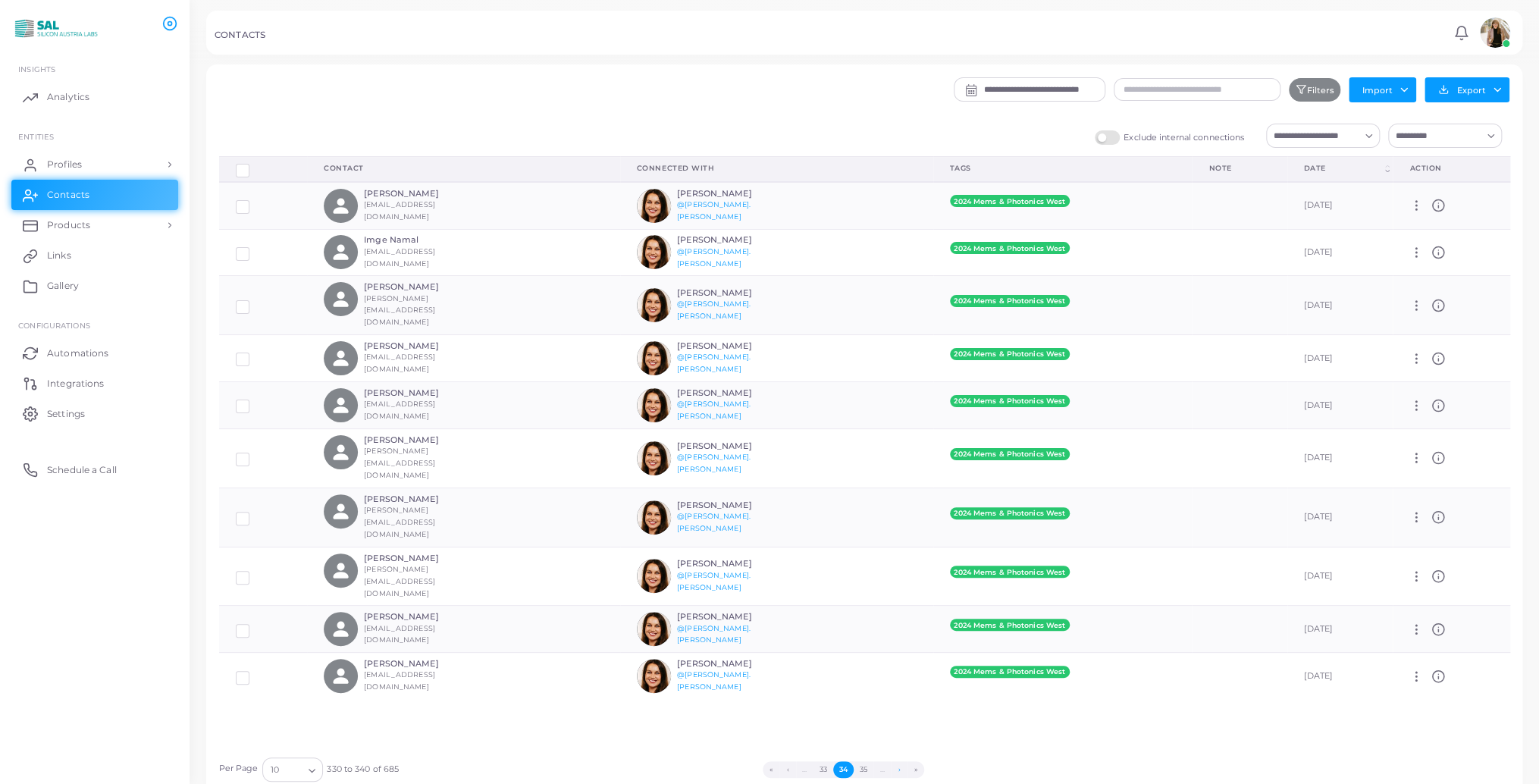
click at [898, 770] on button "›" at bounding box center [899, 769] width 17 height 17
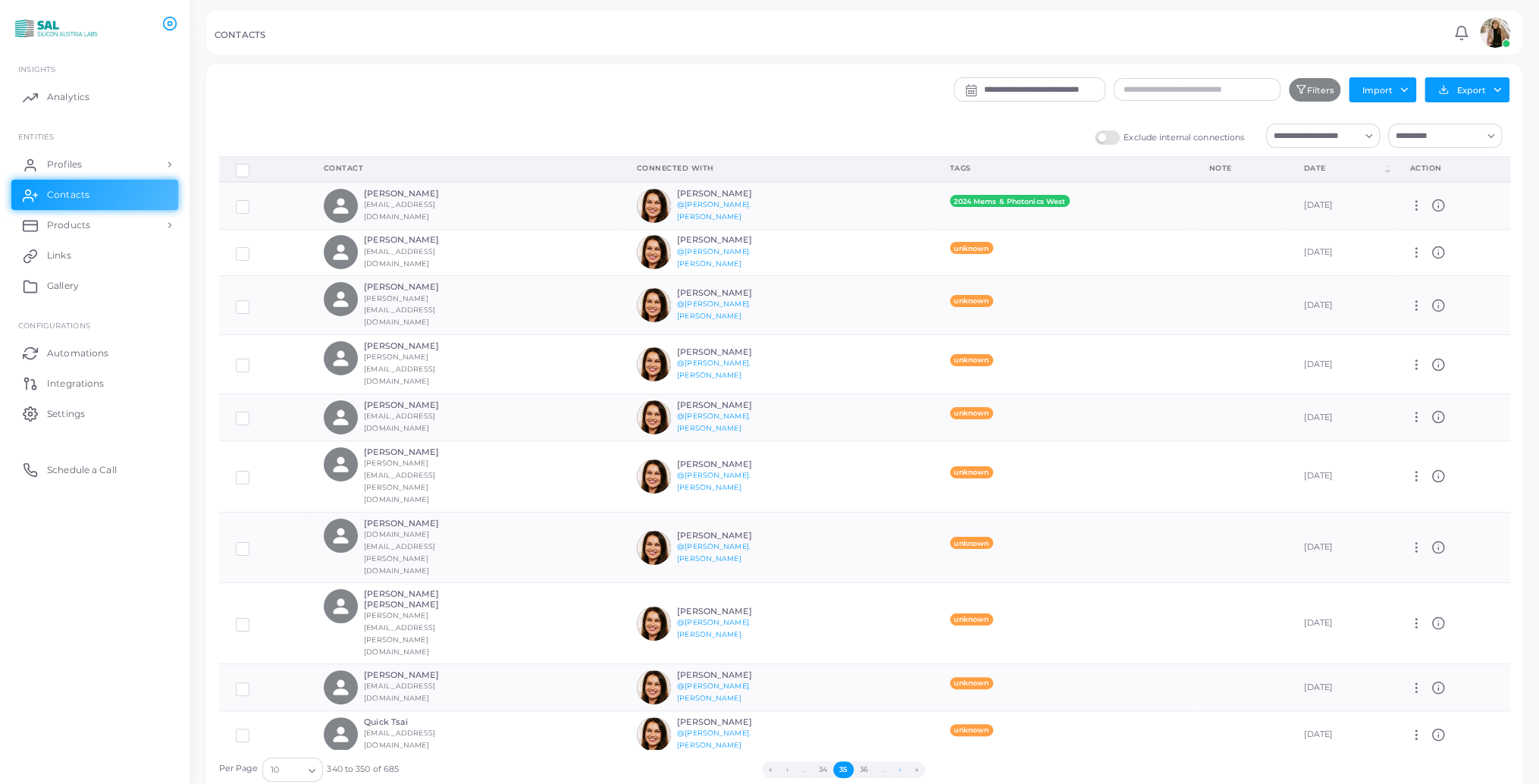
click at [898, 770] on button "›" at bounding box center [900, 769] width 17 height 17
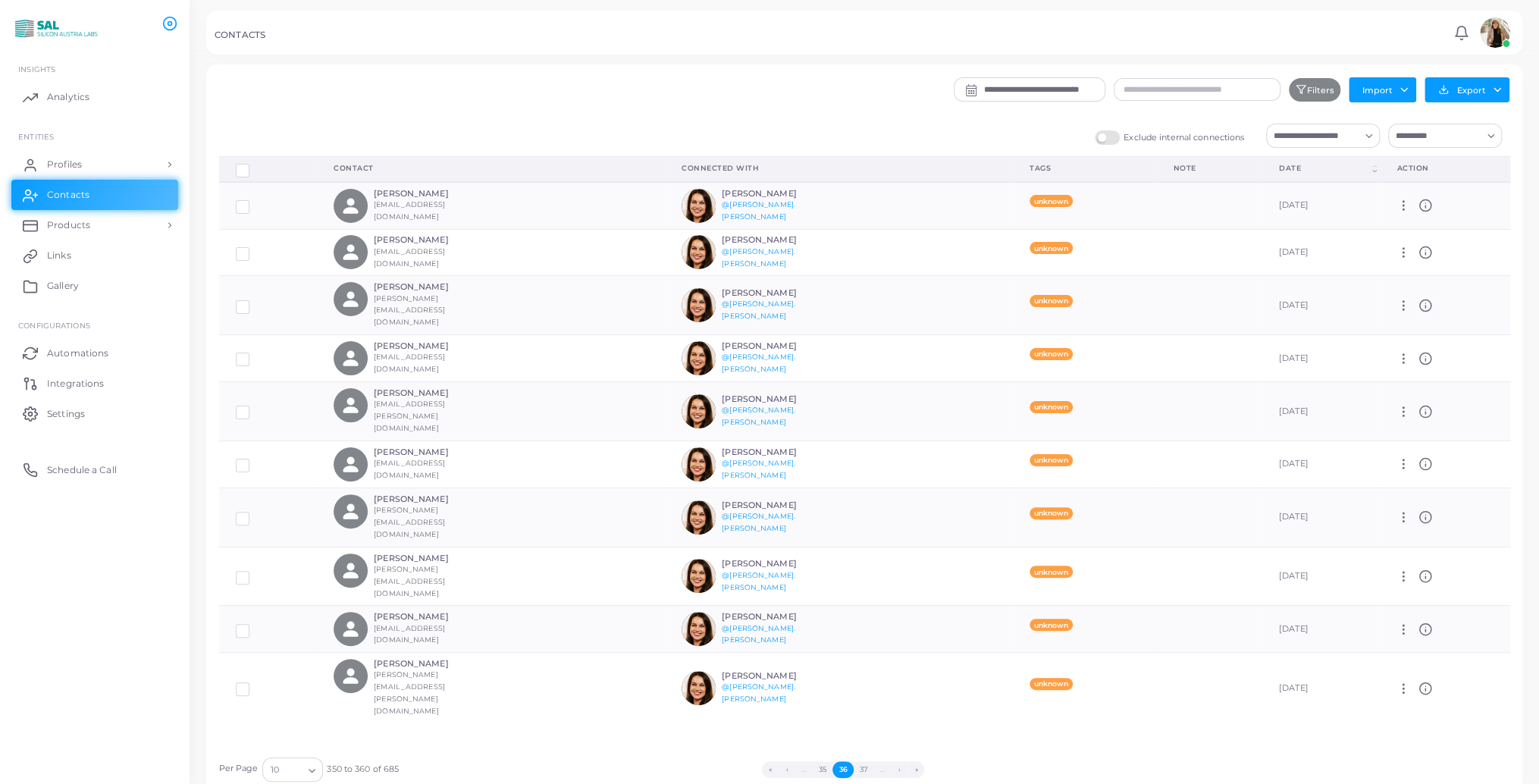
click at [898, 770] on button "›" at bounding box center [899, 769] width 17 height 17
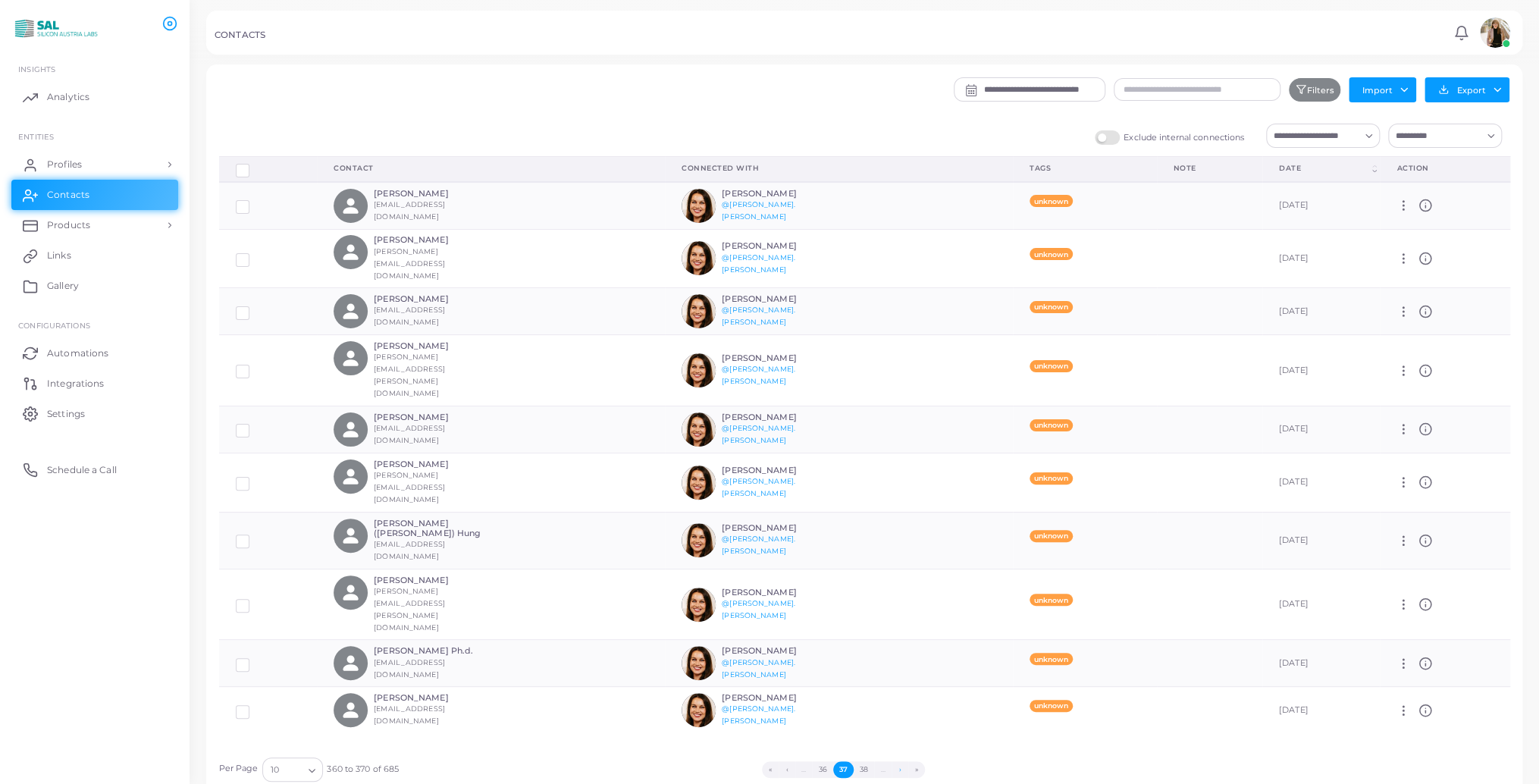
click at [898, 770] on button "›" at bounding box center [900, 769] width 17 height 17
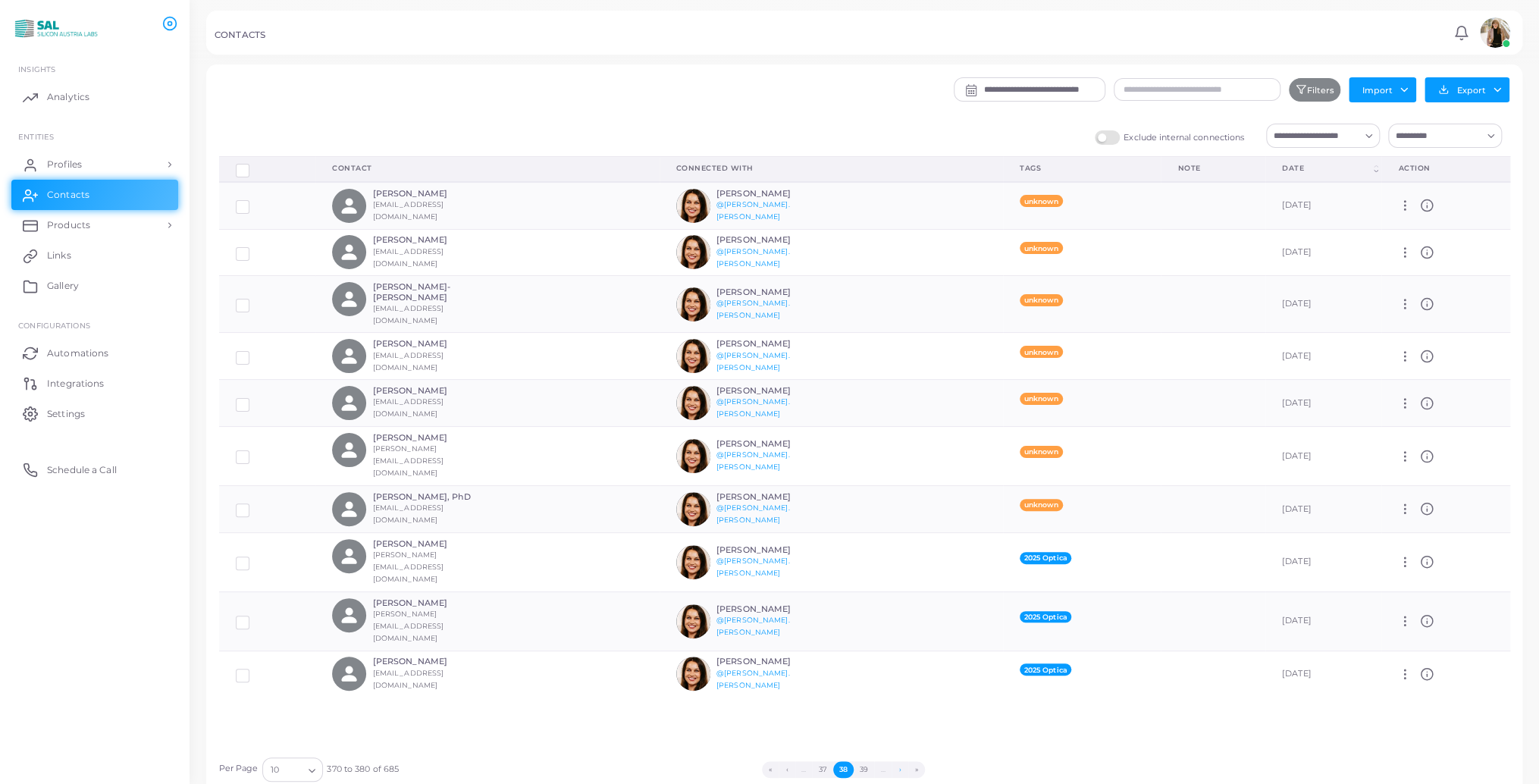
click at [898, 770] on button "›" at bounding box center [900, 769] width 17 height 17
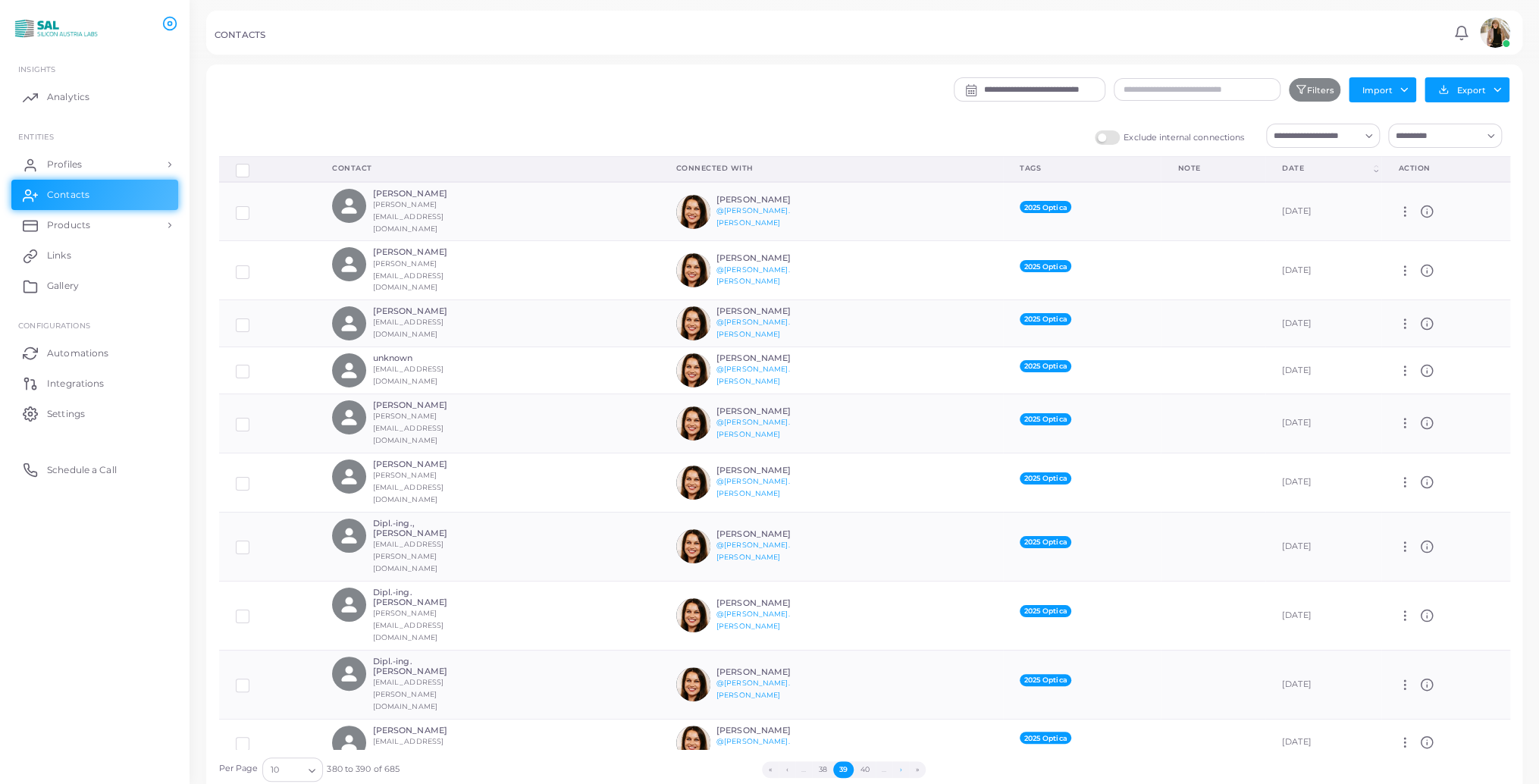
click at [898, 770] on button "›" at bounding box center [900, 769] width 17 height 17
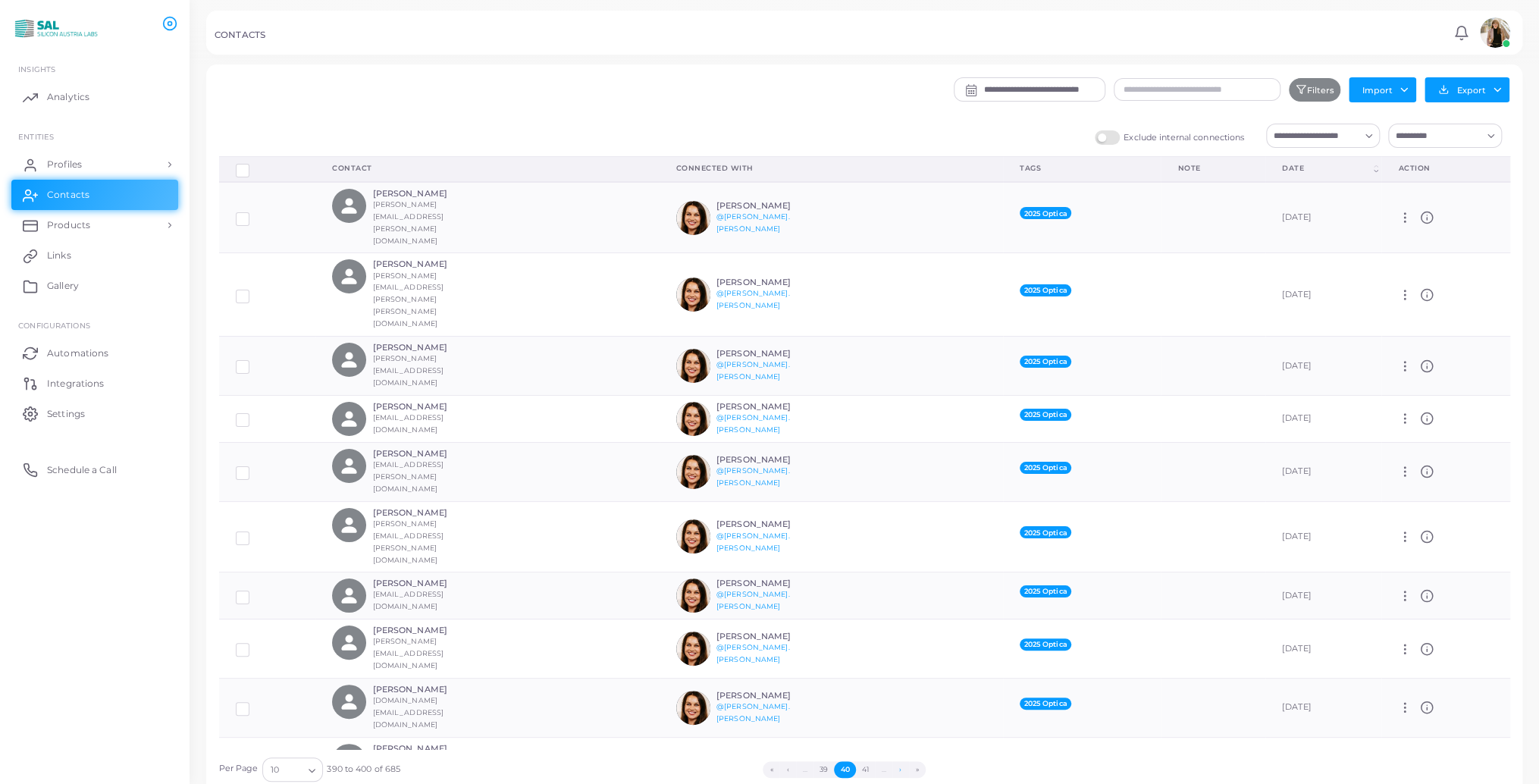
click at [898, 770] on button "›" at bounding box center [900, 769] width 17 height 17
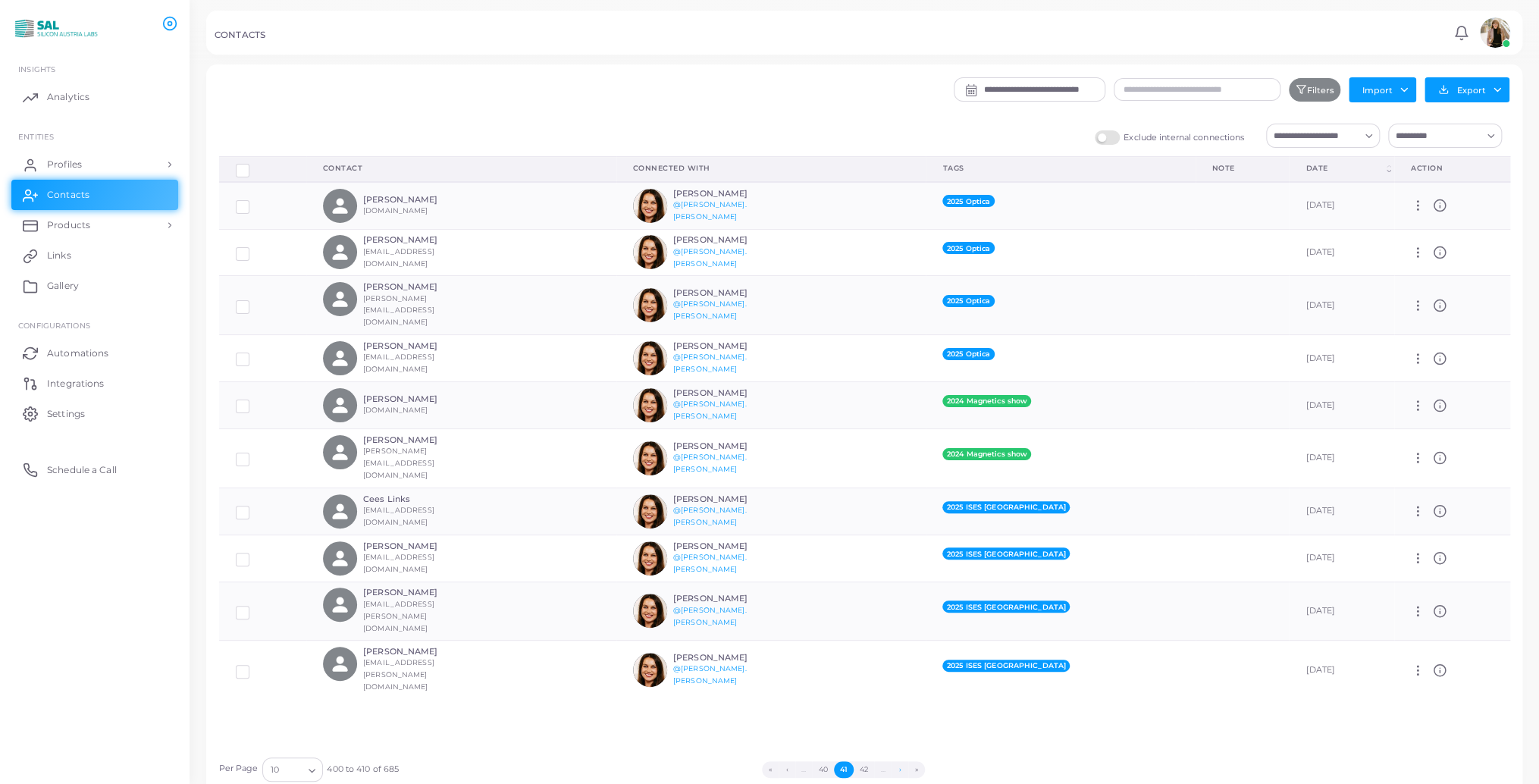
click at [898, 770] on button "›" at bounding box center [900, 769] width 17 height 17
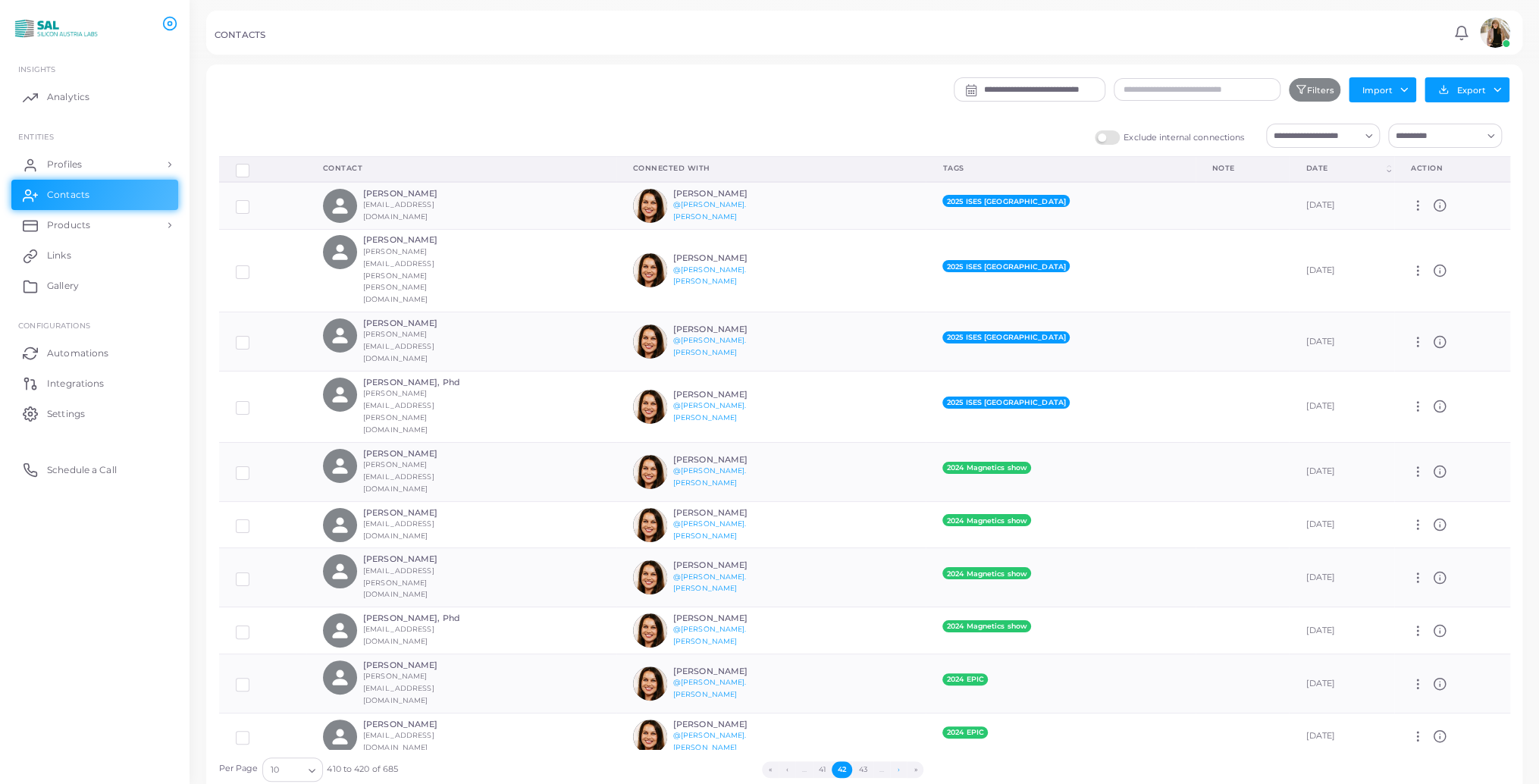
click at [898, 770] on button "›" at bounding box center [898, 769] width 17 height 17
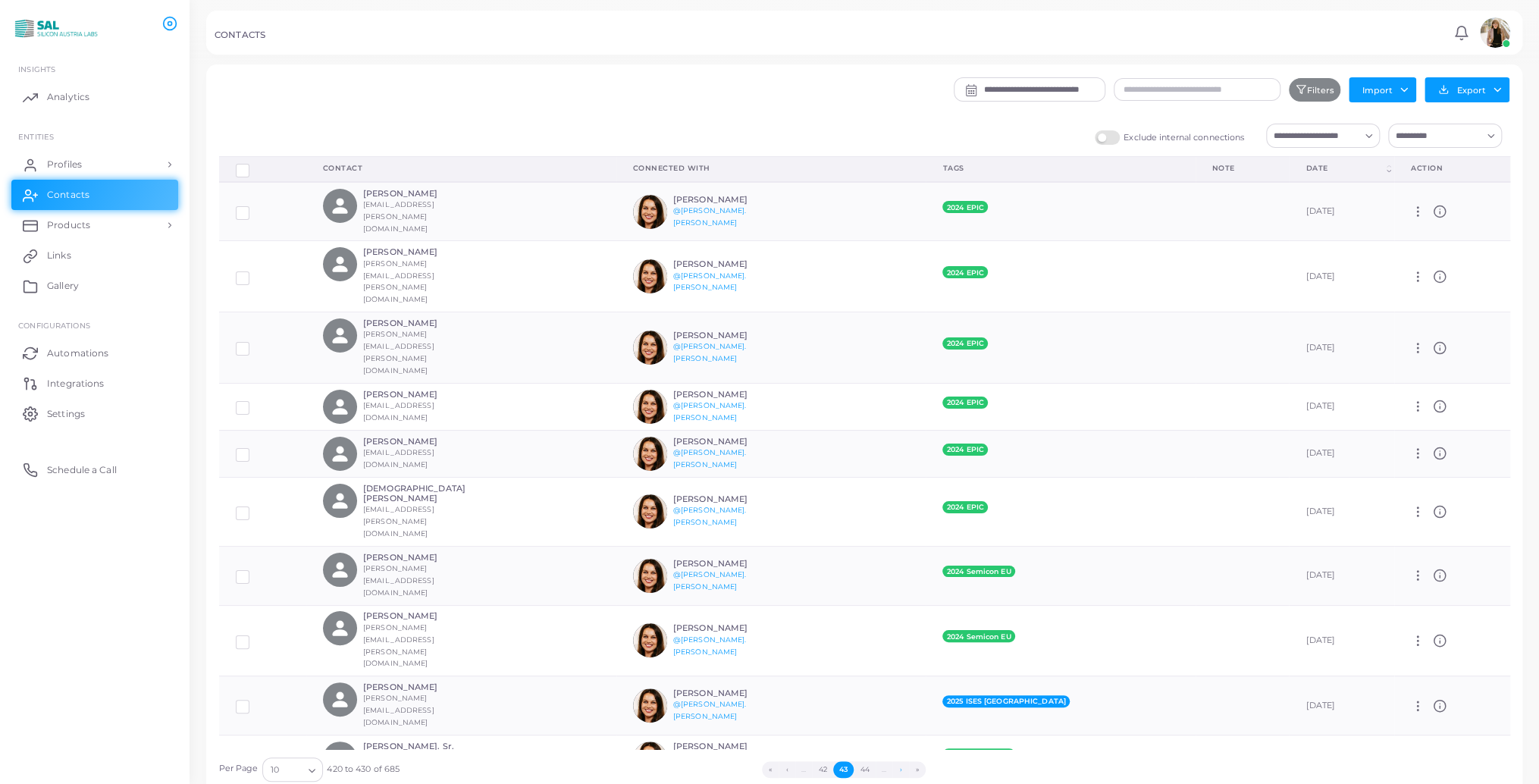
click at [898, 770] on button "›" at bounding box center [900, 769] width 17 height 17
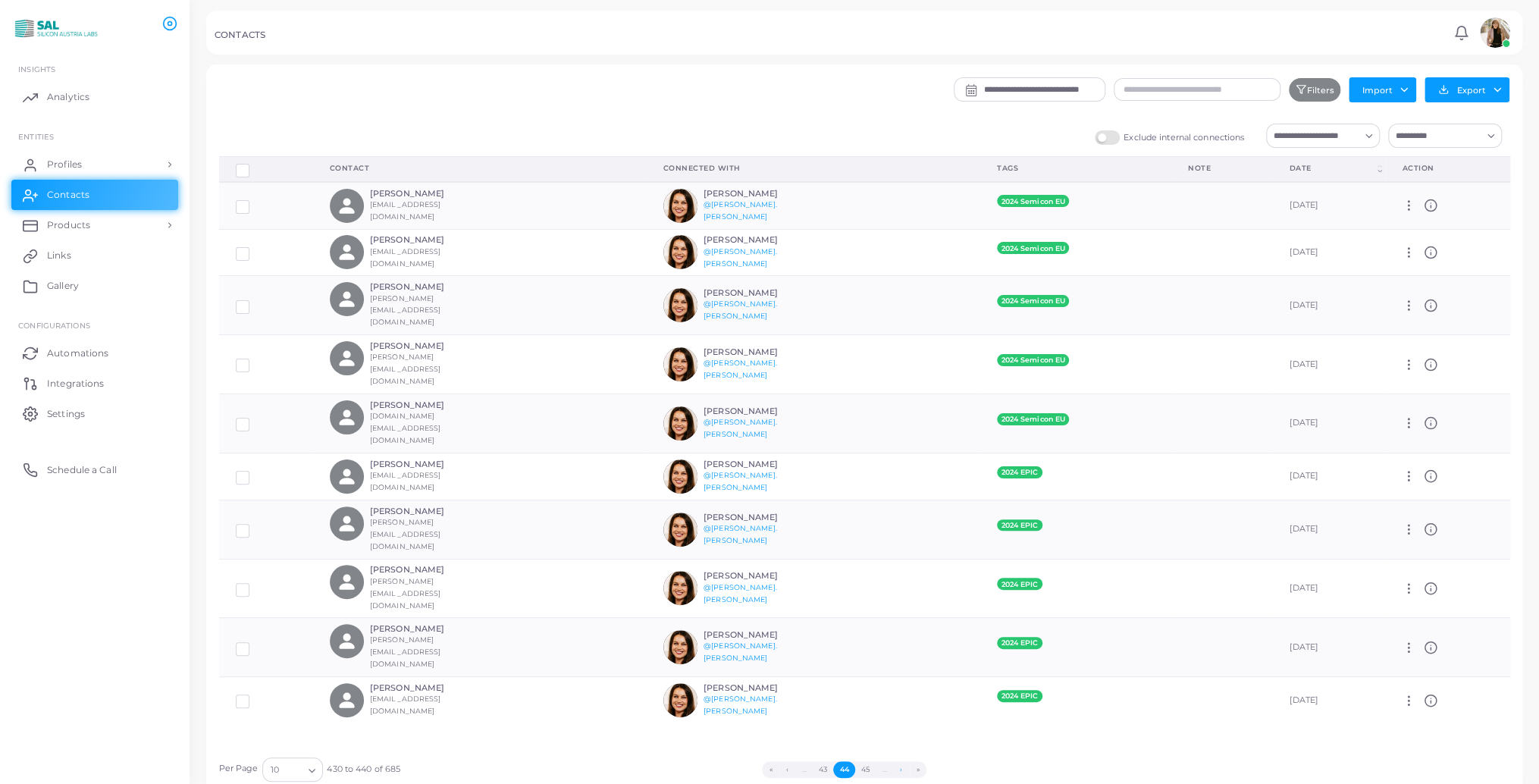
click at [898, 770] on button "›" at bounding box center [901, 769] width 17 height 17
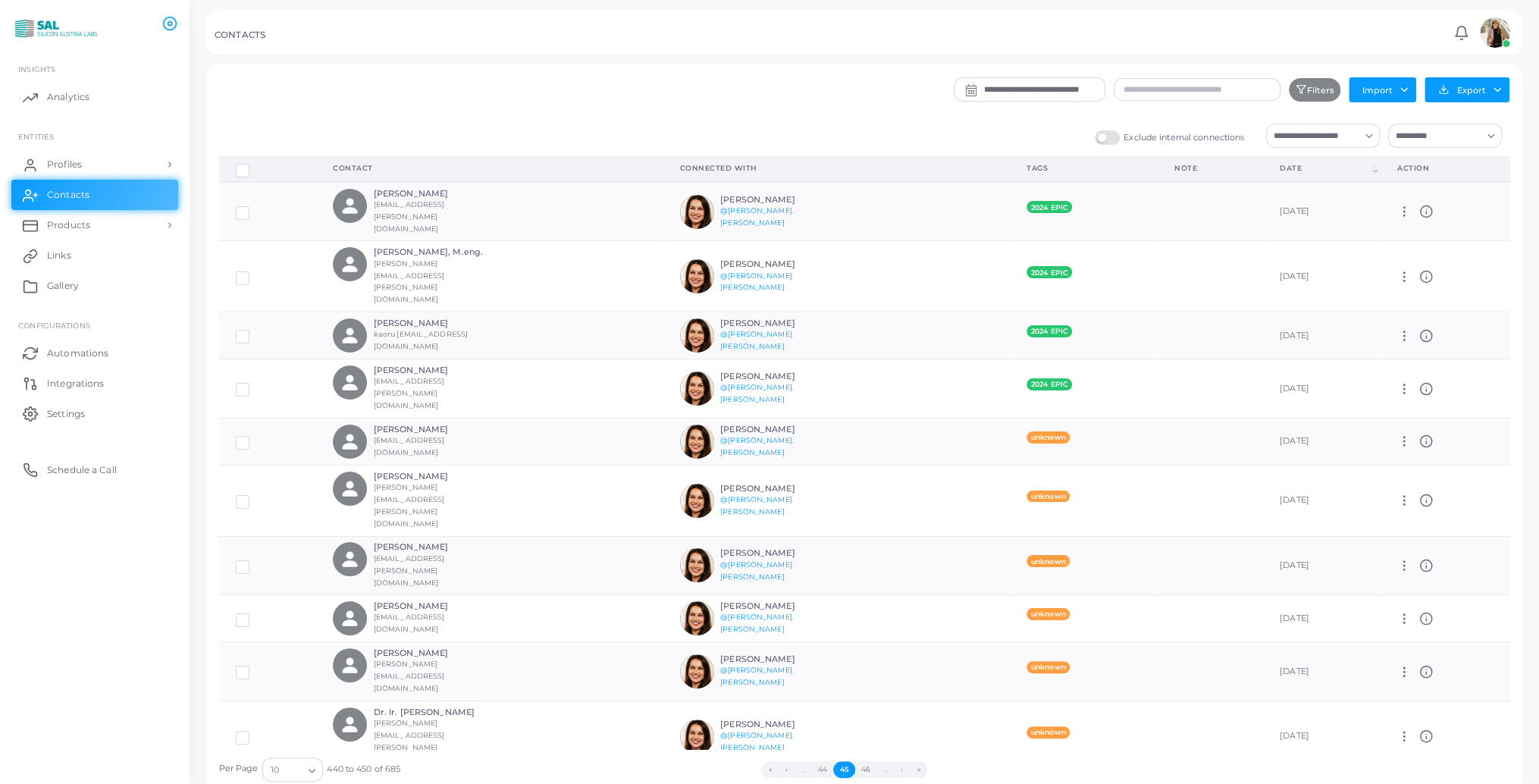
click at [898, 770] on button "›" at bounding box center [902, 769] width 17 height 17
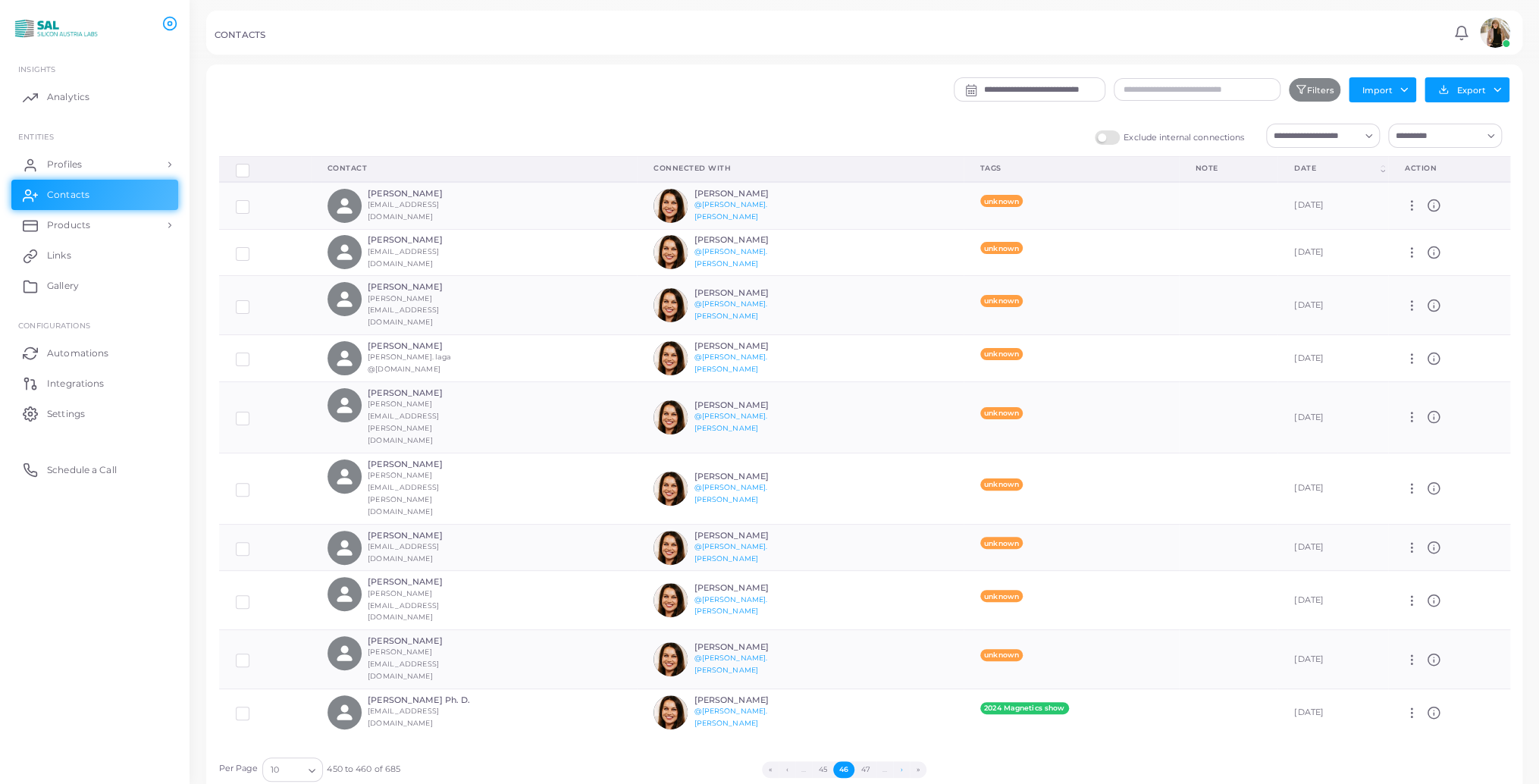
click at [898, 770] on button "›" at bounding box center [901, 769] width 17 height 17
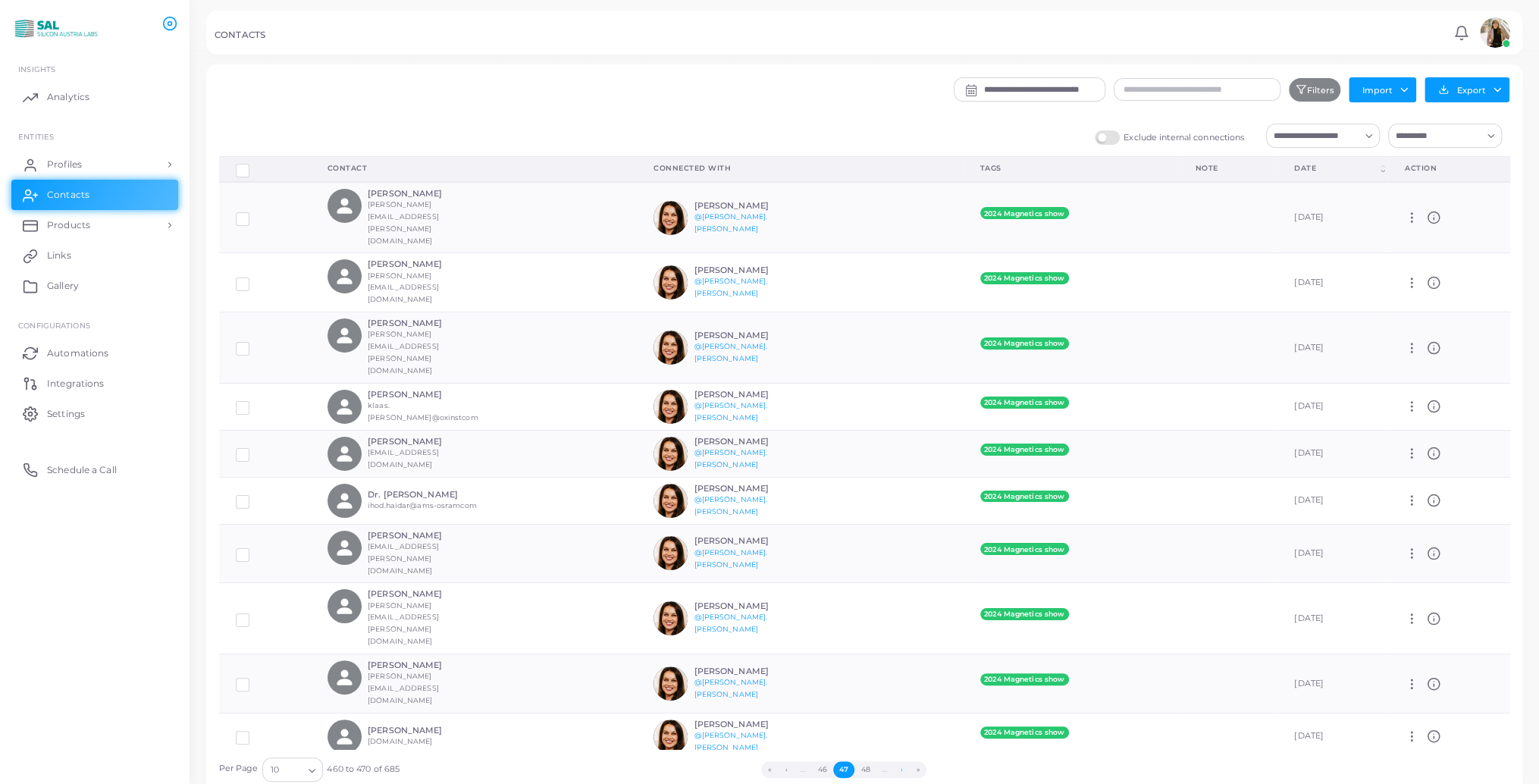
click at [898, 770] on button "›" at bounding box center [901, 769] width 17 height 17
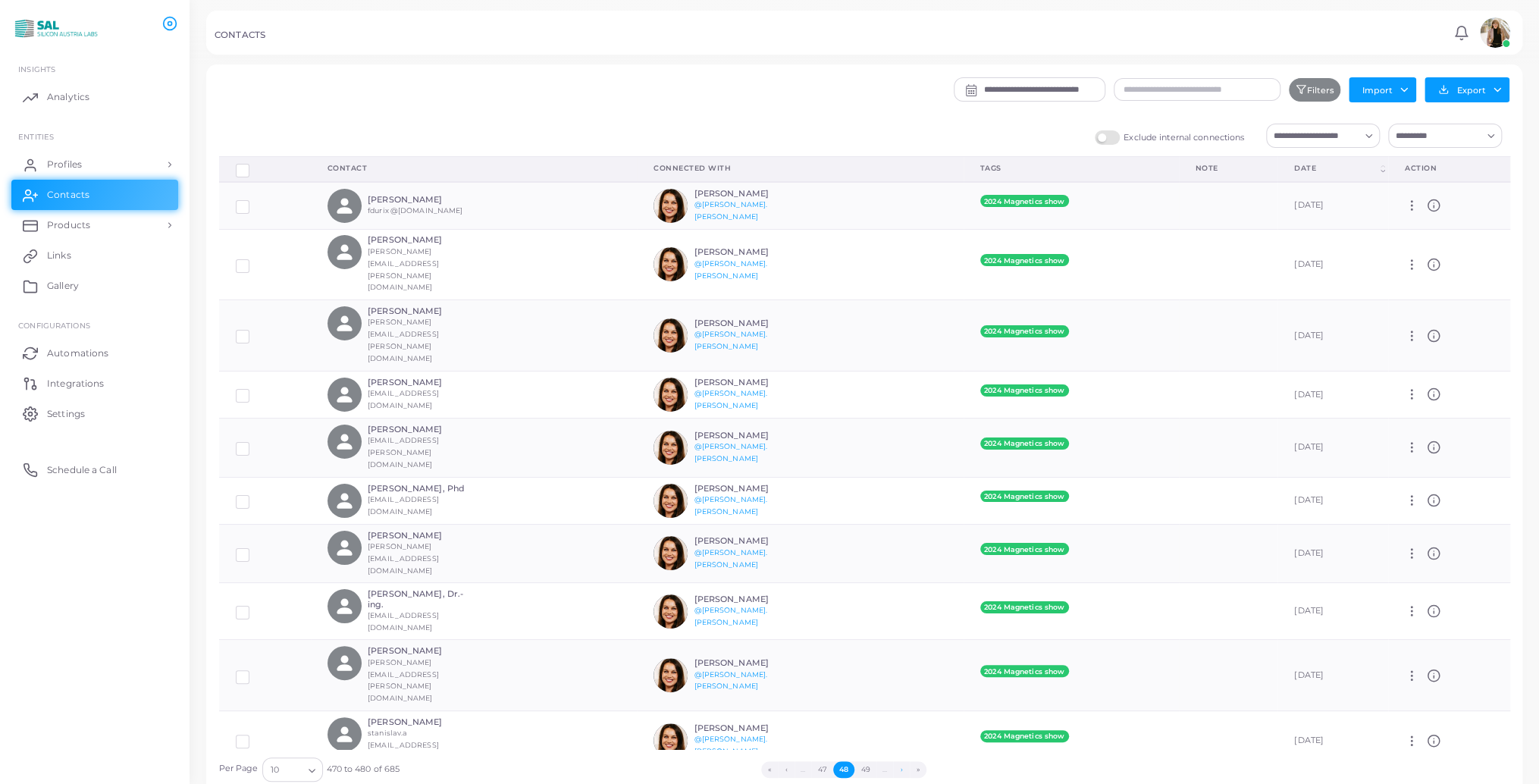
click at [898, 770] on button "›" at bounding box center [901, 769] width 17 height 17
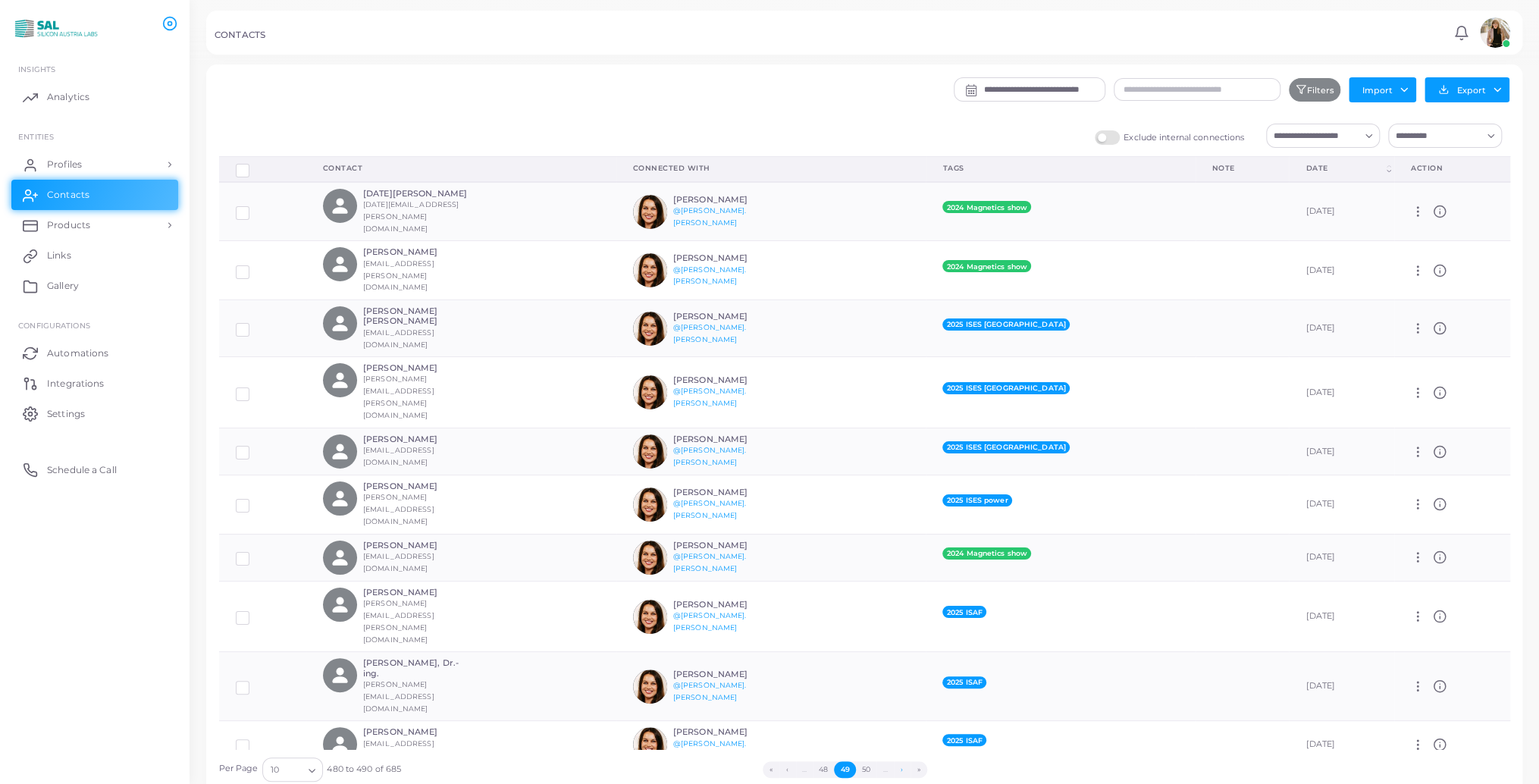
click at [898, 770] on button "›" at bounding box center [902, 769] width 17 height 17
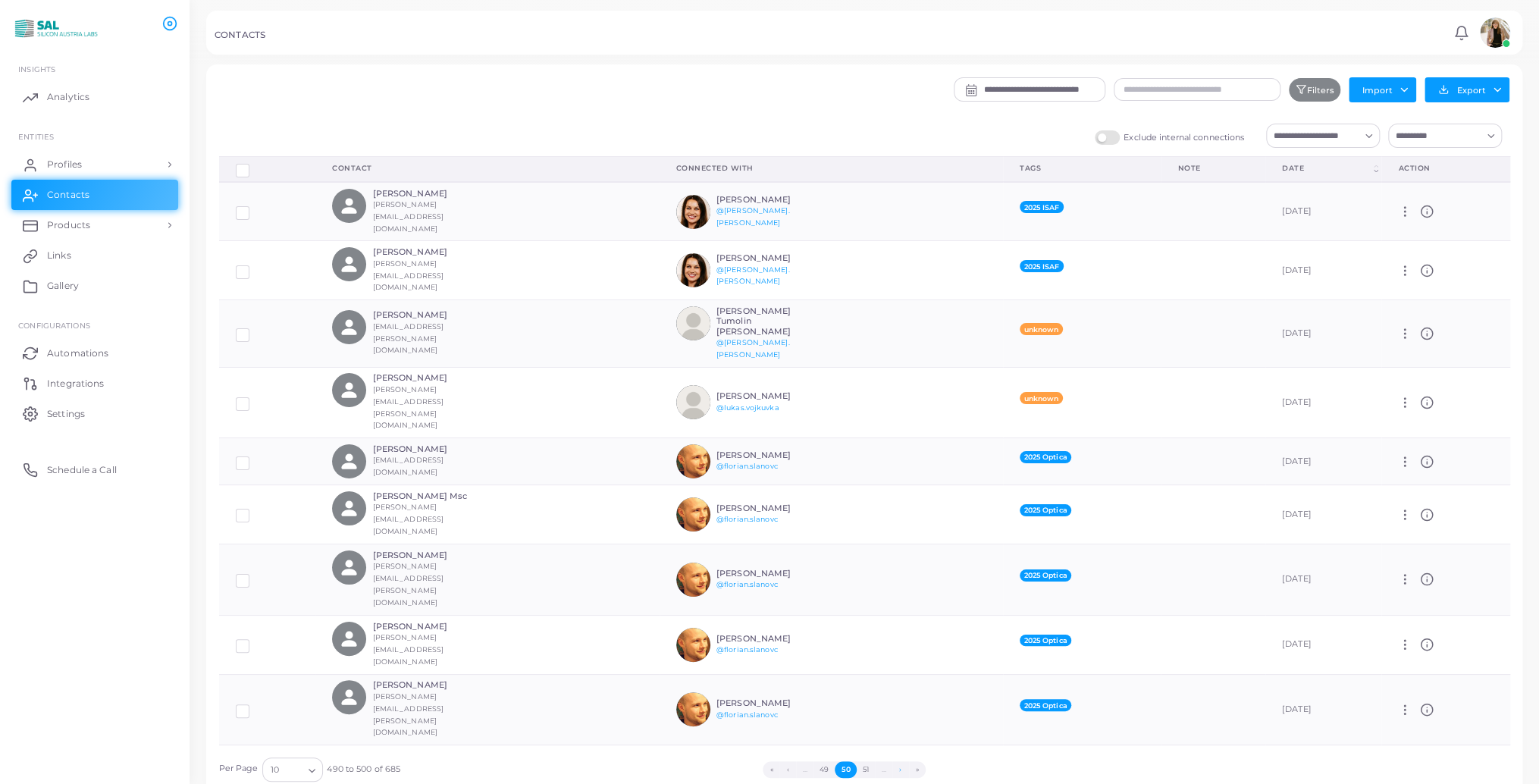
click at [898, 770] on button "›" at bounding box center [900, 769] width 17 height 17
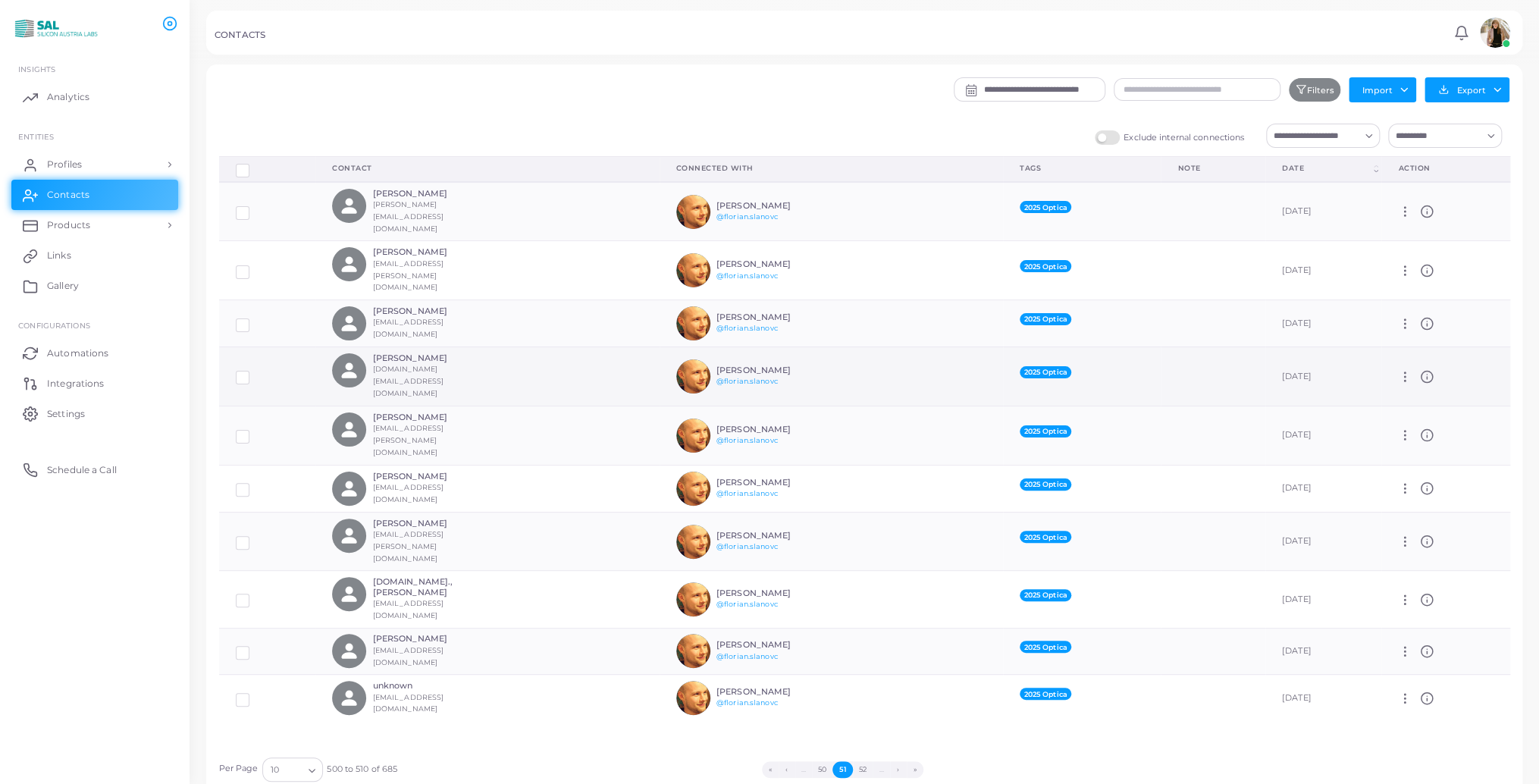
click at [736, 365] on h6 "[PERSON_NAME]" at bounding box center [772, 370] width 111 height 10
click at [729, 377] on link "@florian.slanovc" at bounding box center [748, 381] width 62 height 8
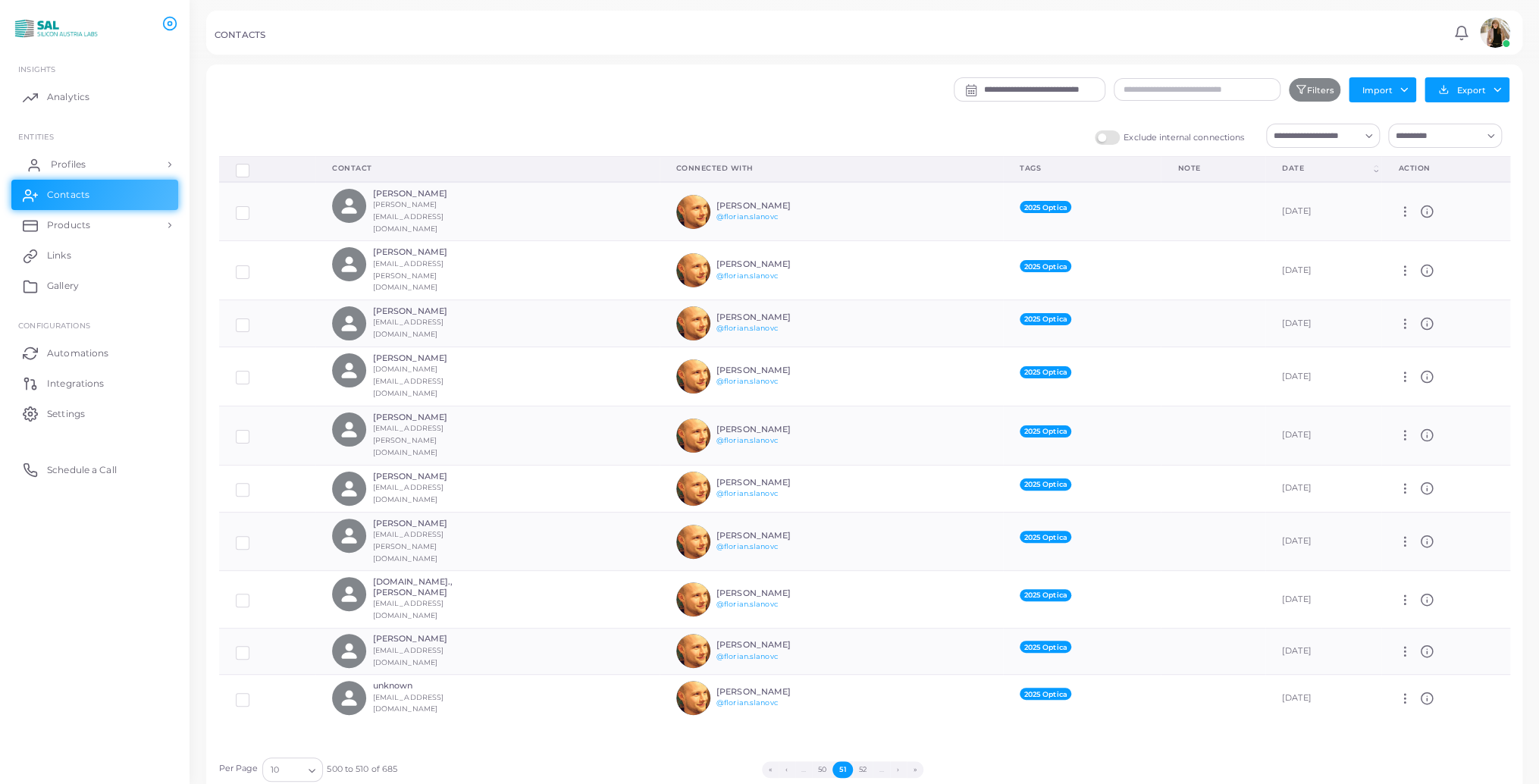
click at [55, 164] on span "Profiles" at bounding box center [68, 164] width 35 height 14
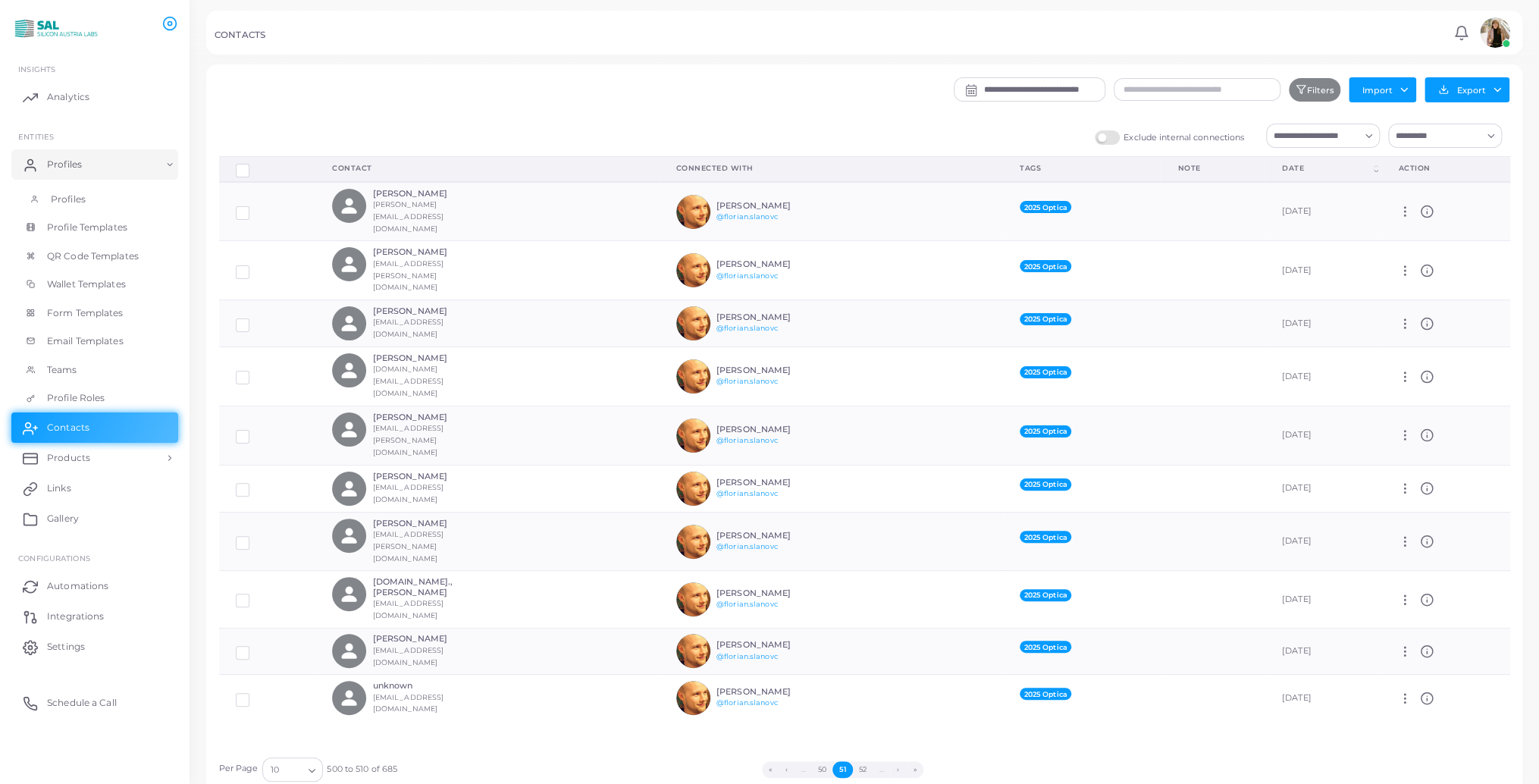
click at [73, 203] on span "Profiles" at bounding box center [68, 199] width 35 height 14
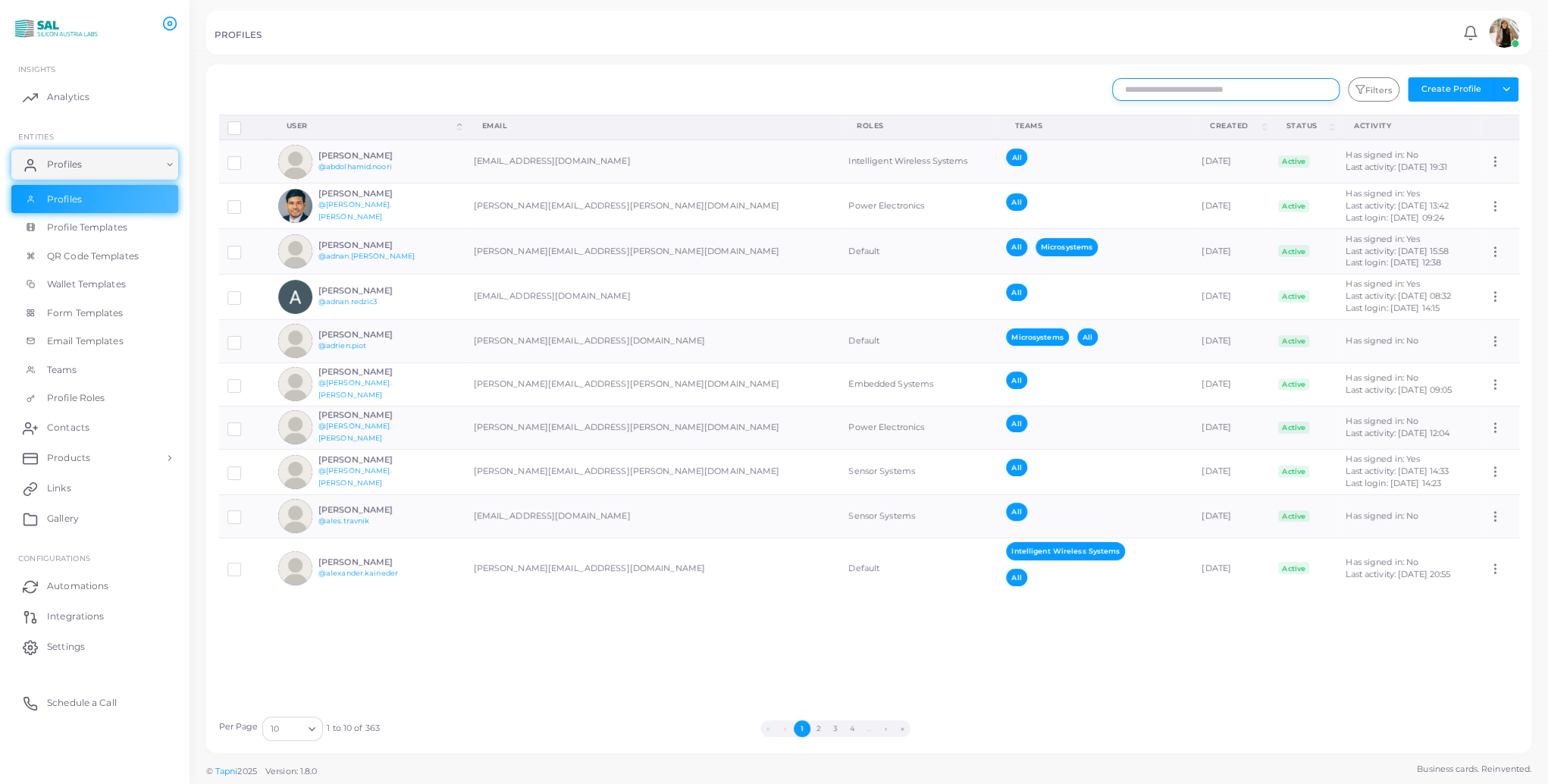
click at [1142, 94] on input "text" at bounding box center [1225, 89] width 227 height 23
type input "*******"
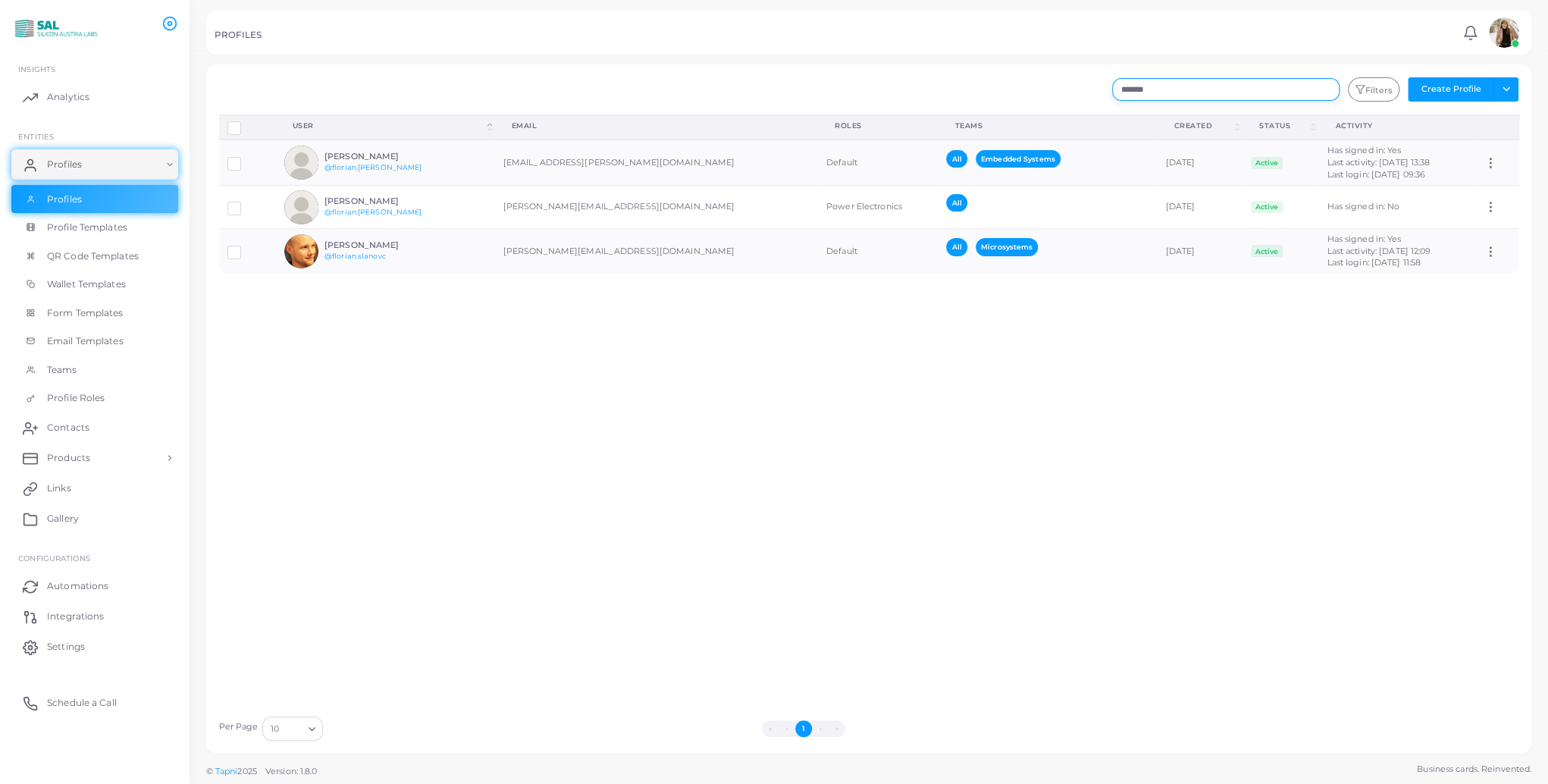
drag, startPoint x: 1314, startPoint y: 94, endPoint x: 934, endPoint y: 85, distance: 380.1
click at [934, 85] on div "******* Filters Create Profile Toggle dropdown Import Profiles Invite Profiles …" at bounding box center [979, 90] width 1098 height 24
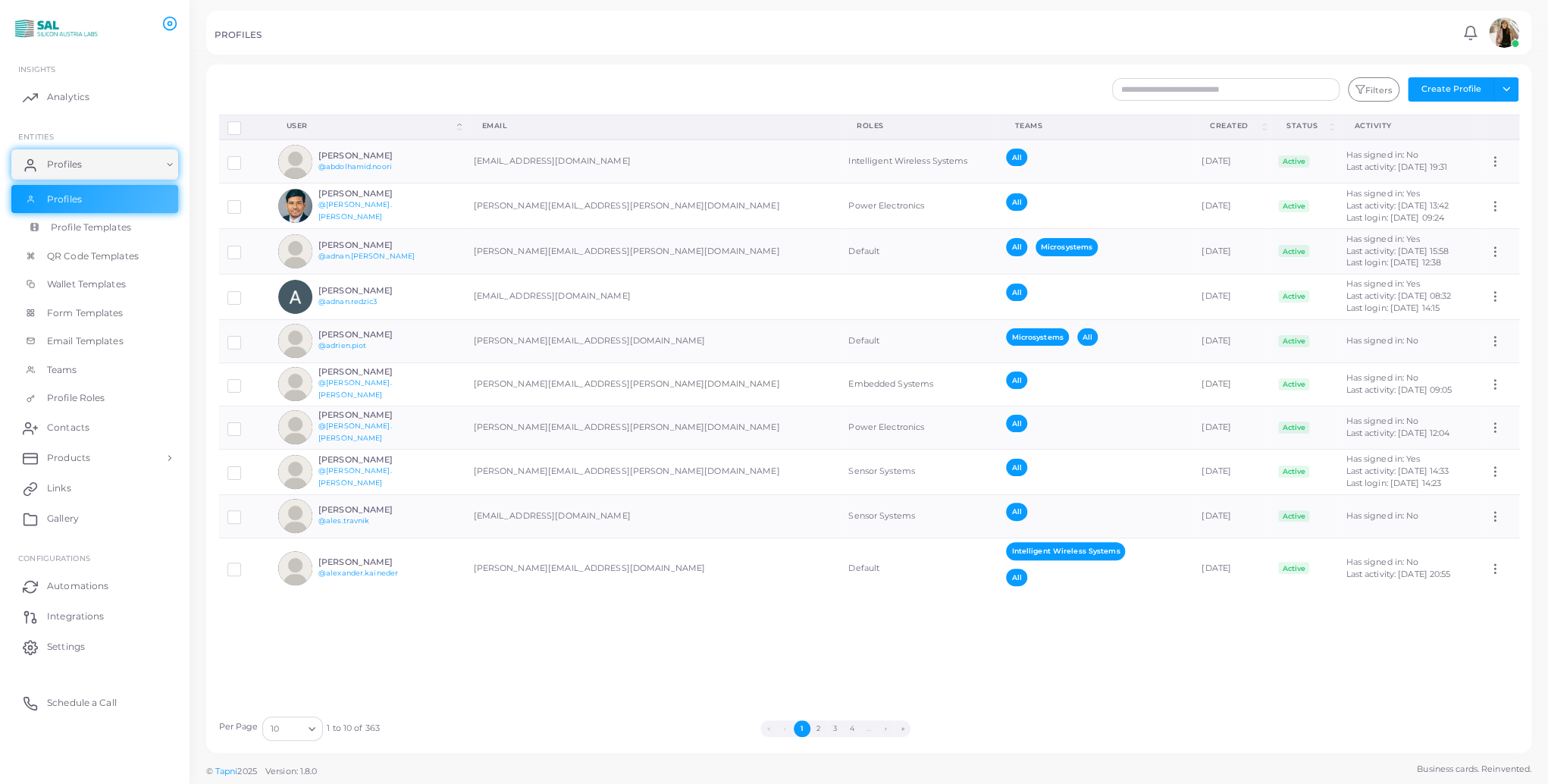
click at [119, 227] on span "Profile Templates" at bounding box center [91, 228] width 81 height 14
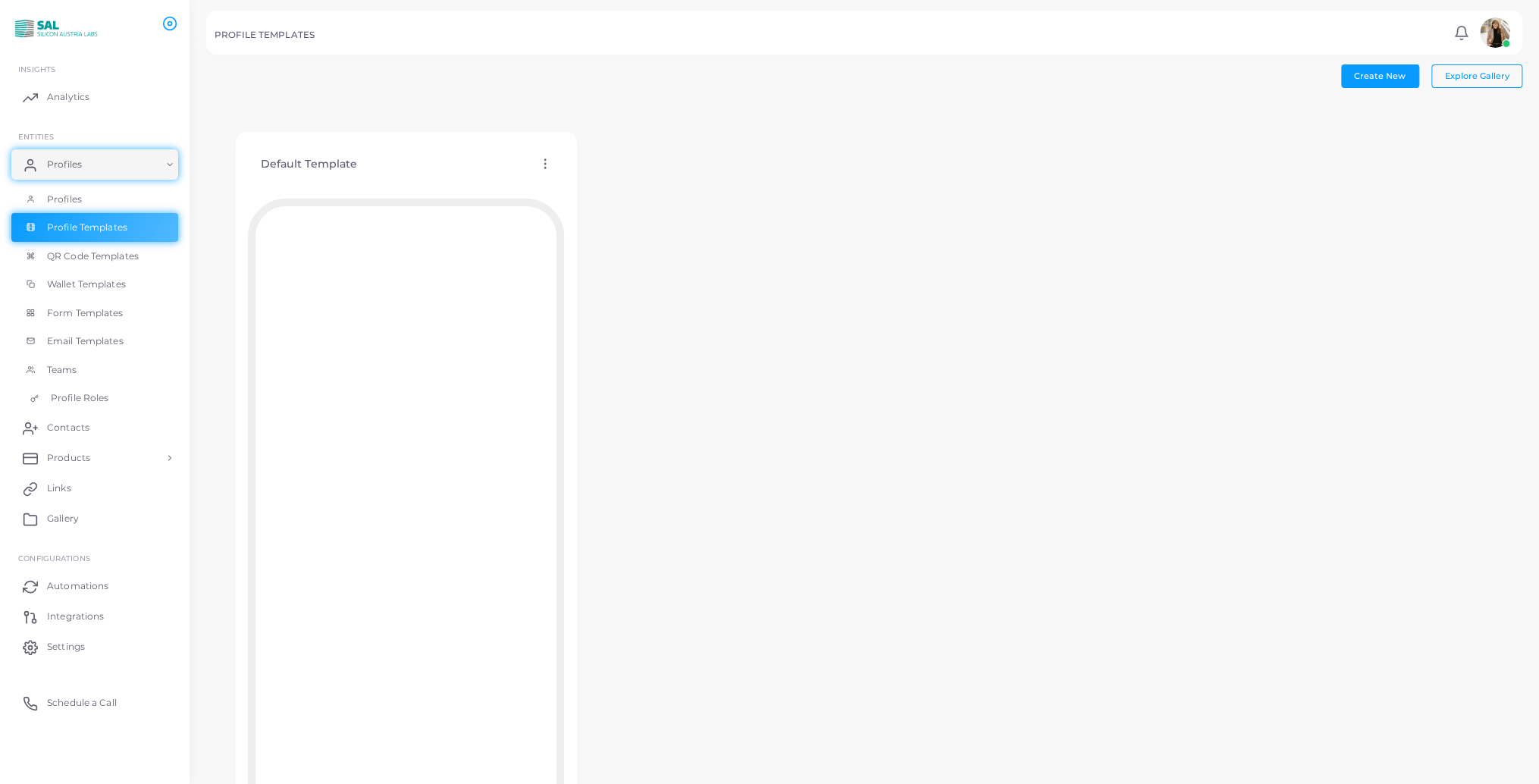
click at [70, 404] on span "Profile Roles" at bounding box center [80, 398] width 58 height 14
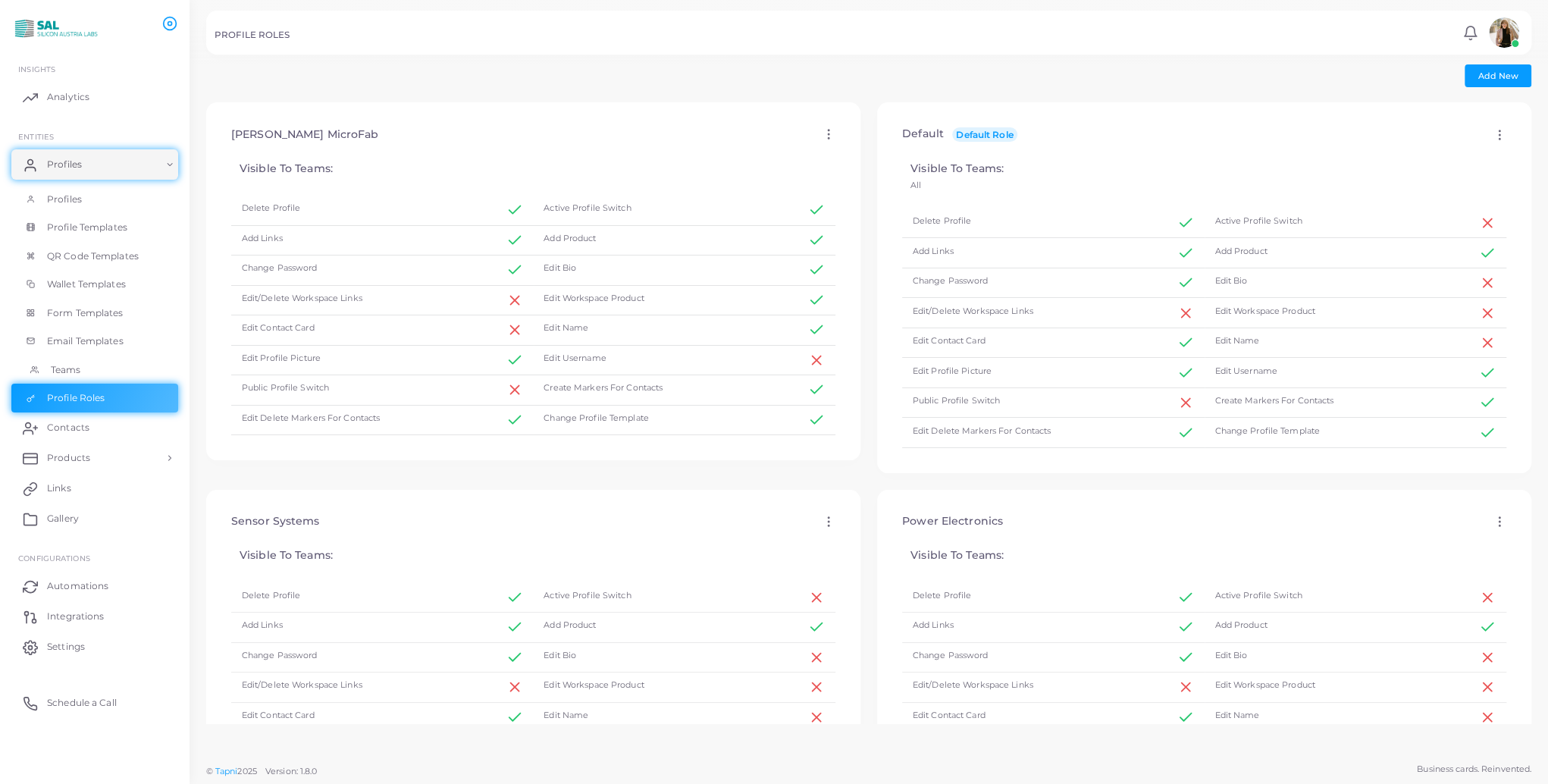
click at [66, 366] on span "Teams" at bounding box center [66, 370] width 30 height 14
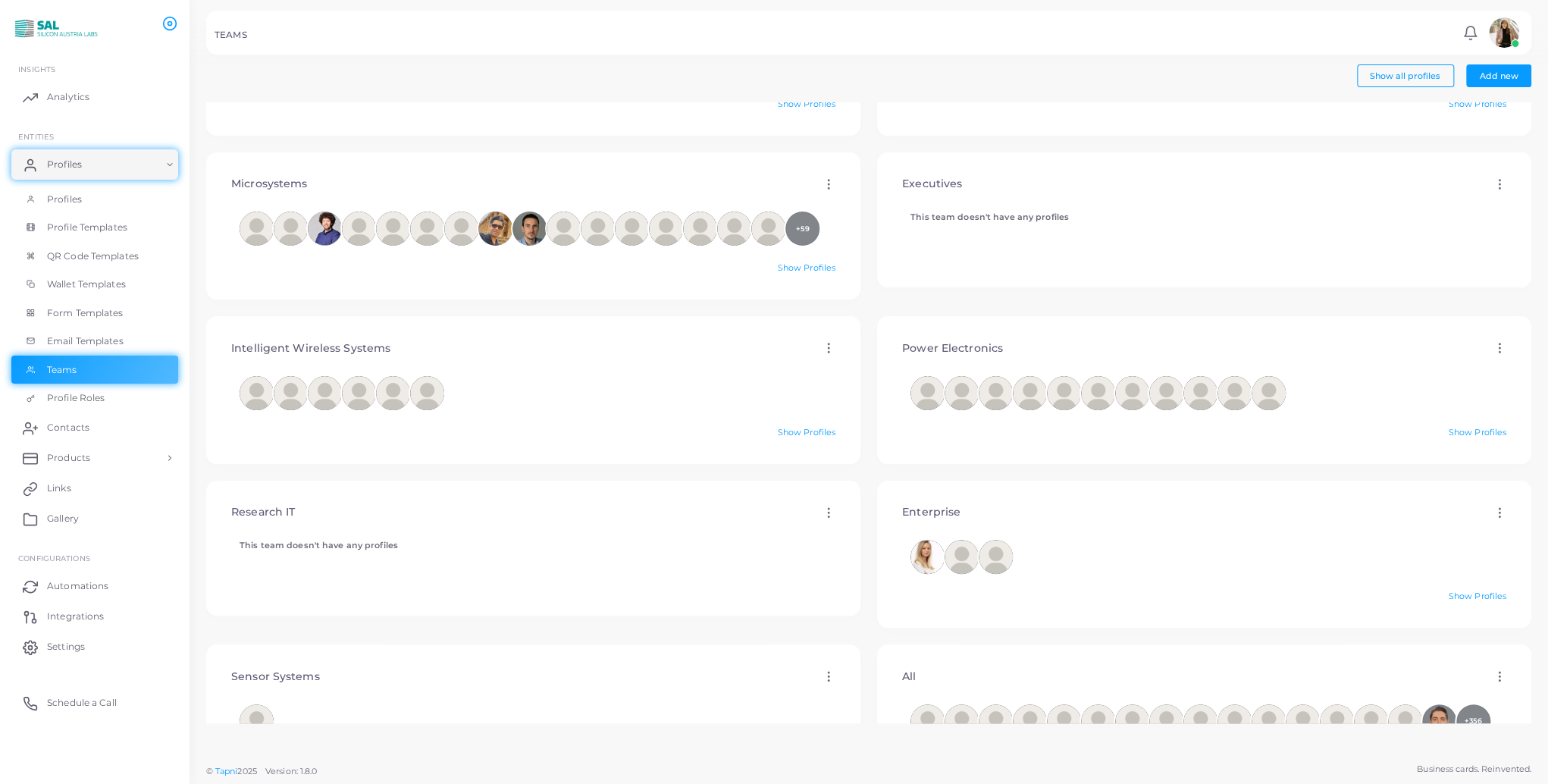
scroll to position [167, 0]
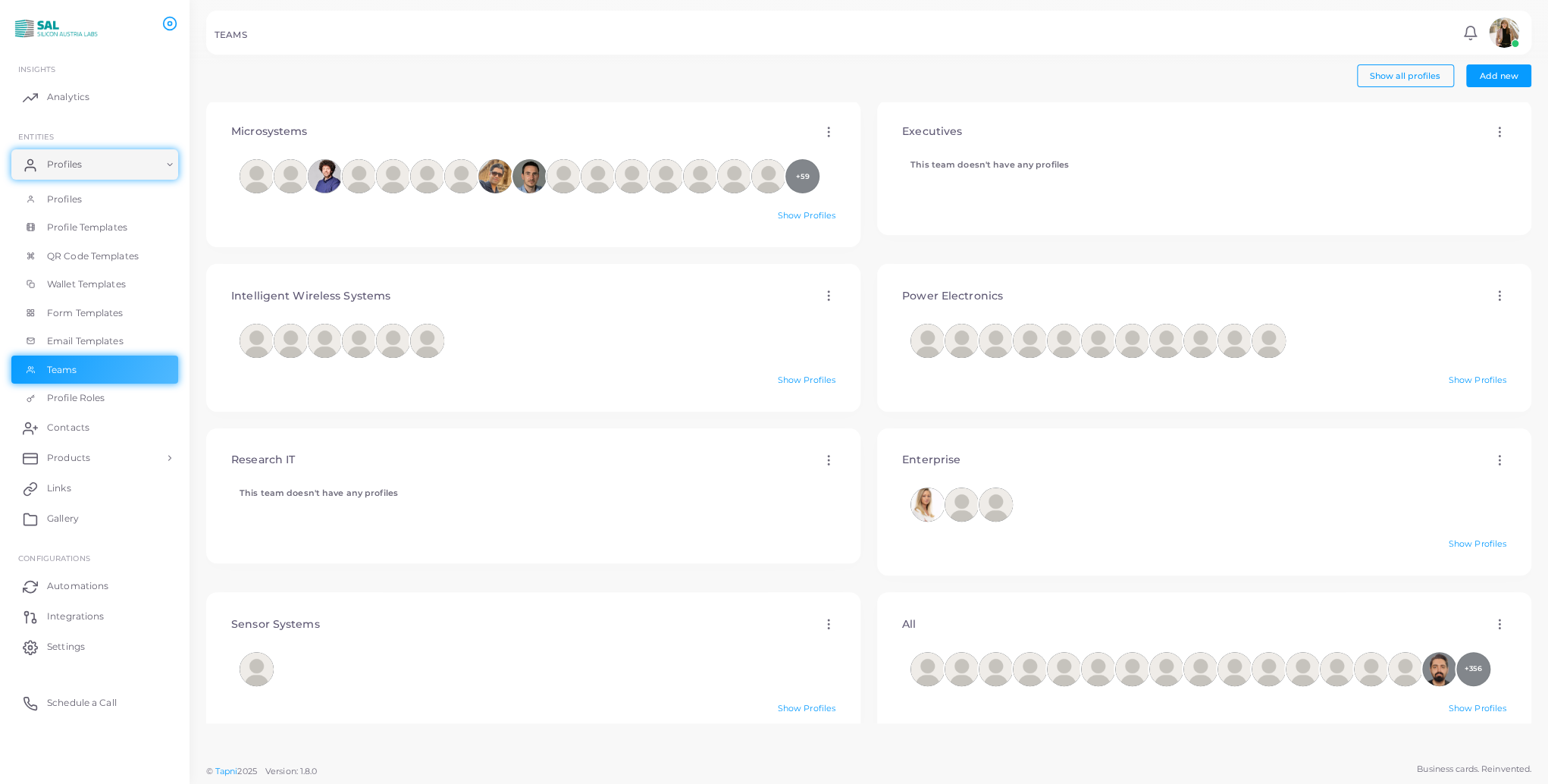
click at [1493, 625] on icon at bounding box center [1500, 624] width 14 height 14
click at [1492, 640] on span "Edit" at bounding box center [1485, 644] width 16 height 12
type input "***"
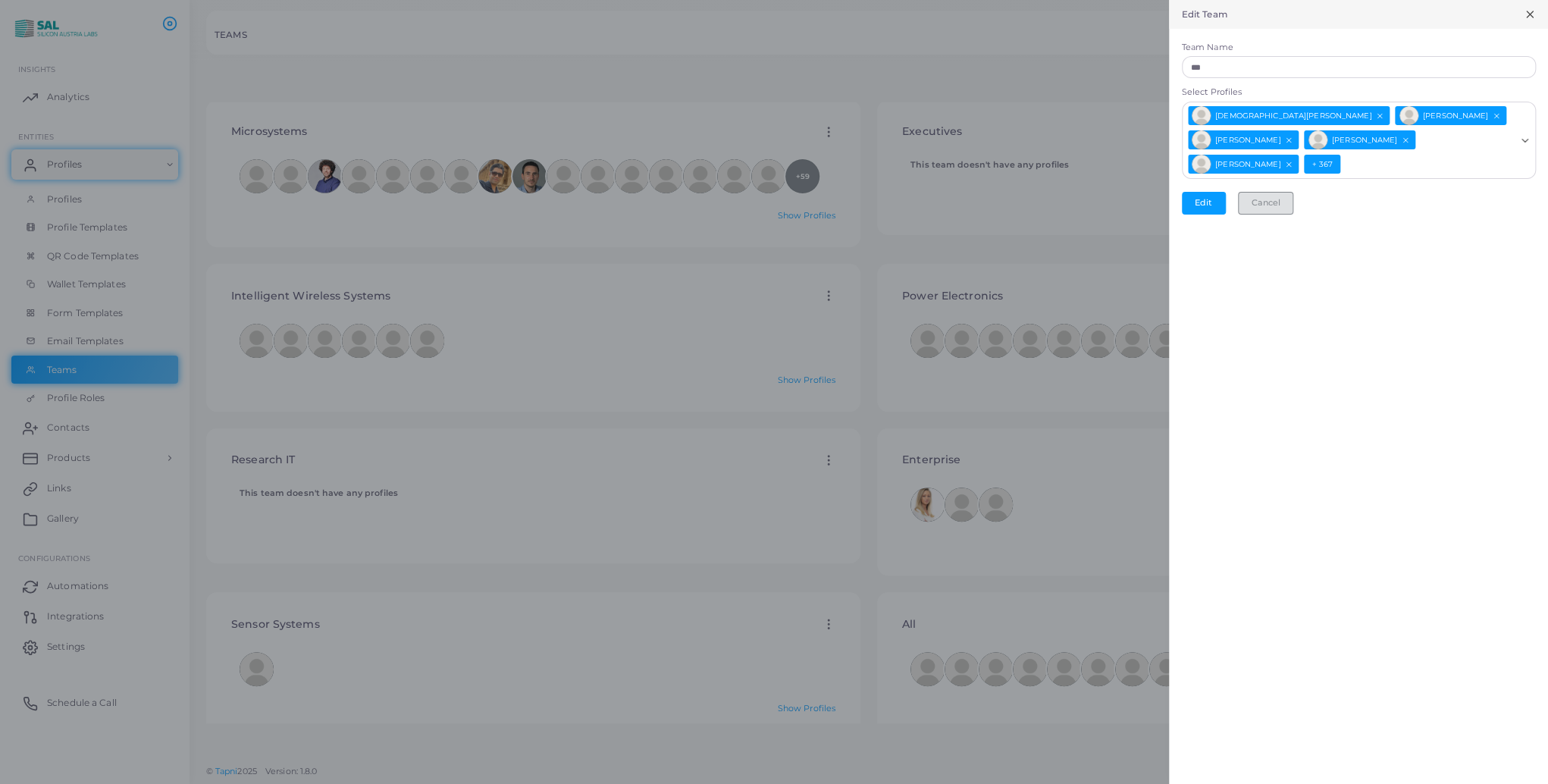
click at [1277, 197] on button "Cancel" at bounding box center [1266, 203] width 56 height 23
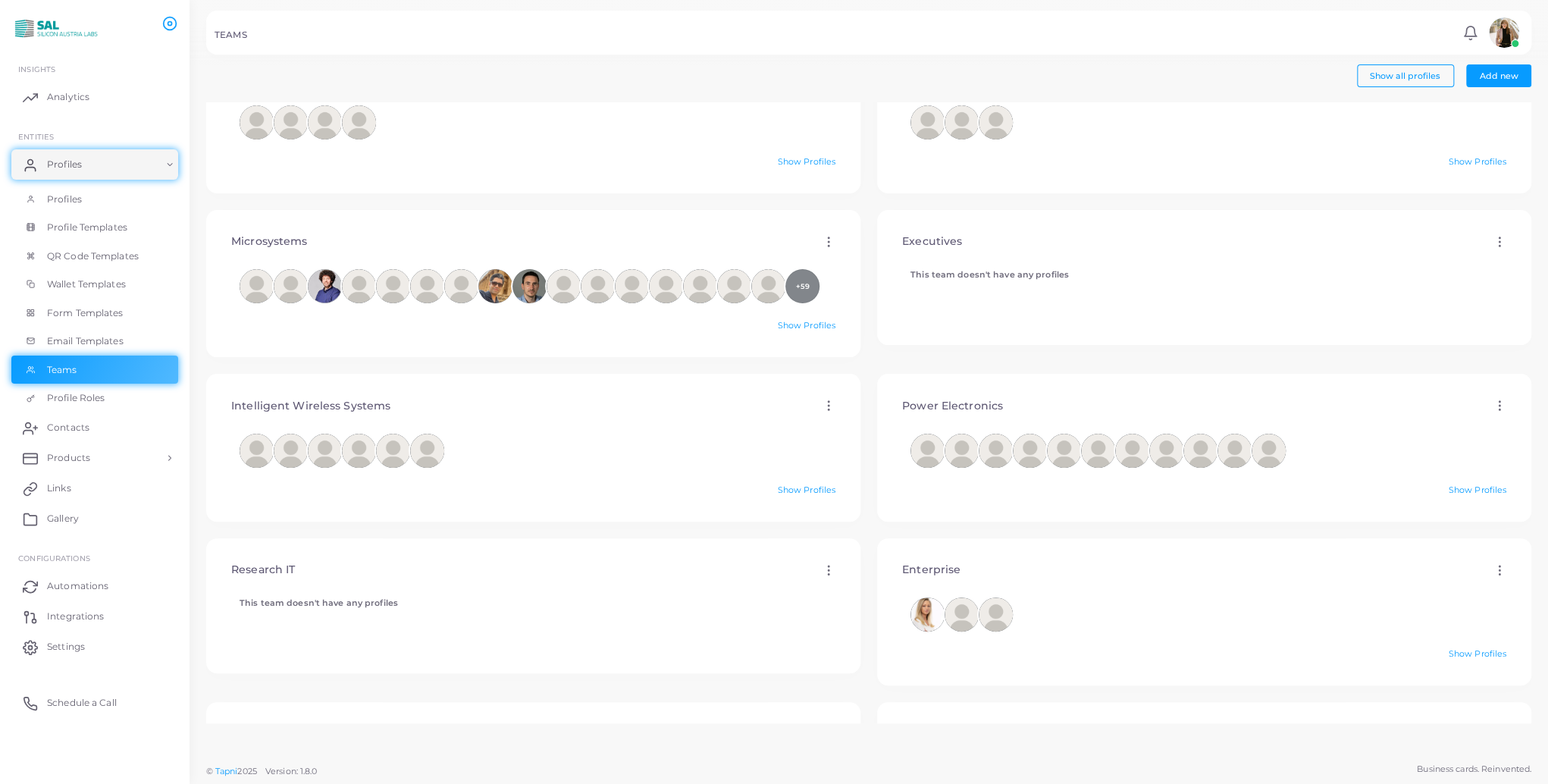
scroll to position [0, 0]
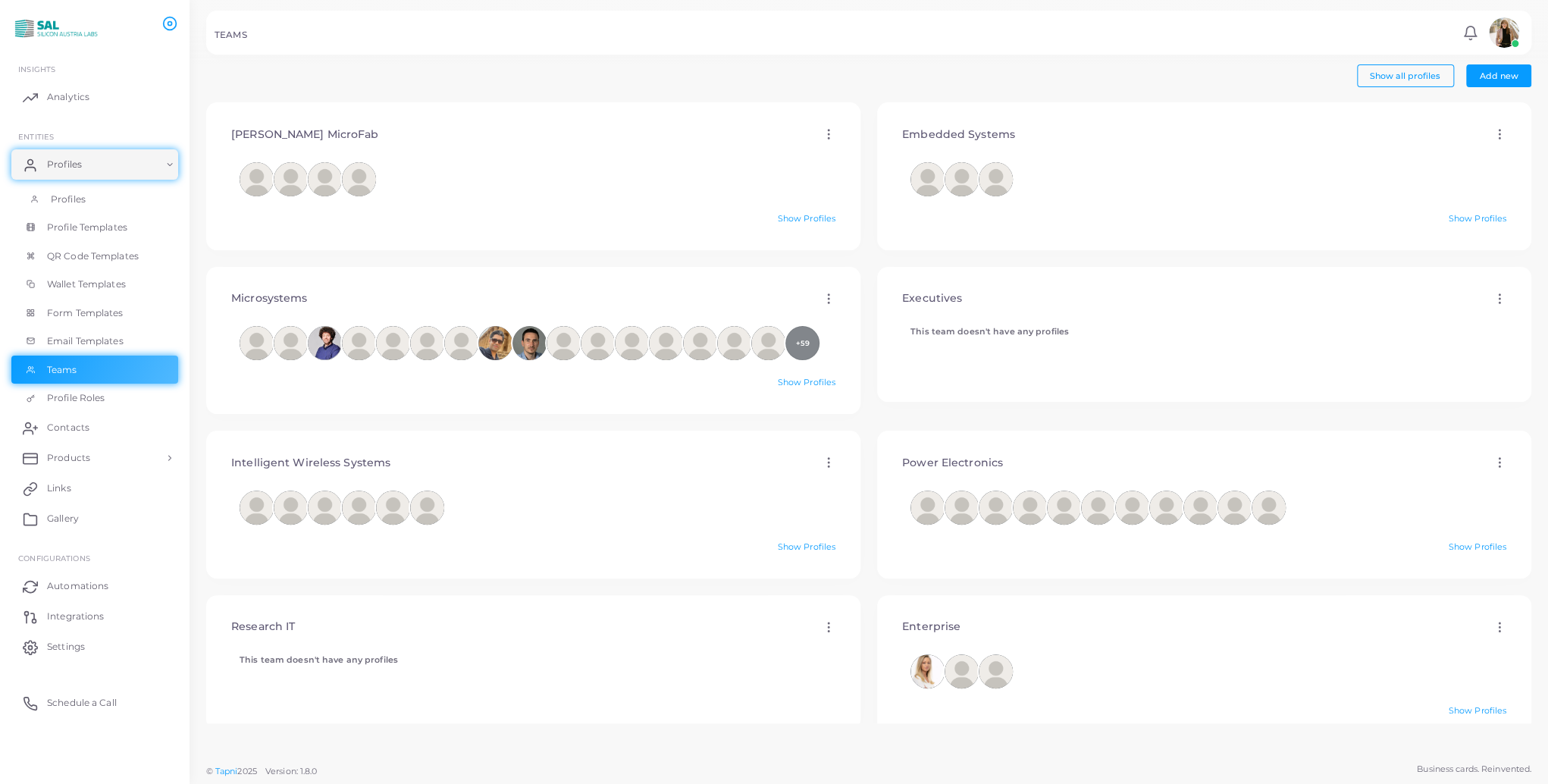
click at [84, 200] on span "Profiles" at bounding box center [68, 199] width 35 height 14
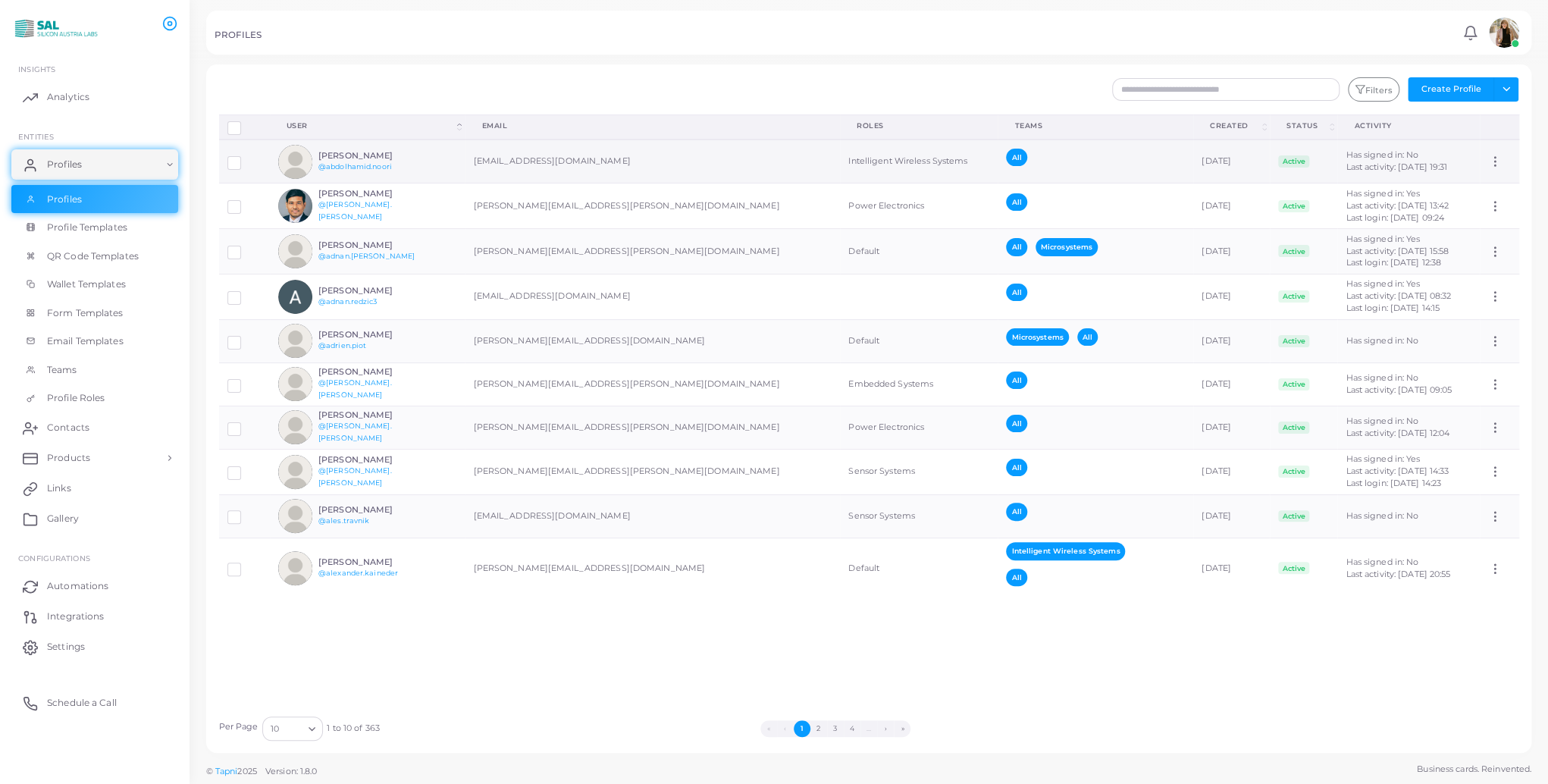
click at [418, 155] on h6 "[PERSON_NAME]" at bounding box center [374, 156] width 111 height 10
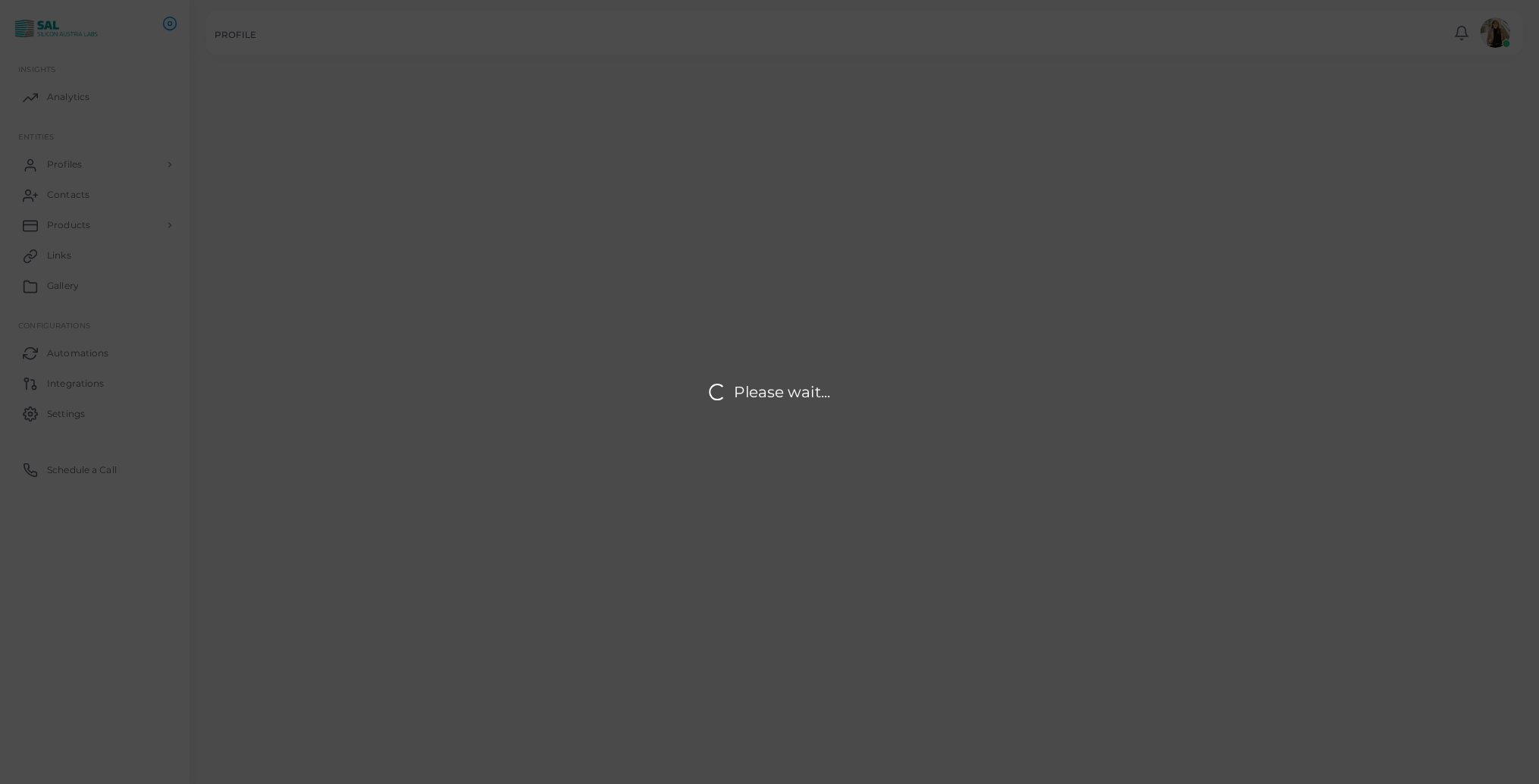
type input "**********"
type textarea "**********"
type input "**********"
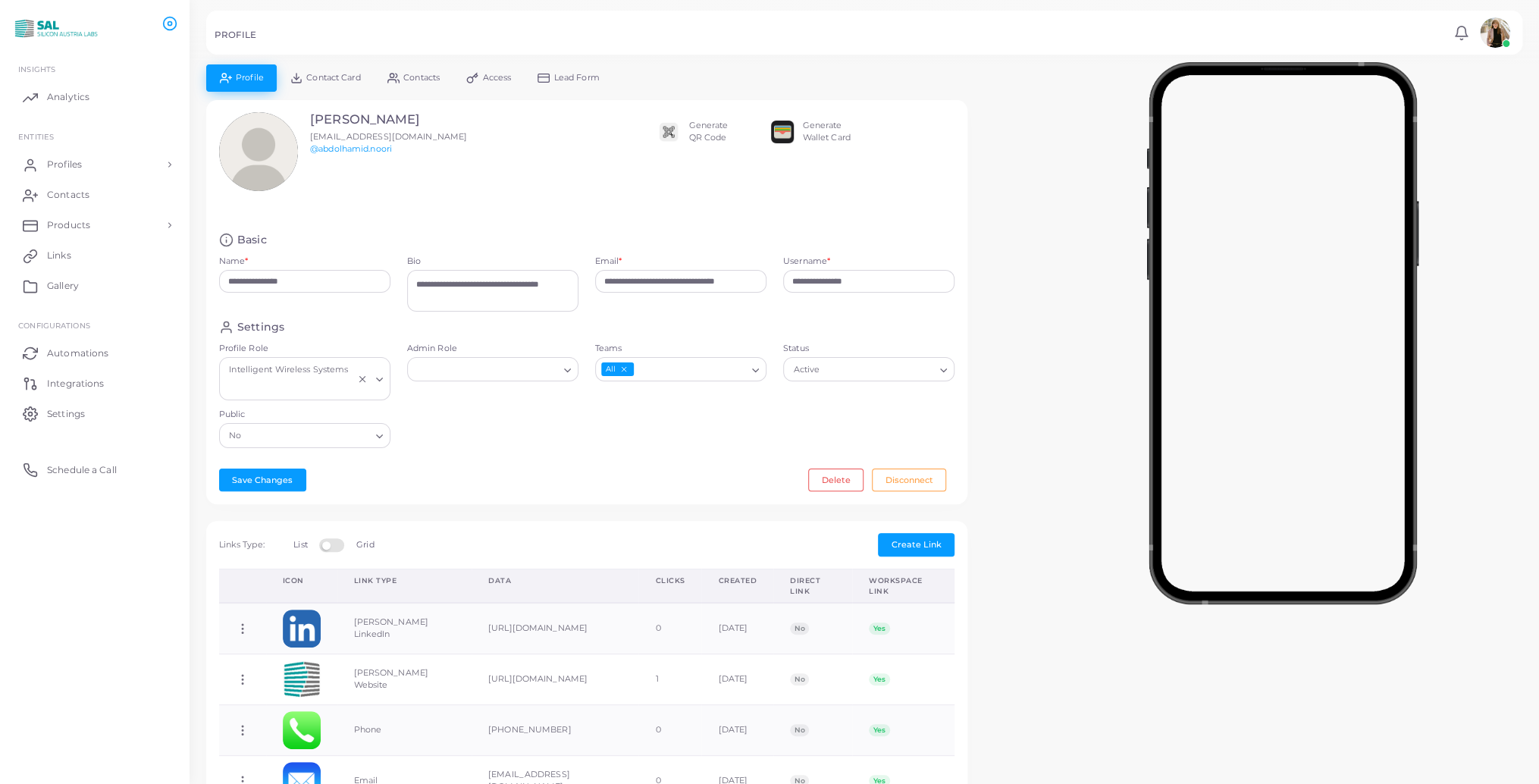
click at [619, 369] on icon "Deselect All" at bounding box center [623, 368] width 8 height 8
click at [641, 369] on input "Teams" at bounding box center [671, 369] width 148 height 17
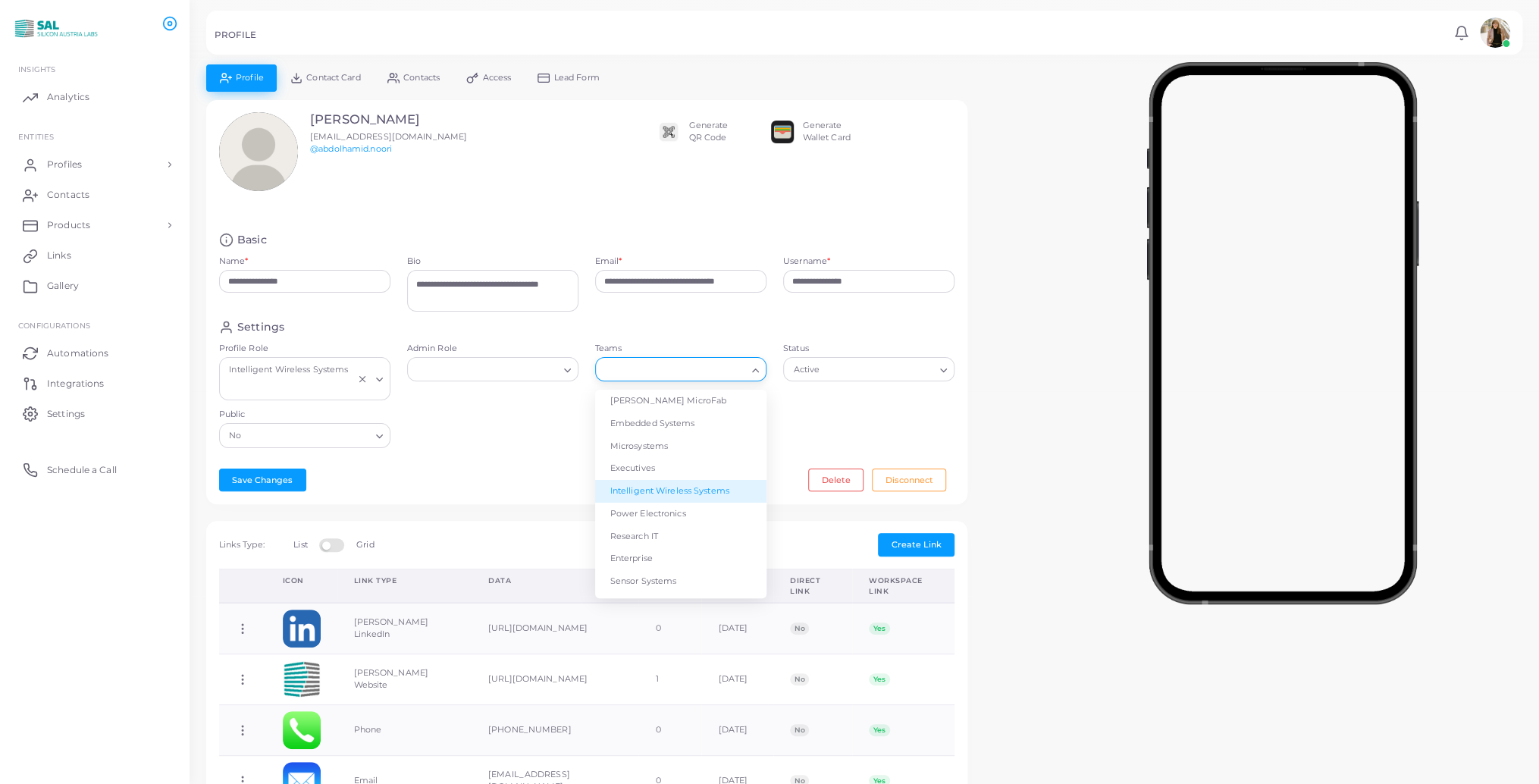
click at [652, 490] on li "Intelligent Wireless Systems" at bounding box center [681, 490] width 171 height 23
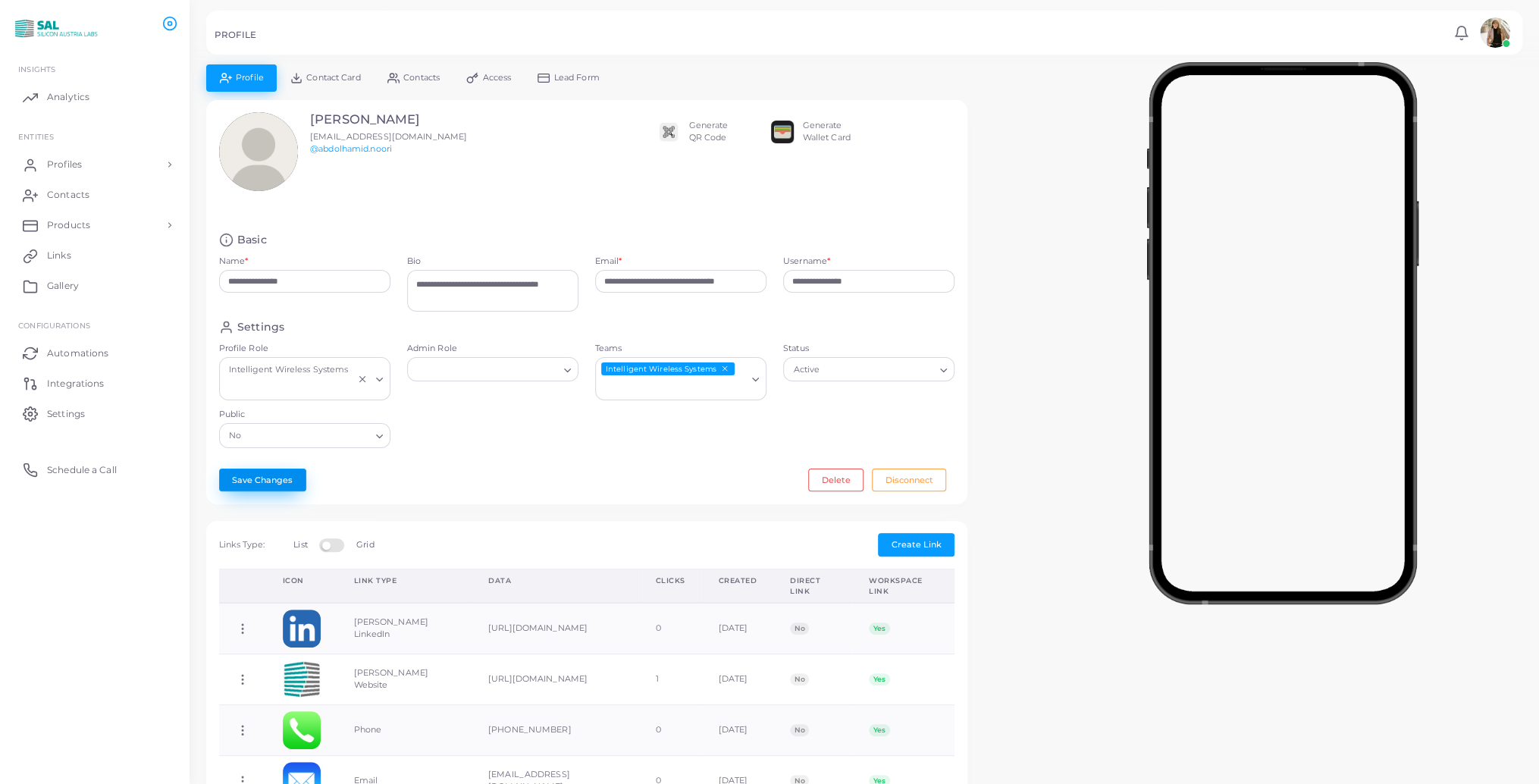
click at [272, 486] on button "Save Changes" at bounding box center [263, 480] width 88 height 23
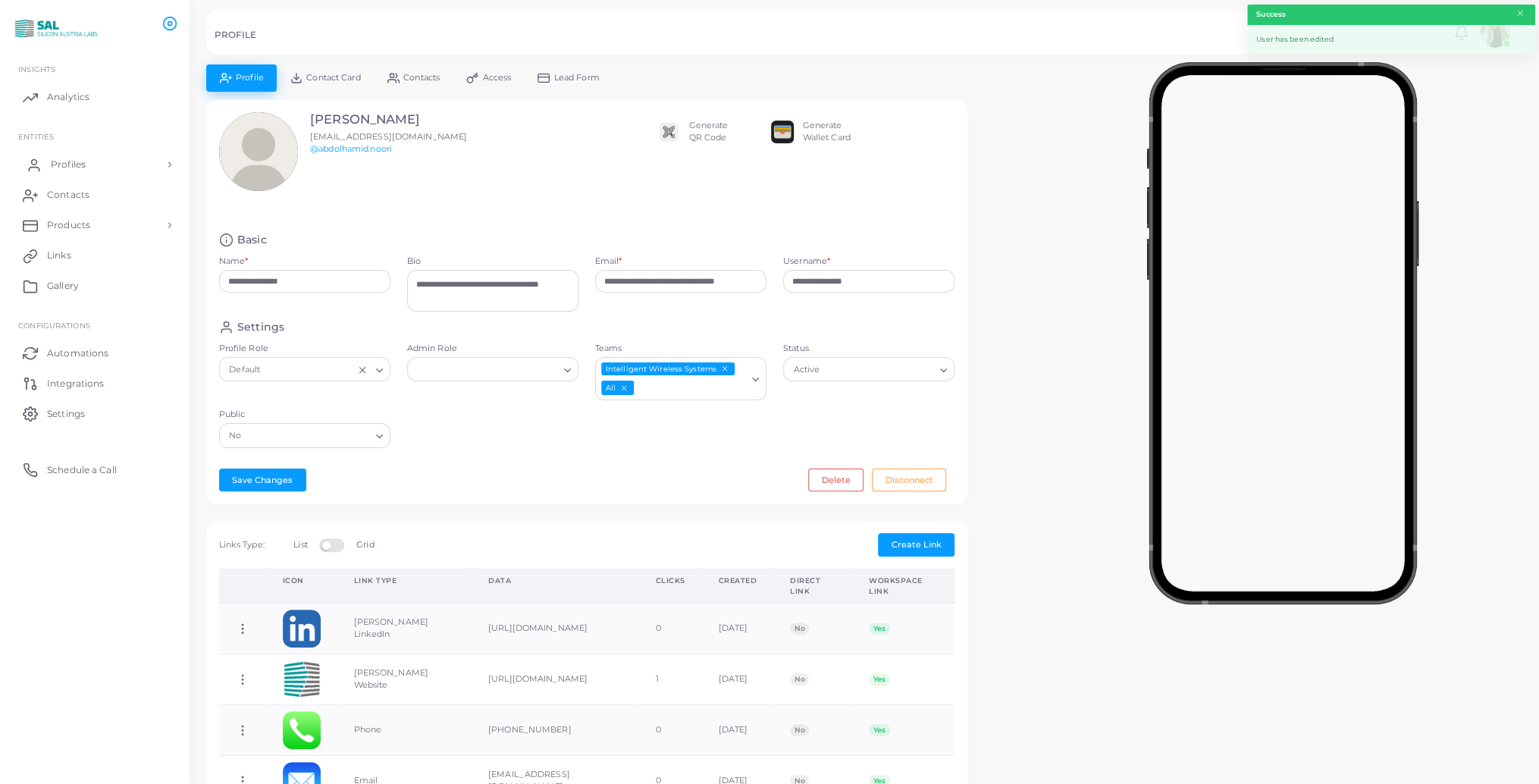
click at [86, 164] on link "Profiles" at bounding box center [95, 164] width 167 height 30
click at [75, 196] on span "Profiles" at bounding box center [68, 199] width 35 height 14
